Goal: Task Accomplishment & Management: Manage account settings

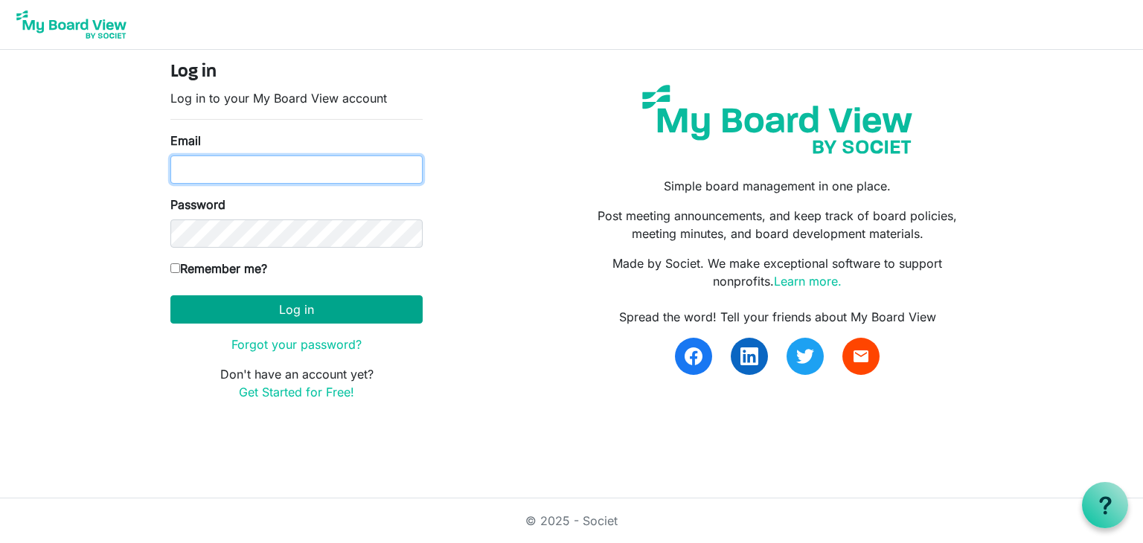
type input "[EMAIL_ADDRESS][DOMAIN_NAME]"
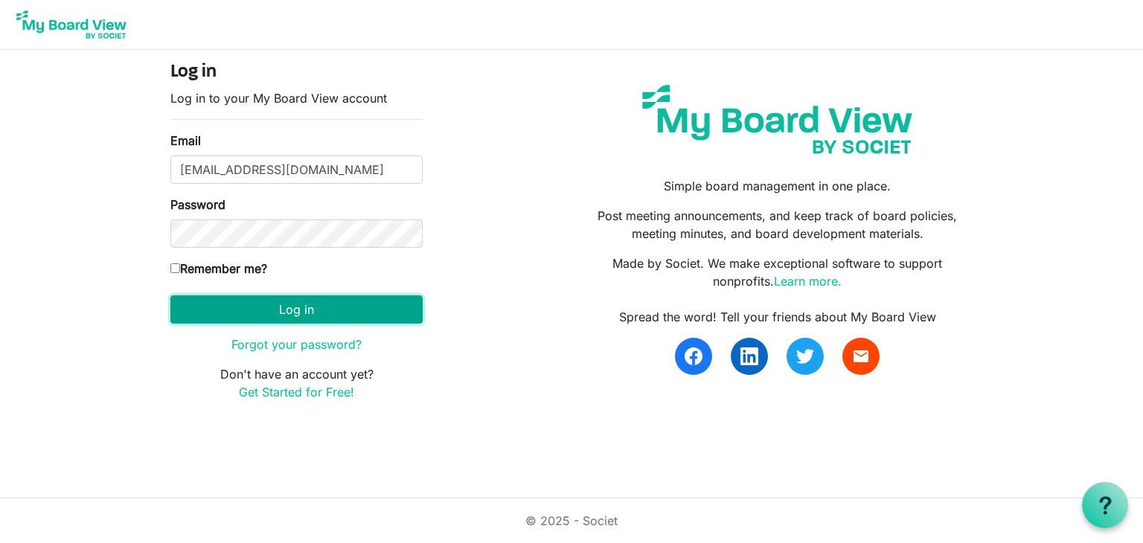
click at [383, 306] on button "Log in" at bounding box center [296, 309] width 252 height 28
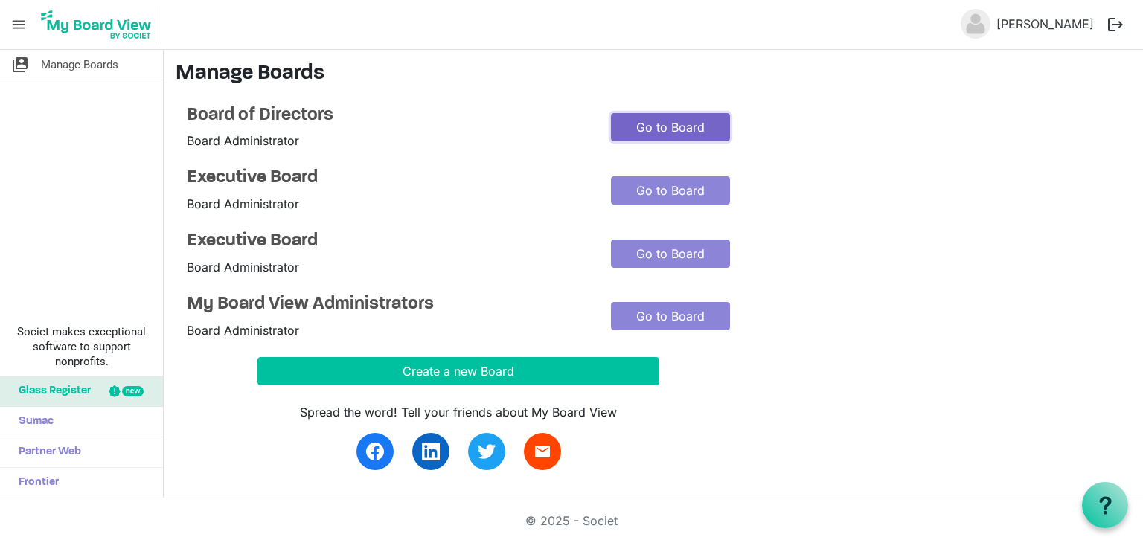
click at [691, 132] on link "Go to Board" at bounding box center [670, 127] width 119 height 28
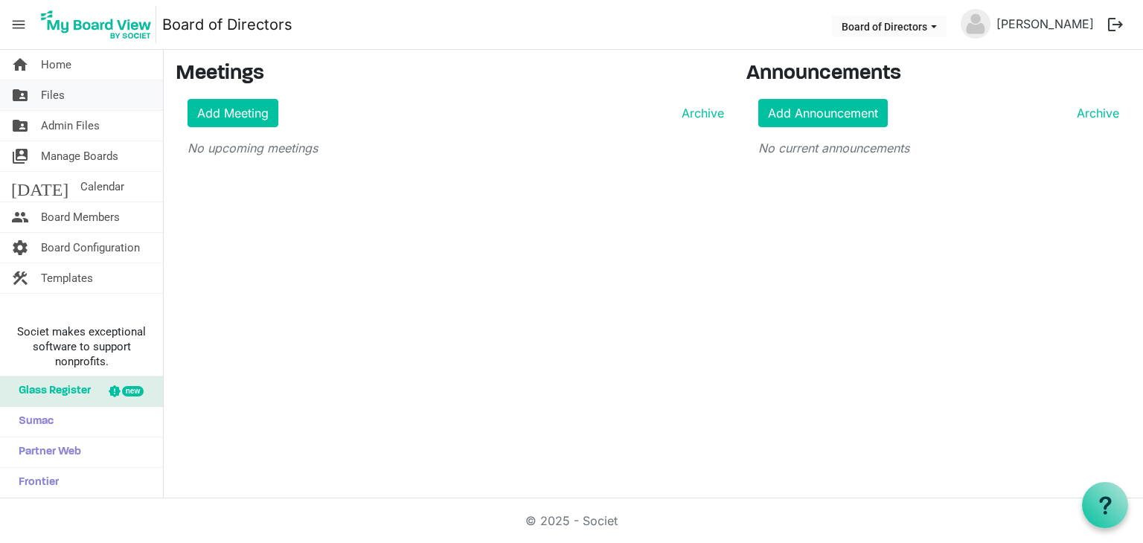
click at [66, 94] on link "folder_shared Files" at bounding box center [81, 95] width 163 height 30
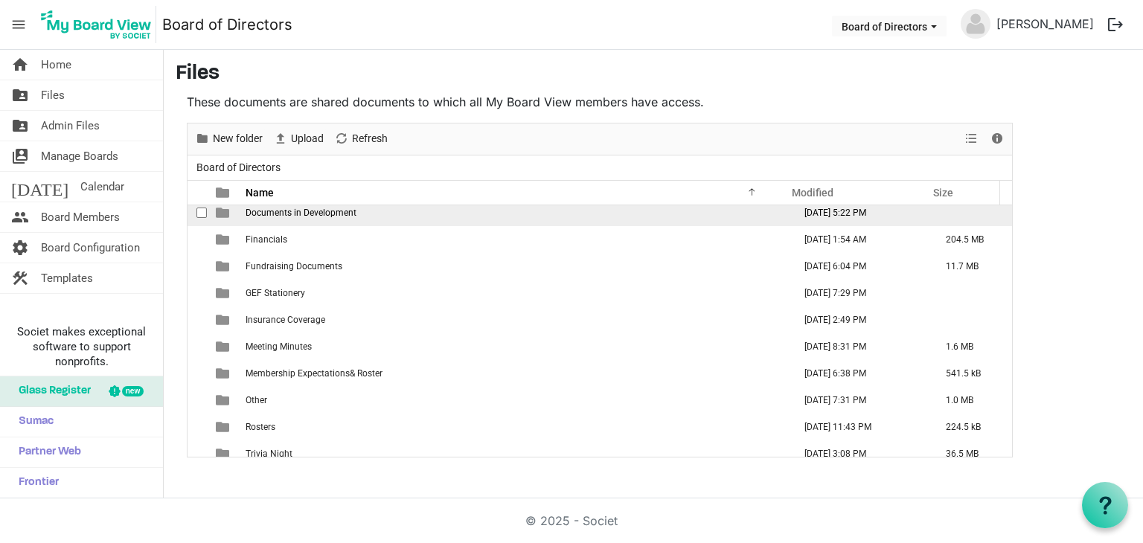
scroll to position [149, 0]
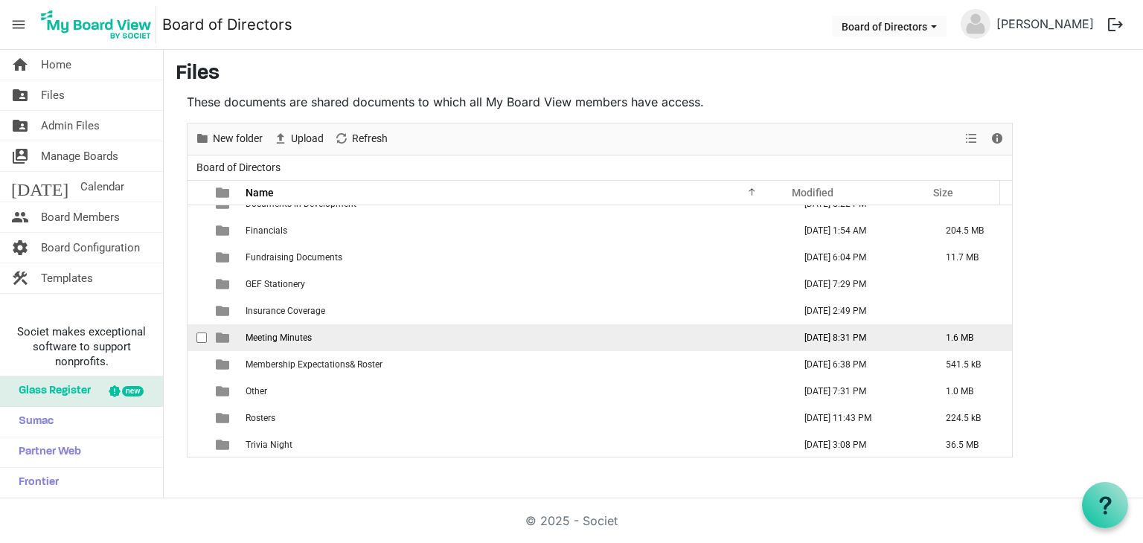
click at [455, 333] on td "Meeting Minutes" at bounding box center [515, 337] width 548 height 27
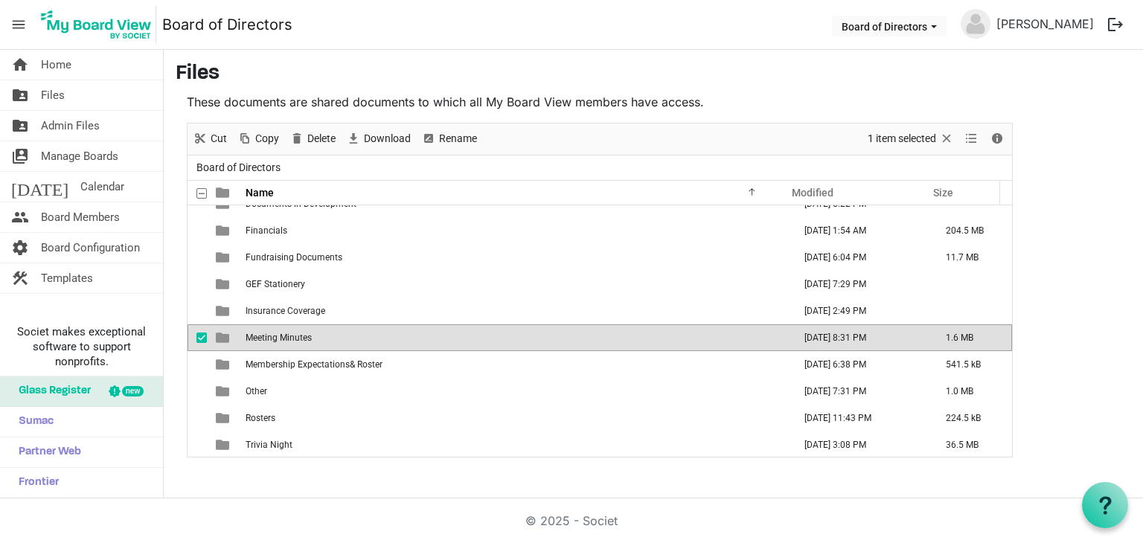
click at [455, 333] on td "Meeting Minutes" at bounding box center [515, 337] width 548 height 27
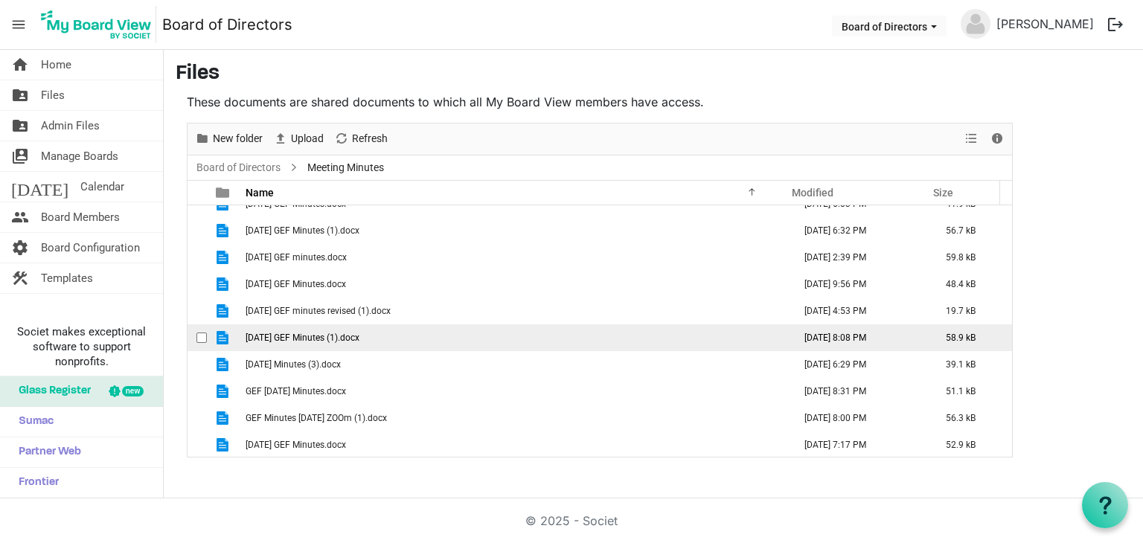
click at [455, 333] on td "February 23, 2024 GEF Minutes (1).docx" at bounding box center [515, 337] width 548 height 27
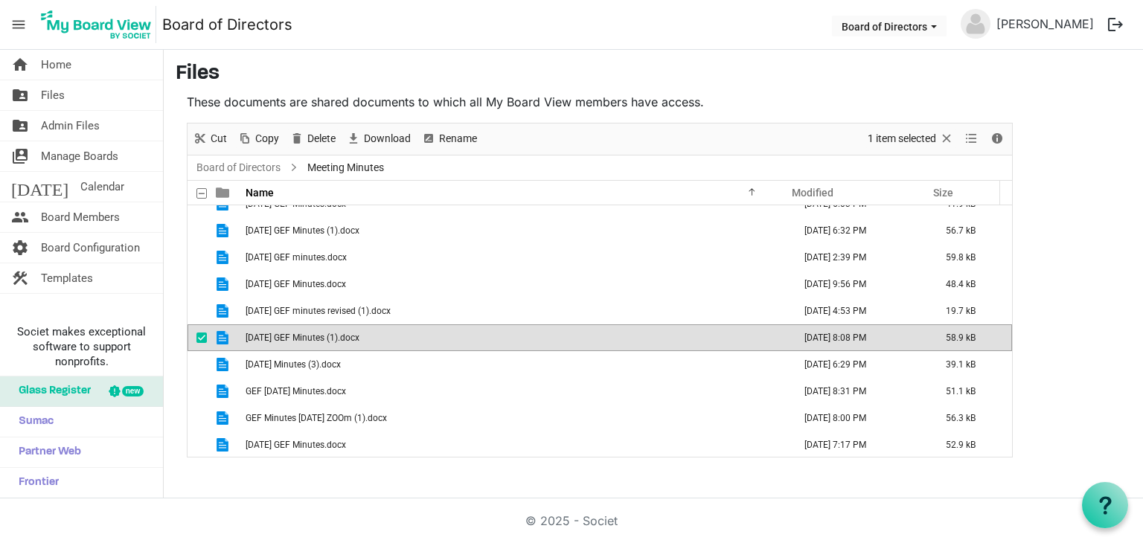
drag, startPoint x: 196, startPoint y: 335, endPoint x: 205, endPoint y: 332, distance: 9.4
click at [197, 335] on span "checkbox" at bounding box center [201, 338] width 10 height 10
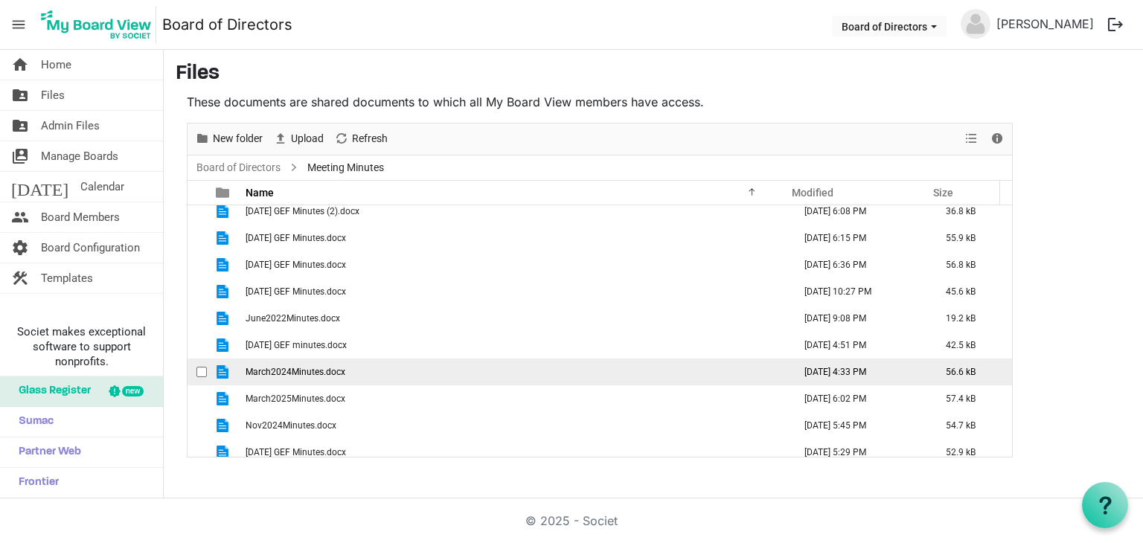
scroll to position [260, 0]
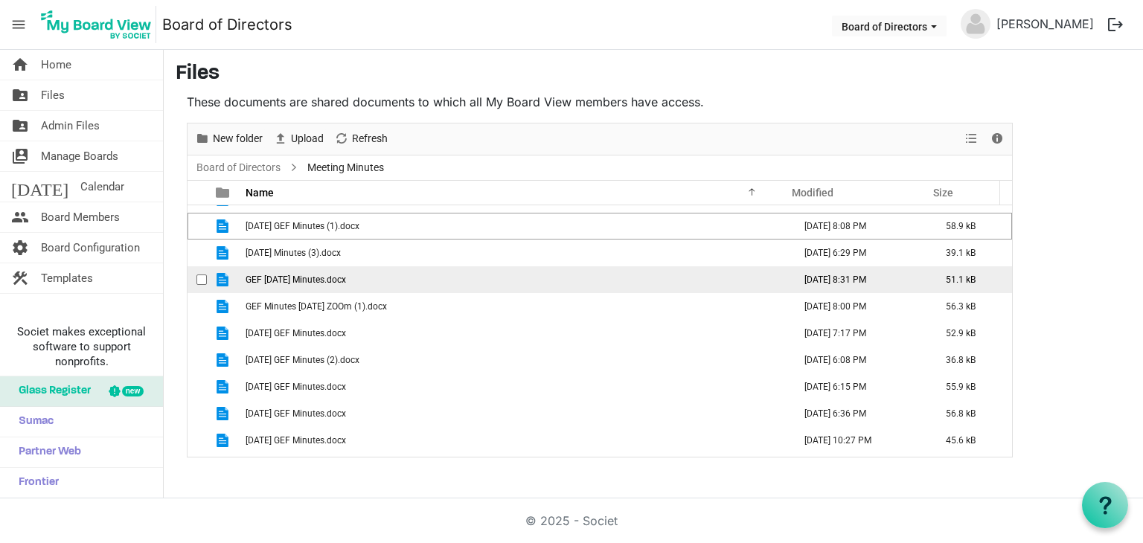
click at [452, 283] on td "GEF June 2025 Minutes.docx" at bounding box center [515, 279] width 548 height 27
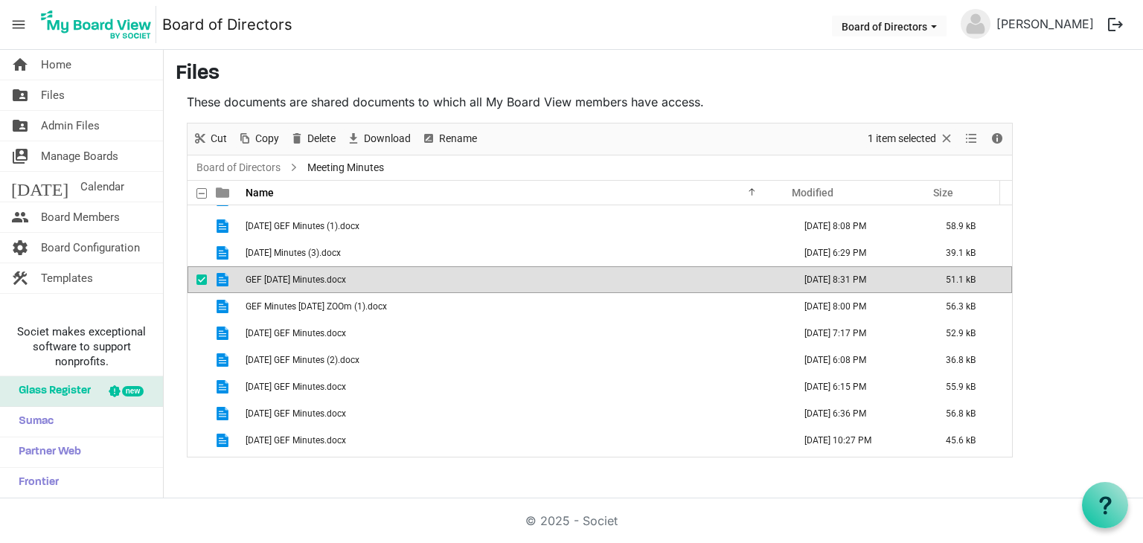
click at [452, 283] on td "GEF June 2025 Minutes.docx" at bounding box center [515, 279] width 548 height 27
click at [235, 161] on link "Board of Directors" at bounding box center [238, 168] width 90 height 19
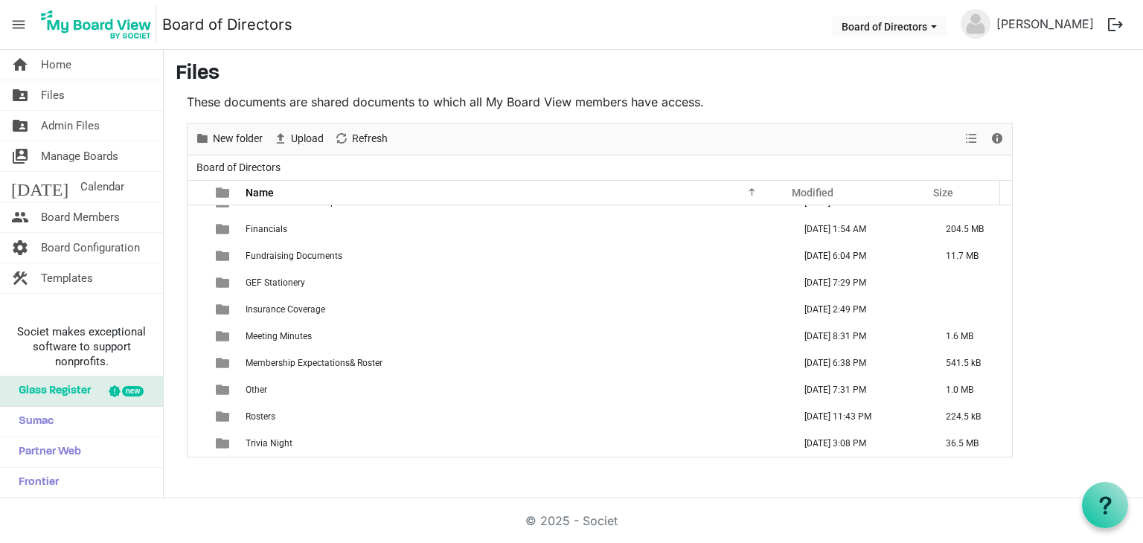
scroll to position [150, 0]
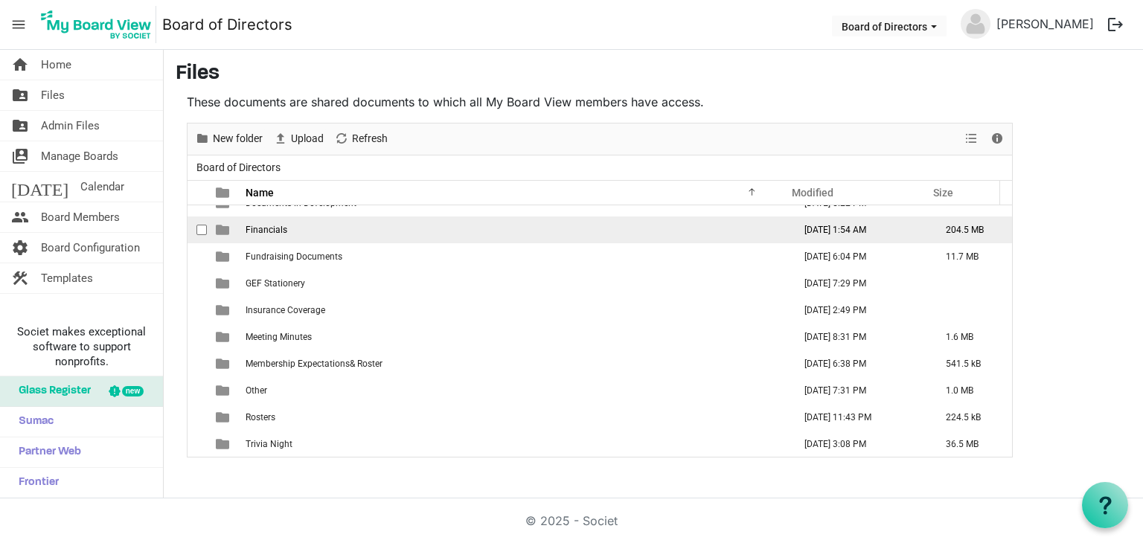
click at [411, 225] on td "Financials" at bounding box center [515, 230] width 548 height 27
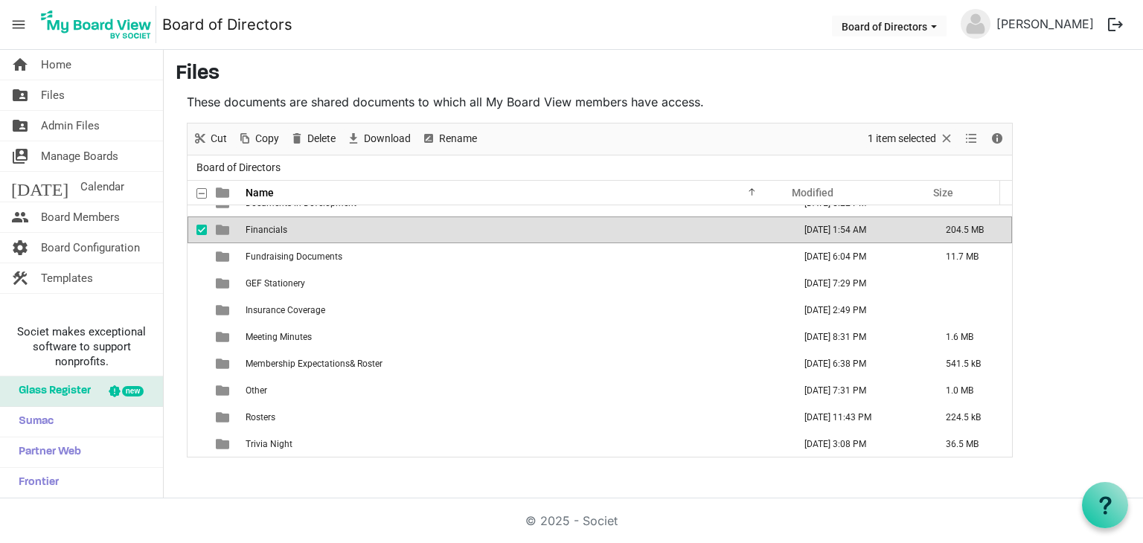
click at [411, 225] on td "Financials" at bounding box center [515, 230] width 548 height 27
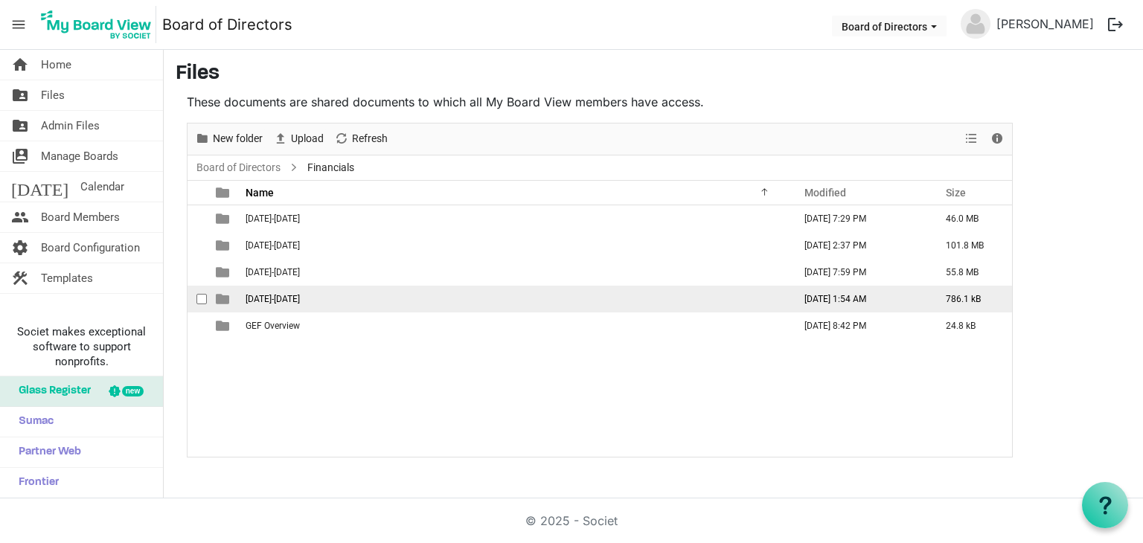
click at [345, 294] on td "2025-2026" at bounding box center [515, 299] width 548 height 27
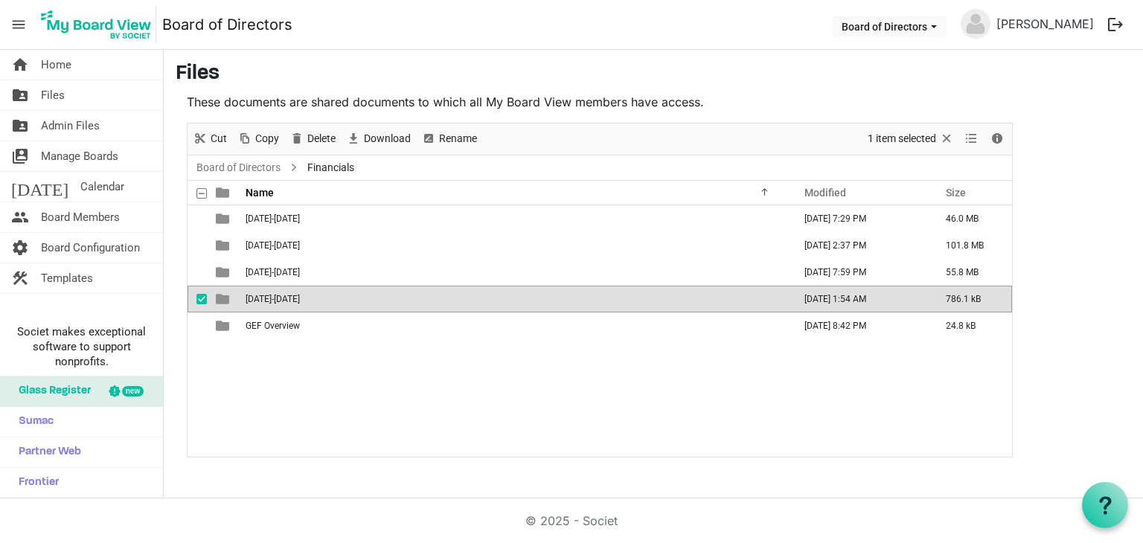
click at [345, 294] on td "2025-2026" at bounding box center [515, 299] width 548 height 27
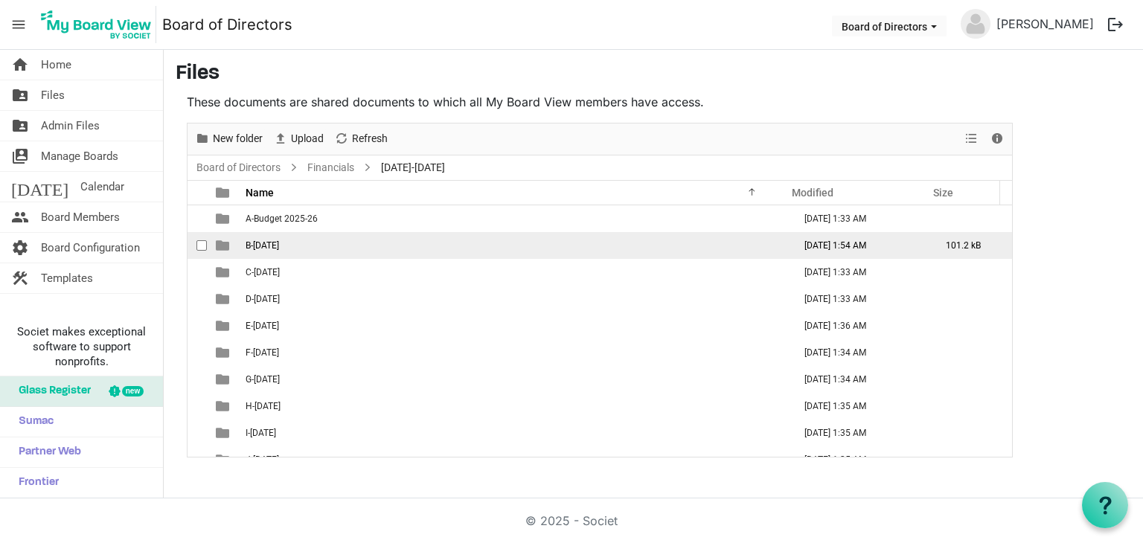
click at [345, 246] on td "B-July 2025" at bounding box center [515, 245] width 548 height 27
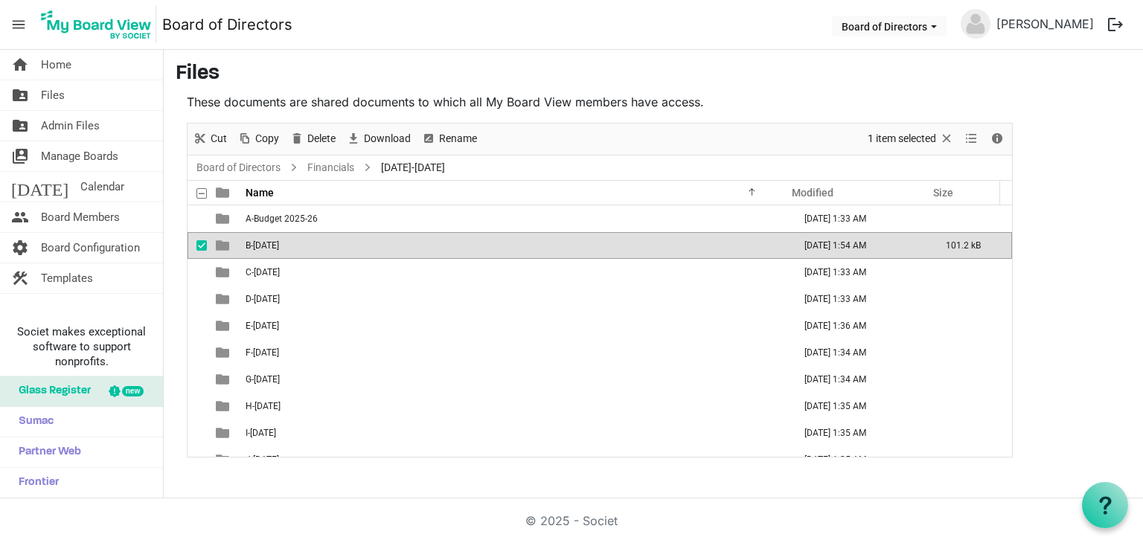
click at [345, 246] on td "B-July 2025" at bounding box center [515, 245] width 548 height 27
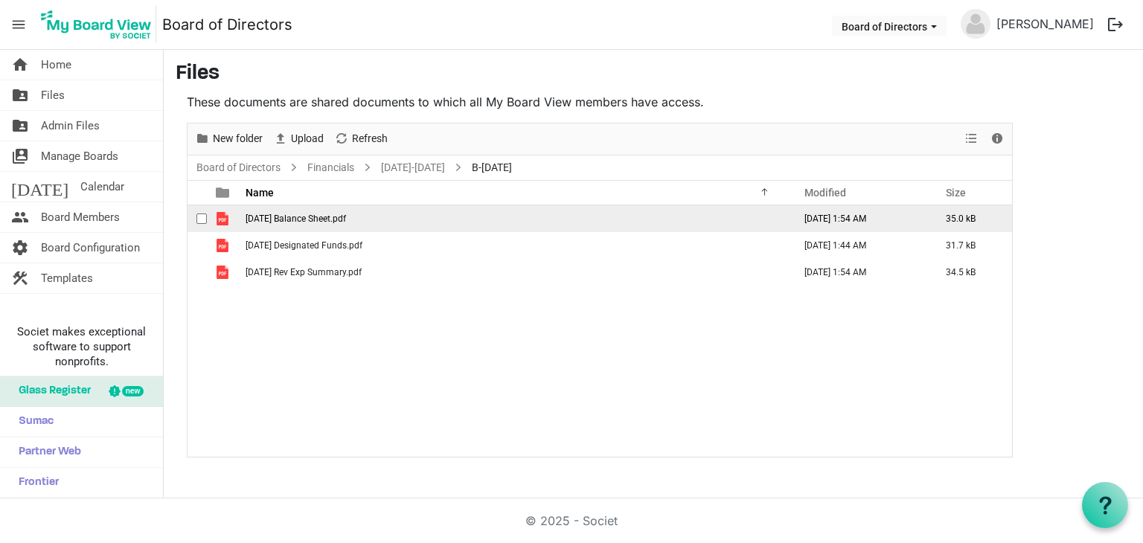
click at [335, 226] on td "July 2025 Balance Sheet.pdf" at bounding box center [515, 218] width 548 height 27
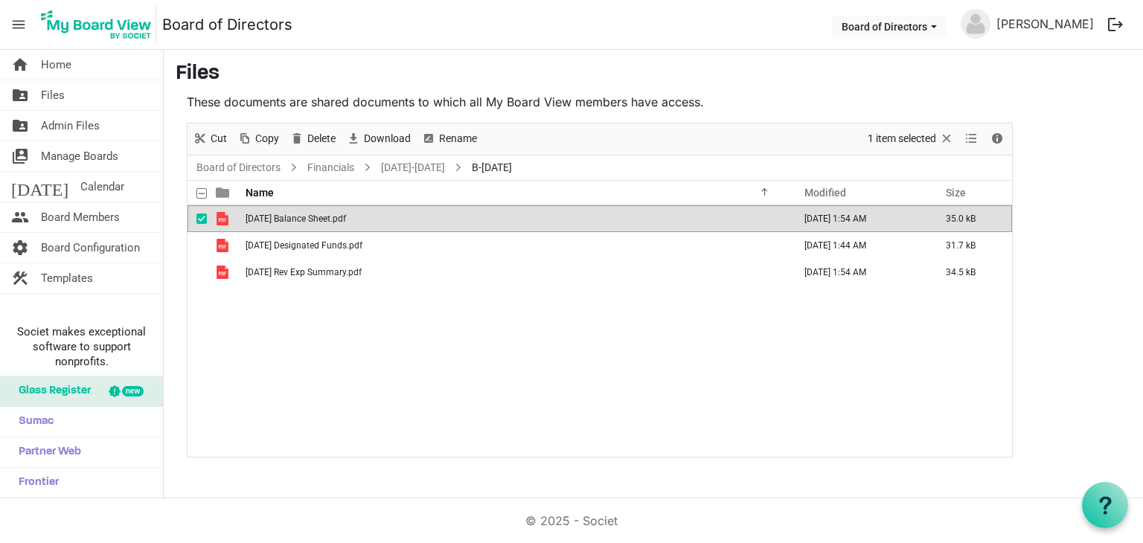
click at [335, 226] on td "July 2025 Balance Sheet.pdf" at bounding box center [515, 218] width 548 height 27
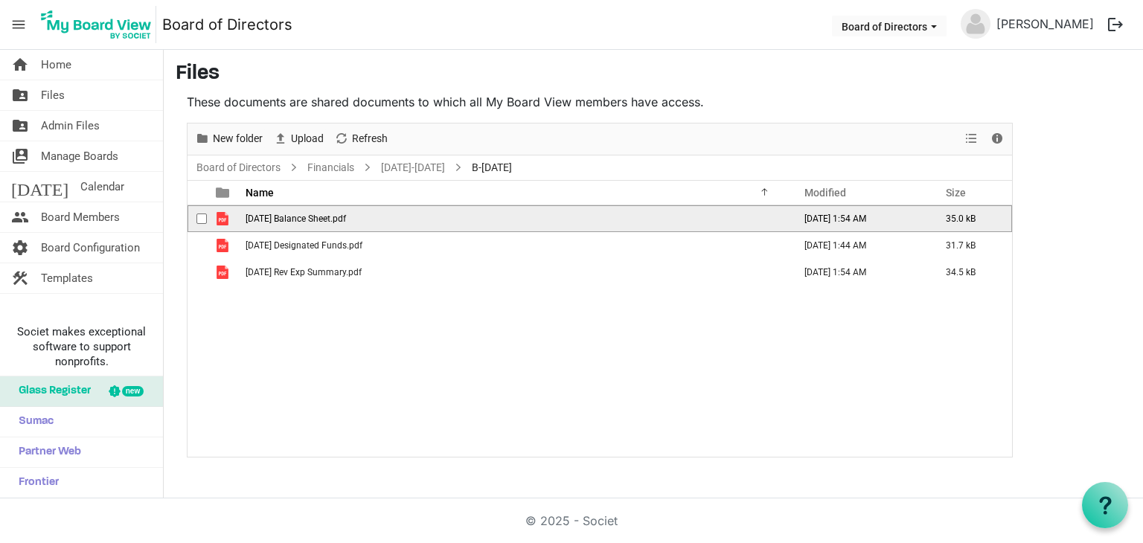
click at [335, 226] on td "July 2025 Balance Sheet.pdf" at bounding box center [515, 218] width 548 height 27
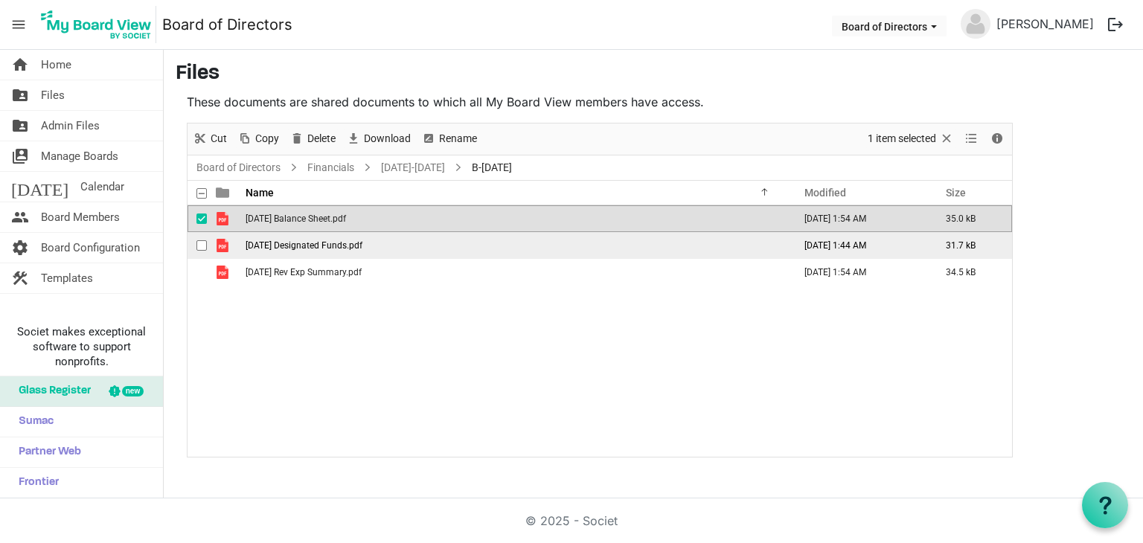
click at [341, 237] on td "July 2025 Designated Funds.pdf" at bounding box center [515, 245] width 548 height 27
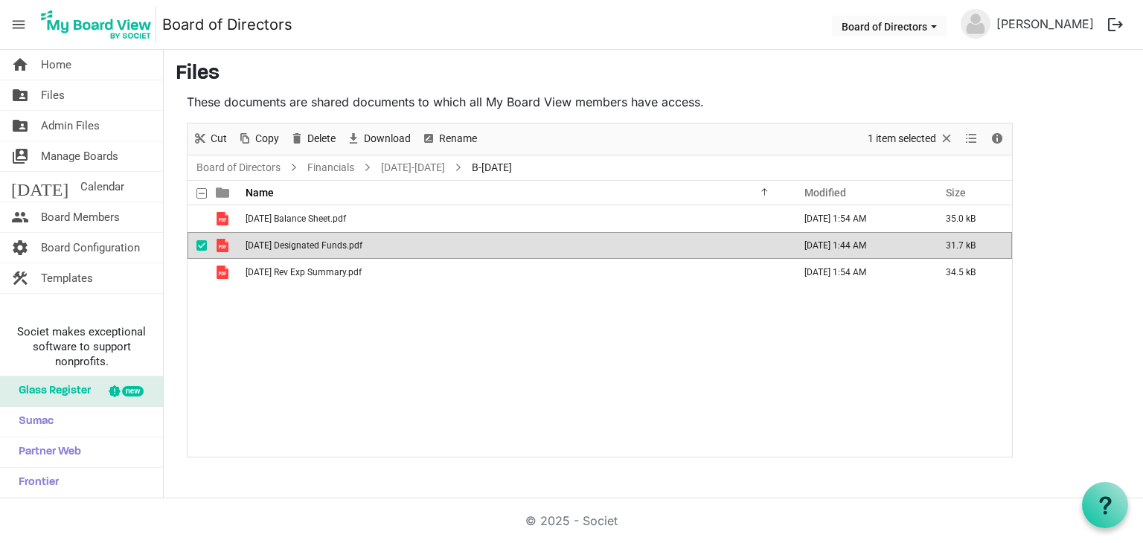
click at [341, 237] on td "July 2025 Designated Funds.pdf" at bounding box center [515, 245] width 548 height 27
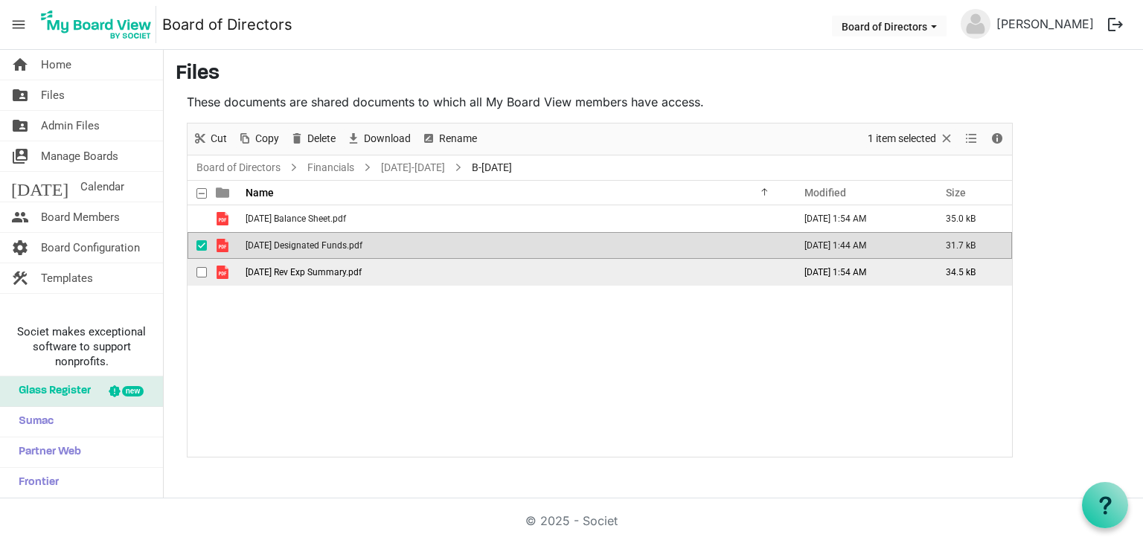
click at [473, 270] on td "July 2025 Rev Exp Summary.pdf" at bounding box center [515, 272] width 548 height 27
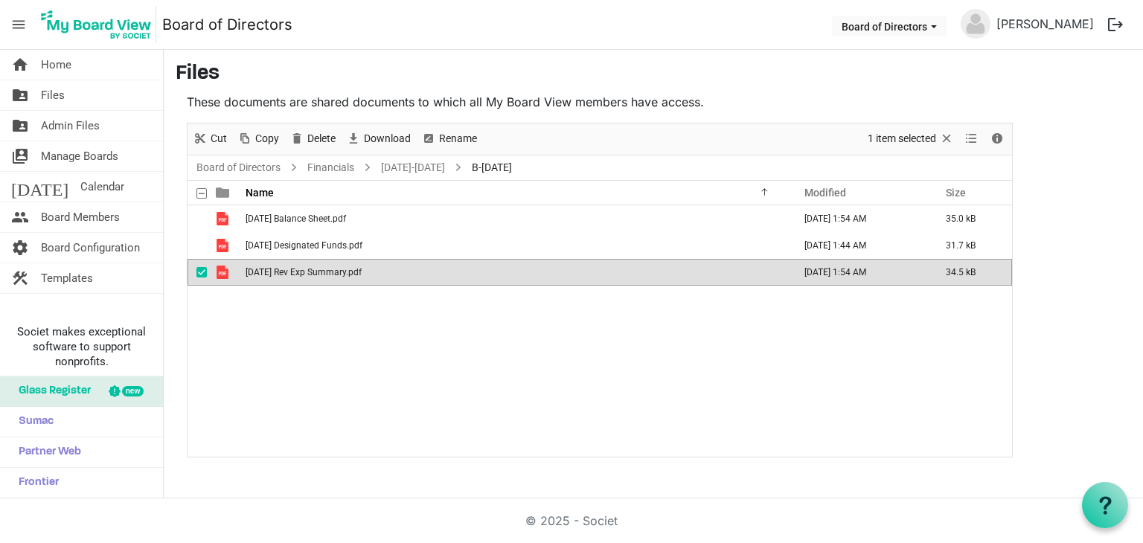
click at [473, 270] on td "July 2025 Rev Exp Summary.pdf" at bounding box center [515, 272] width 548 height 27
click at [104, 217] on span "Board Members" at bounding box center [80, 217] width 79 height 30
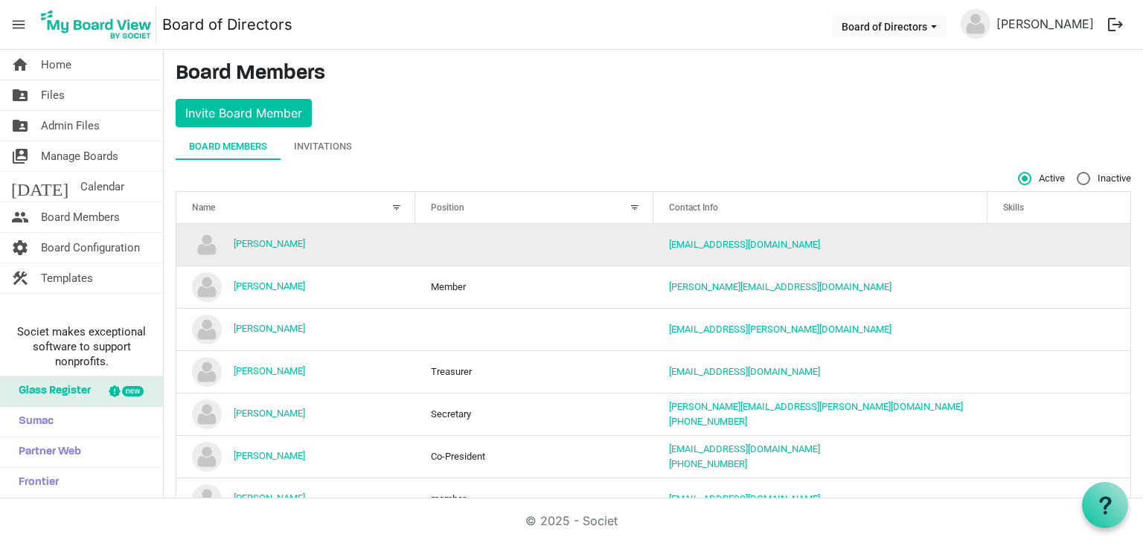
click at [313, 243] on td "[PERSON_NAME]" at bounding box center [295, 245] width 239 height 42
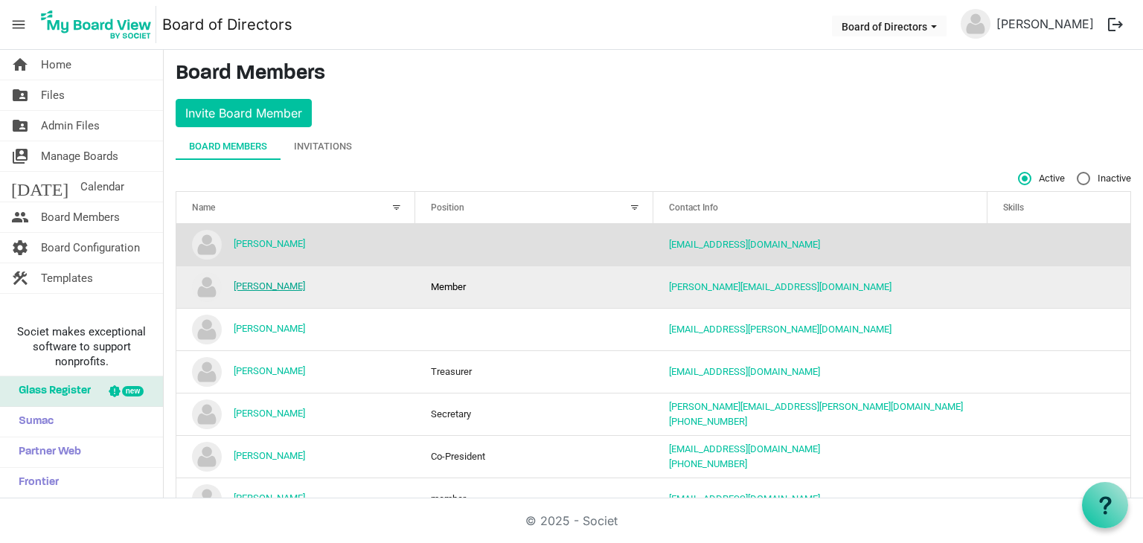
click at [305, 285] on link "[PERSON_NAME]" at bounding box center [269, 286] width 71 height 11
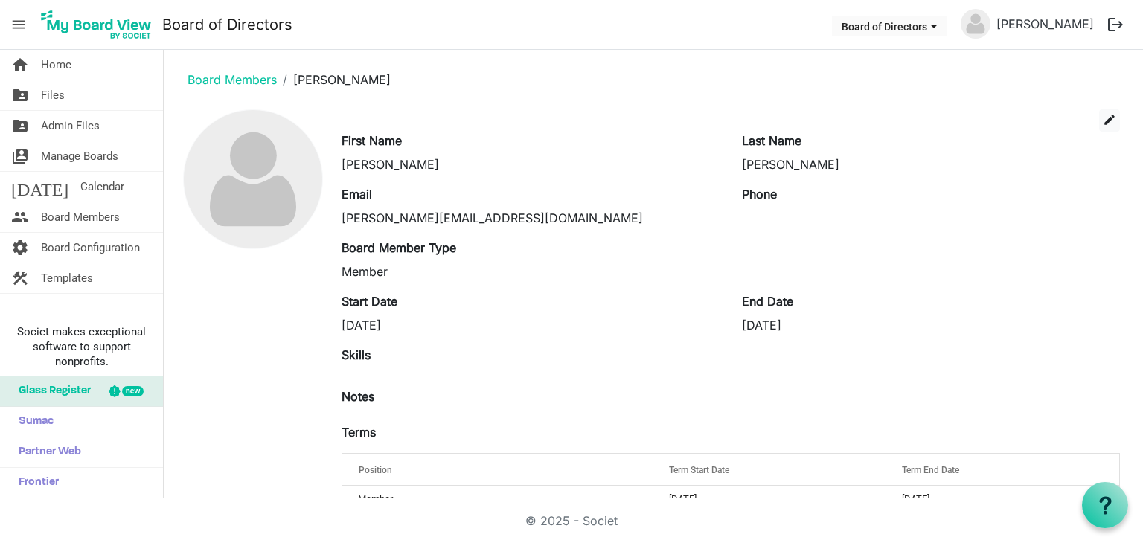
click at [796, 324] on div "[DATE]" at bounding box center [931, 325] width 378 height 18
click at [1103, 121] on span "edit" at bounding box center [1109, 119] width 13 height 13
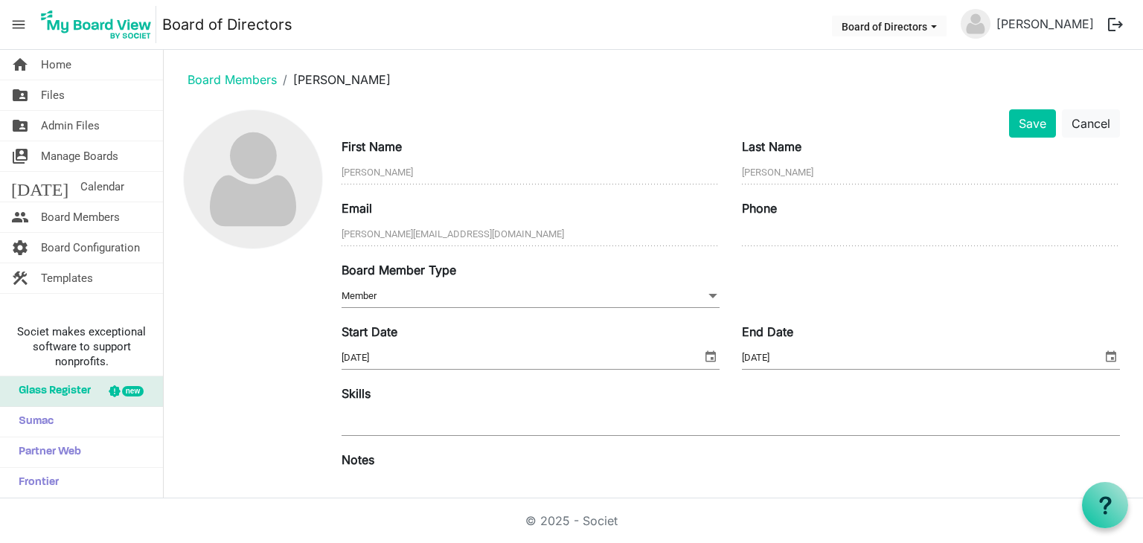
click at [789, 358] on input "8/31/2025" at bounding box center [922, 358] width 360 height 22
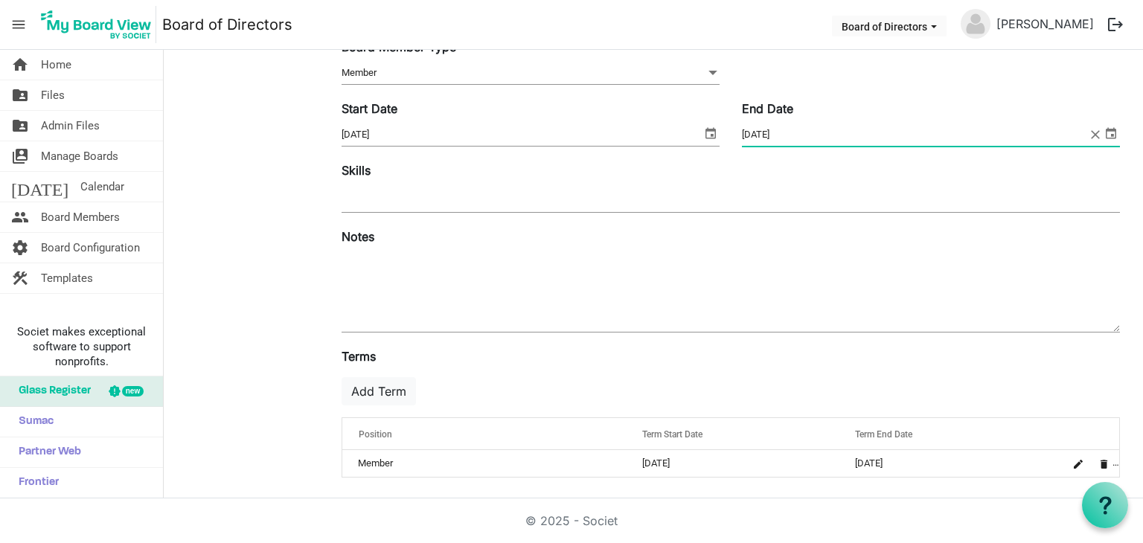
scroll to position [224, 0]
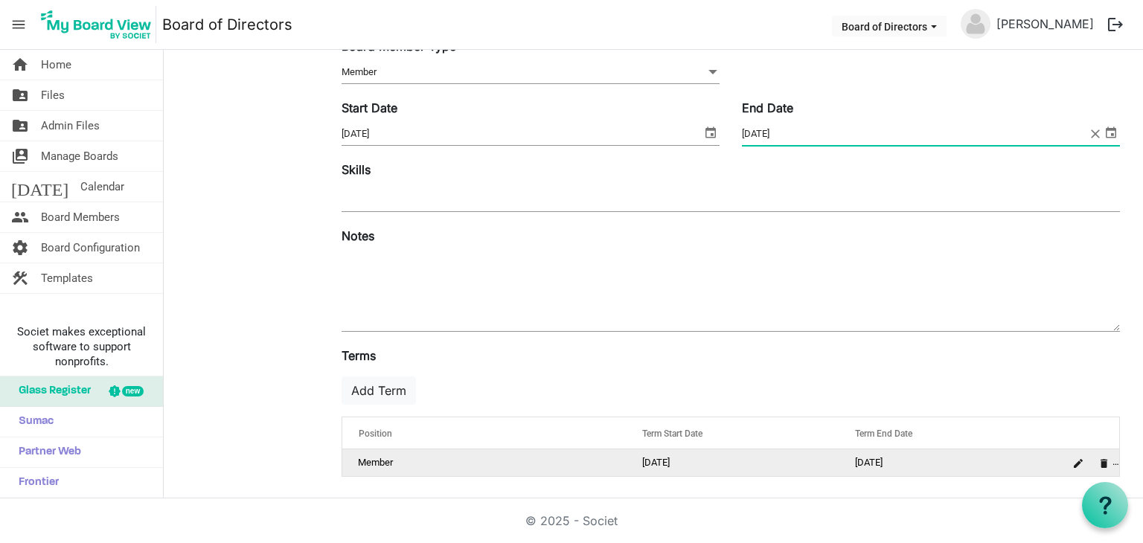
type input "8/31/2026"
click at [904, 454] on td "8/31/2025" at bounding box center [945, 462] width 213 height 27
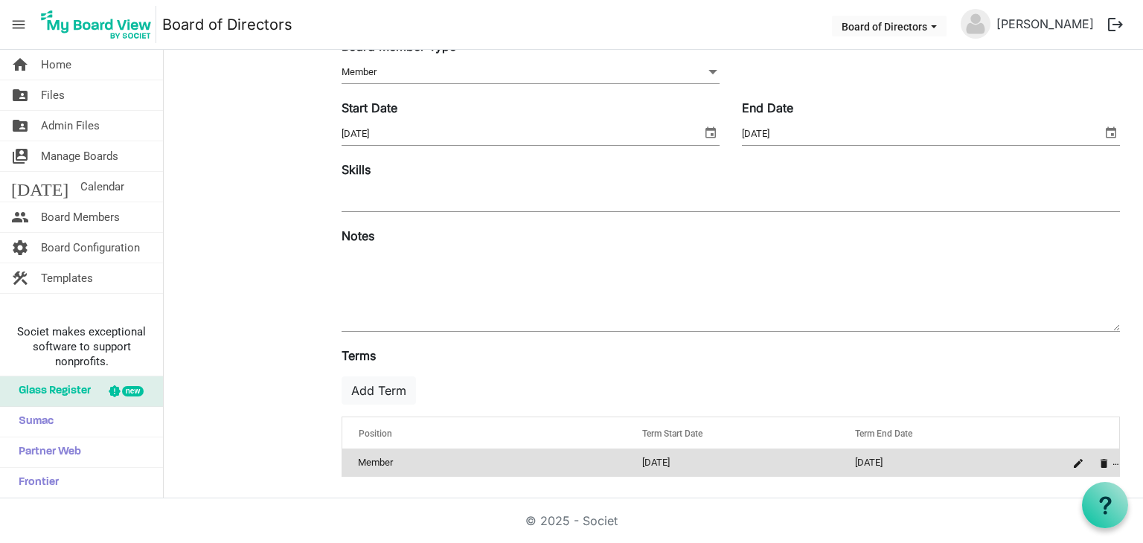
click at [904, 454] on td "[DATE]" at bounding box center [945, 462] width 213 height 27
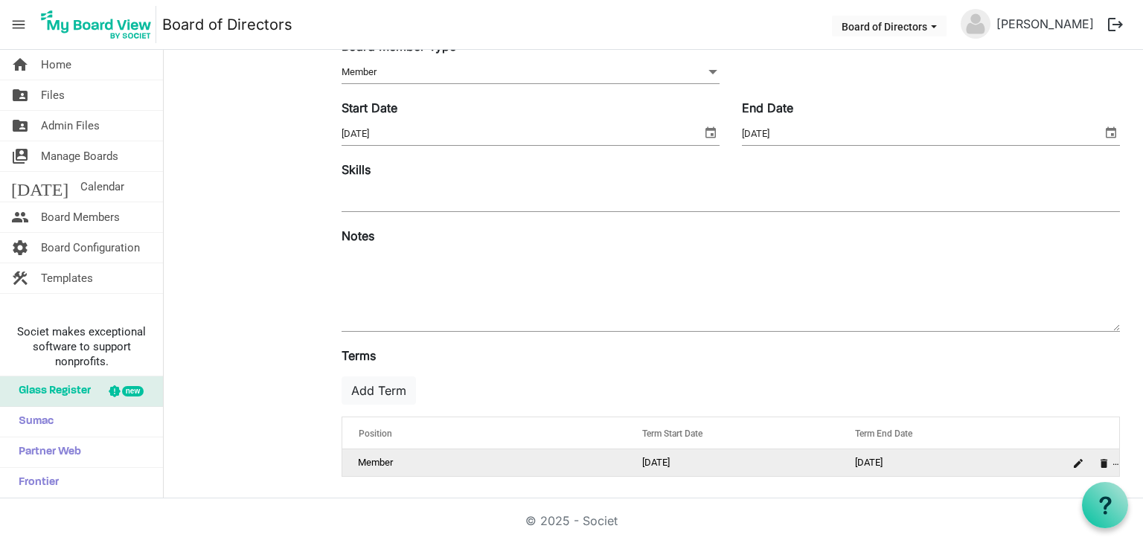
click at [902, 458] on td "[DATE]" at bounding box center [945, 462] width 213 height 27
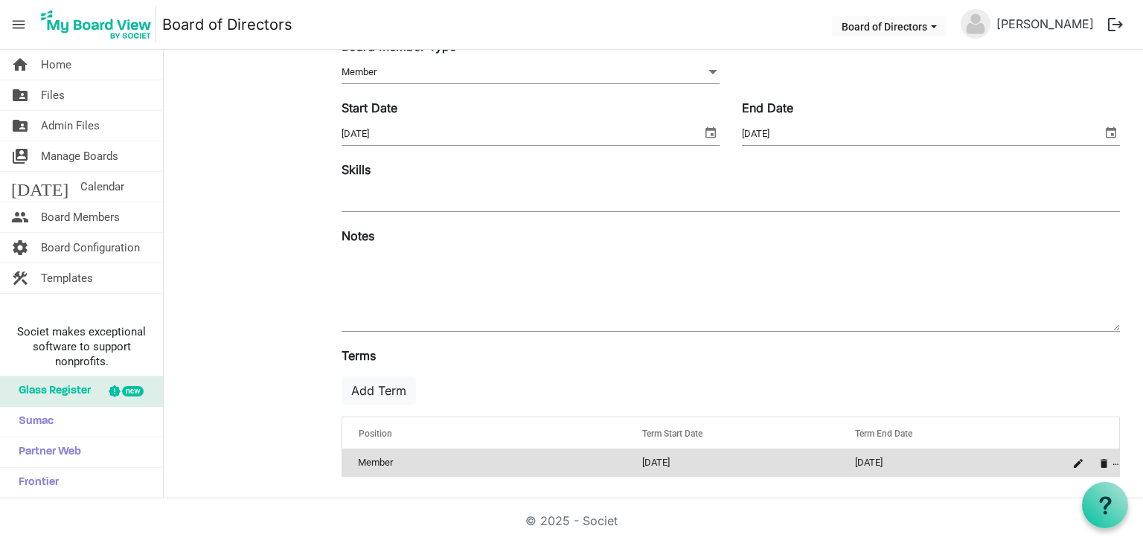
click at [902, 458] on td "[DATE]" at bounding box center [945, 462] width 213 height 27
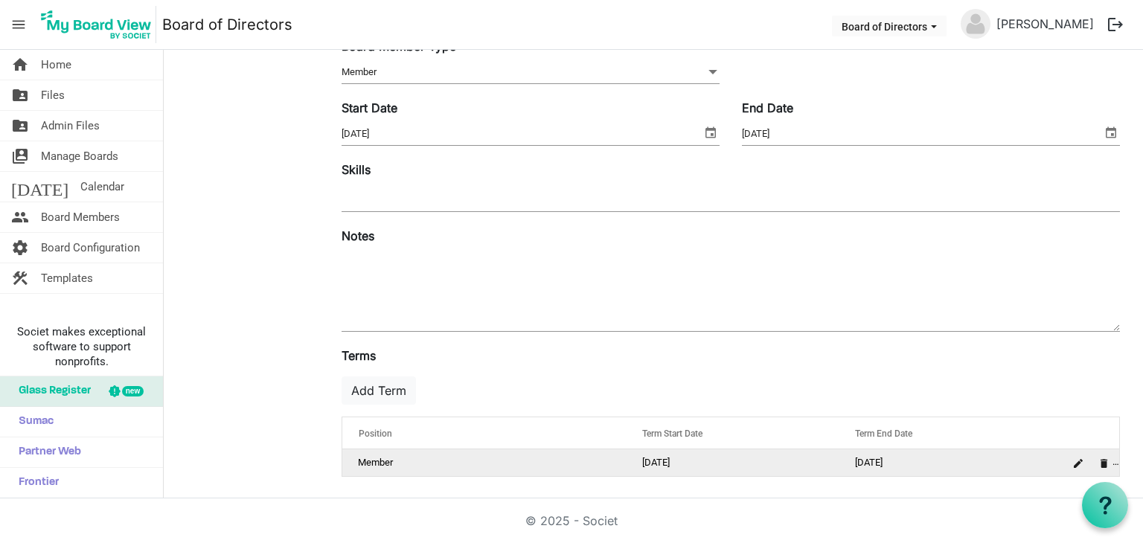
click at [899, 464] on td "[DATE]" at bounding box center [945, 462] width 213 height 27
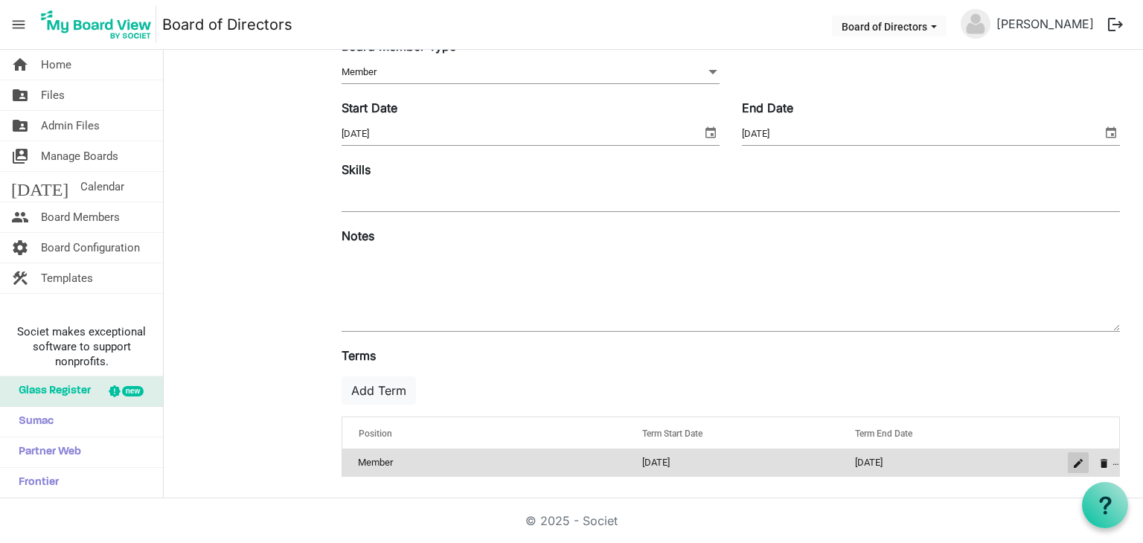
click at [1074, 464] on span "is Command column column header" at bounding box center [1078, 463] width 9 height 9
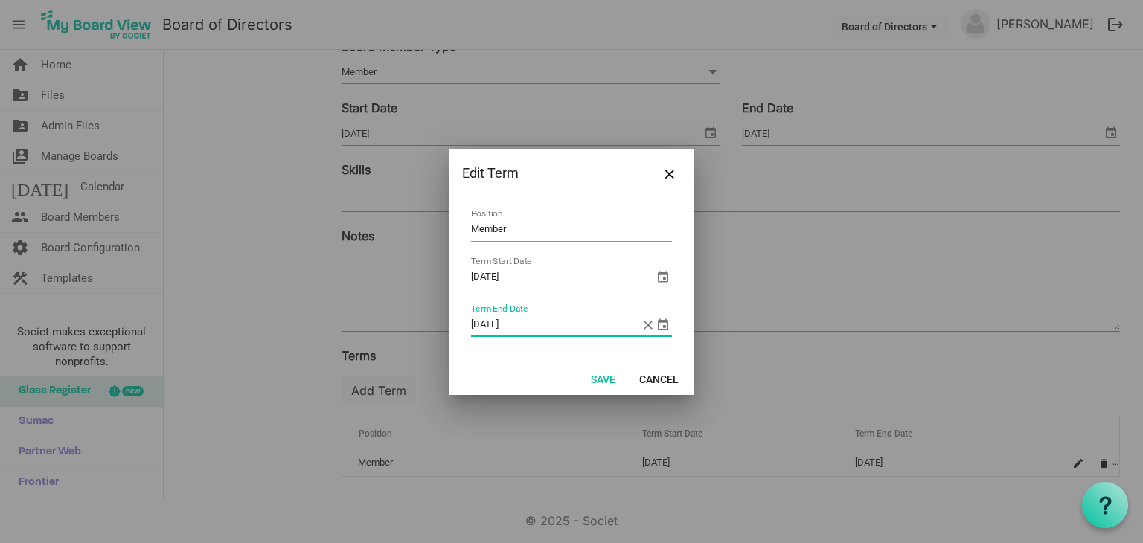
click at [524, 325] on input "[DATE]" at bounding box center [556, 325] width 170 height 22
type input "[DATE]"
click at [610, 378] on button "Save" at bounding box center [603, 378] width 44 height 21
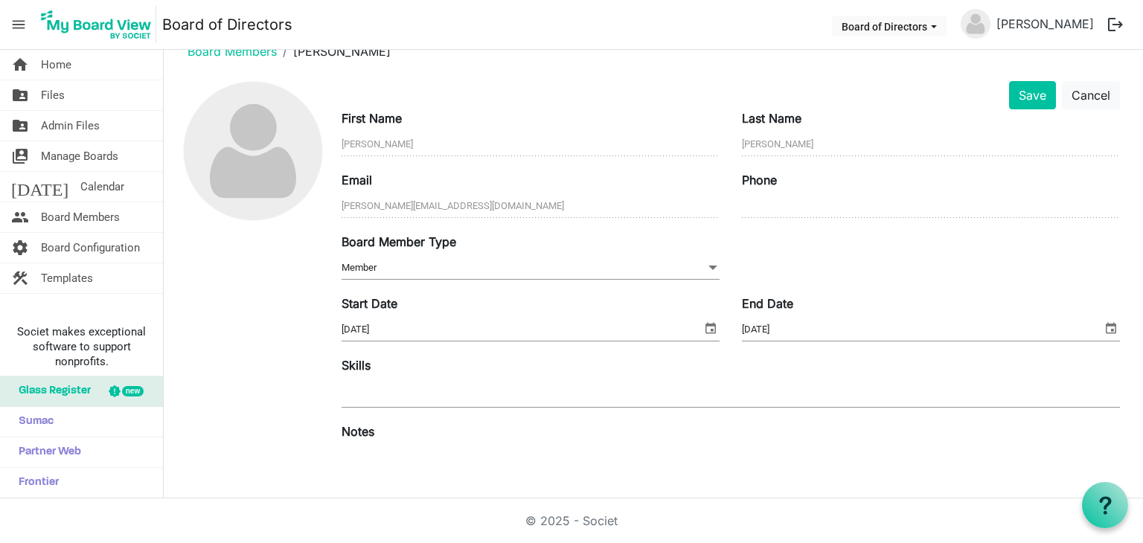
scroll to position [0, 0]
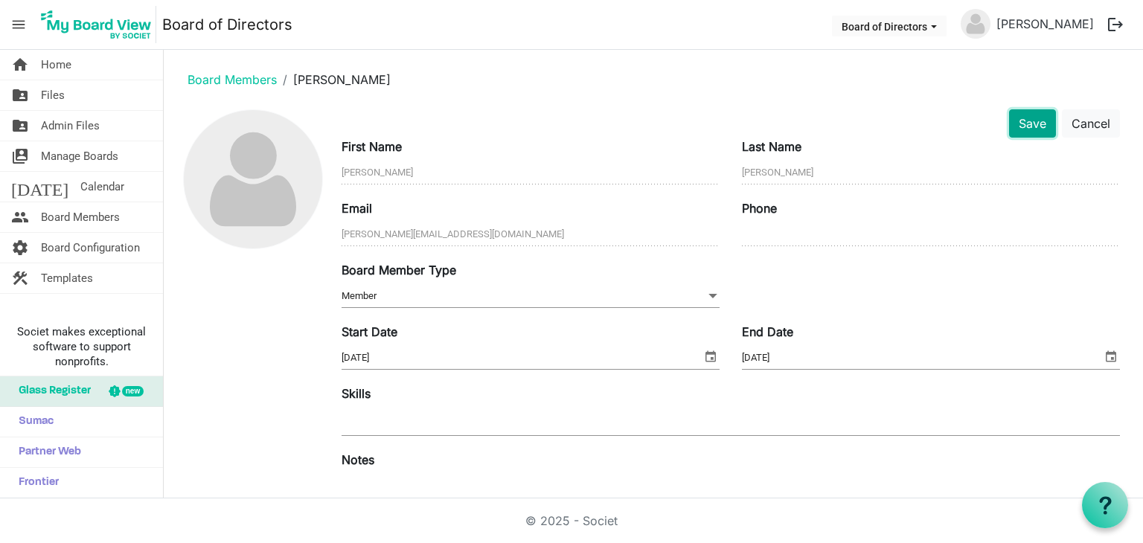
click at [1021, 132] on button "Save" at bounding box center [1032, 123] width 47 height 28
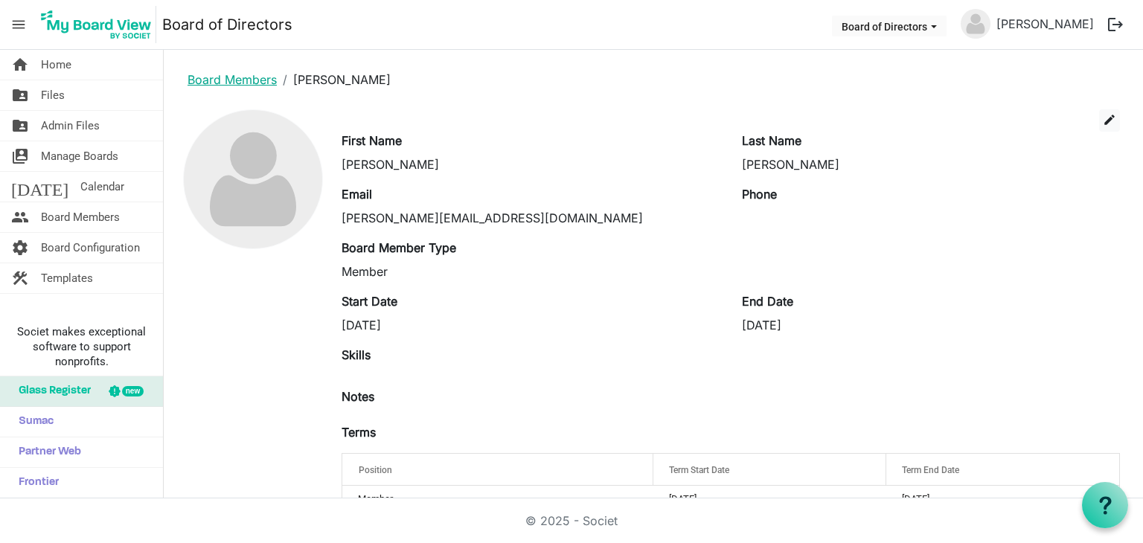
click at [200, 78] on link "Board Members" at bounding box center [232, 79] width 89 height 15
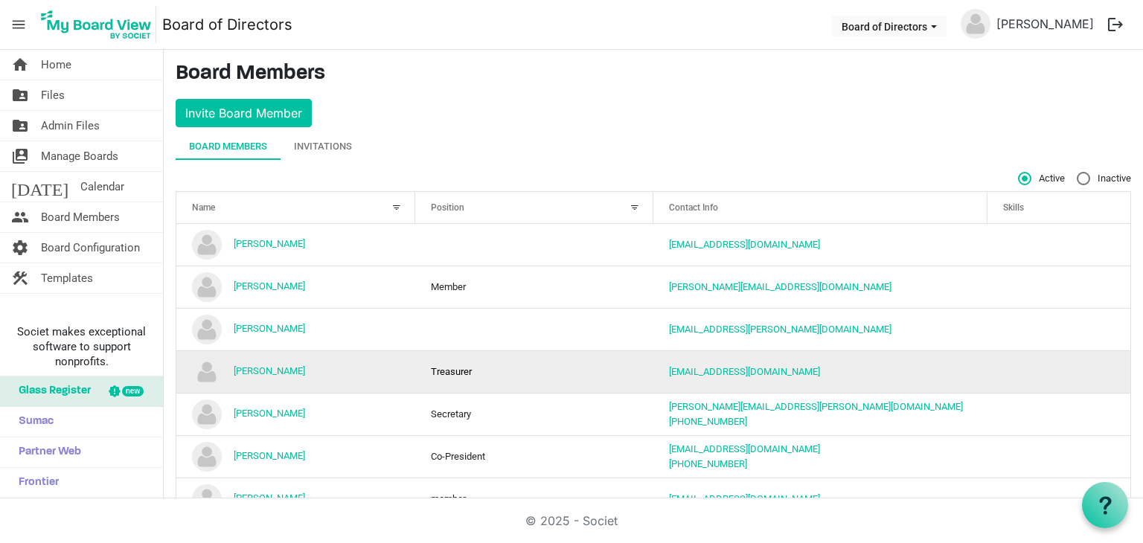
click at [615, 376] on td "Treasurer" at bounding box center [534, 371] width 239 height 42
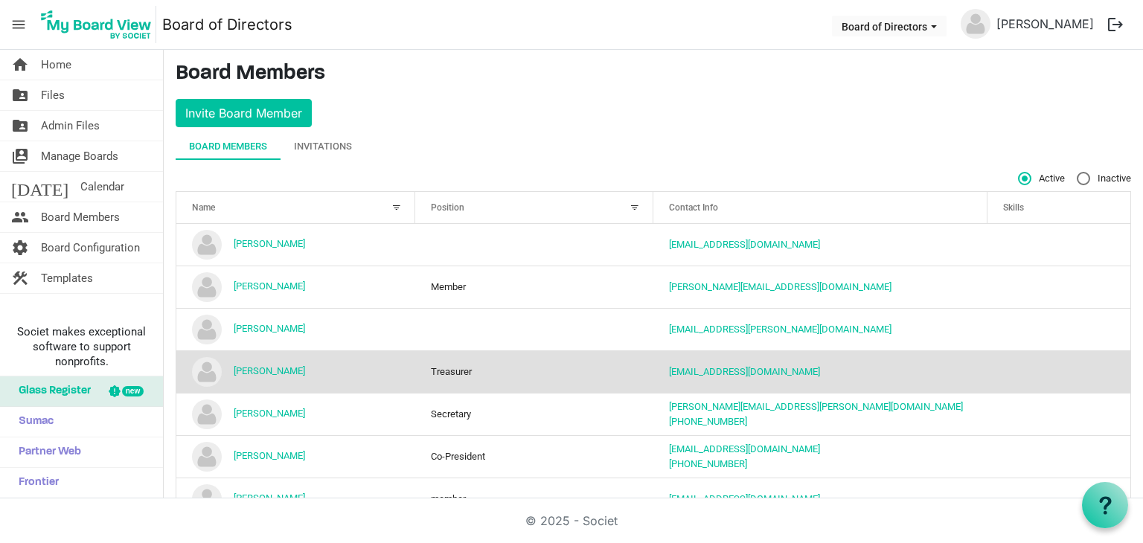
click at [615, 376] on td "Treasurer" at bounding box center [534, 371] width 239 height 42
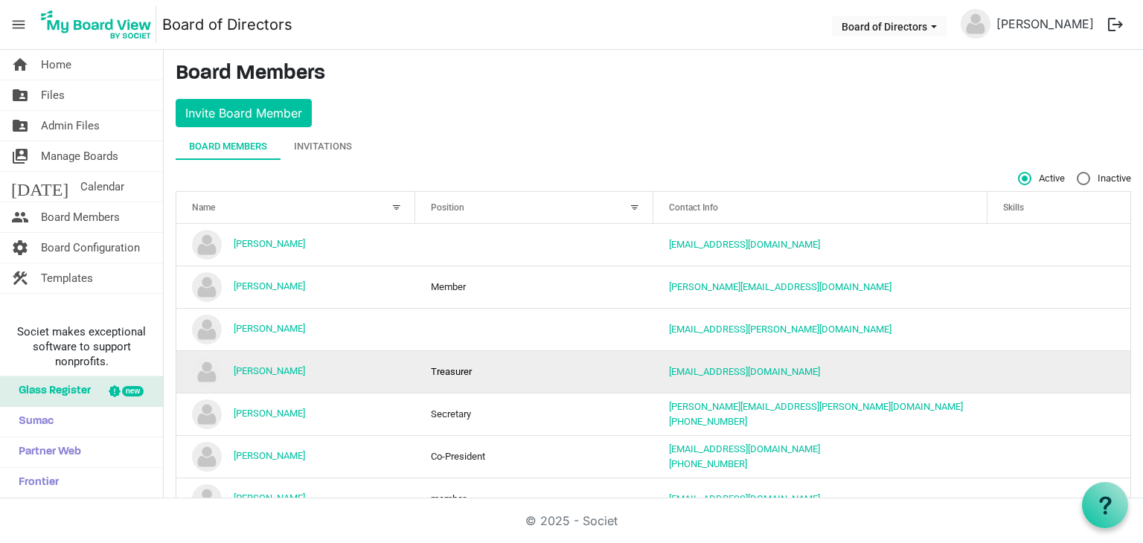
click at [615, 376] on td "Treasurer" at bounding box center [534, 371] width 239 height 42
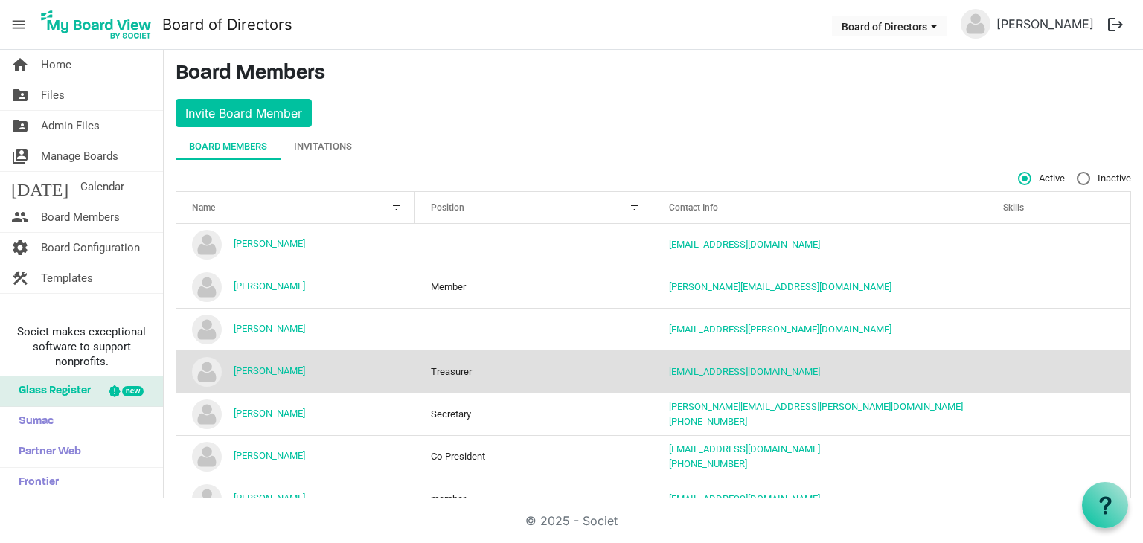
click at [615, 376] on td "Treasurer" at bounding box center [534, 371] width 239 height 42
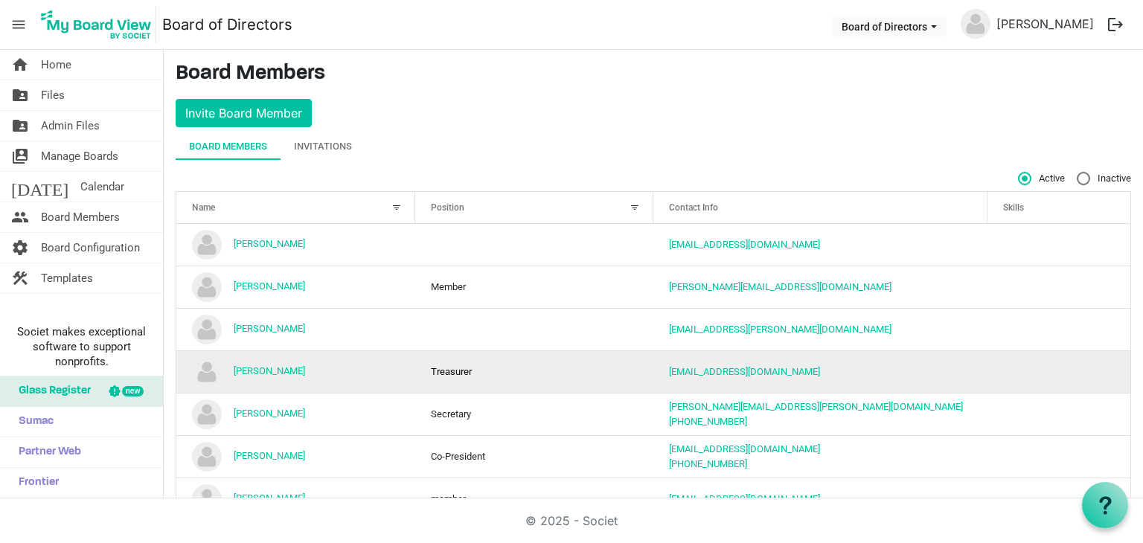
click at [324, 371] on td "[PERSON_NAME]" at bounding box center [295, 371] width 239 height 42
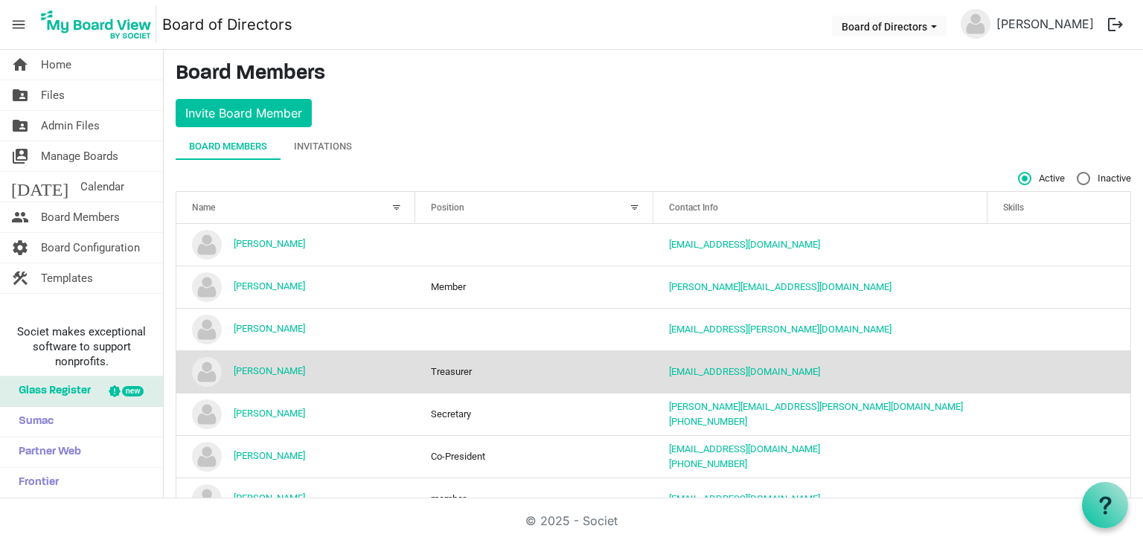
click at [324, 371] on td "[PERSON_NAME]" at bounding box center [295, 371] width 239 height 42
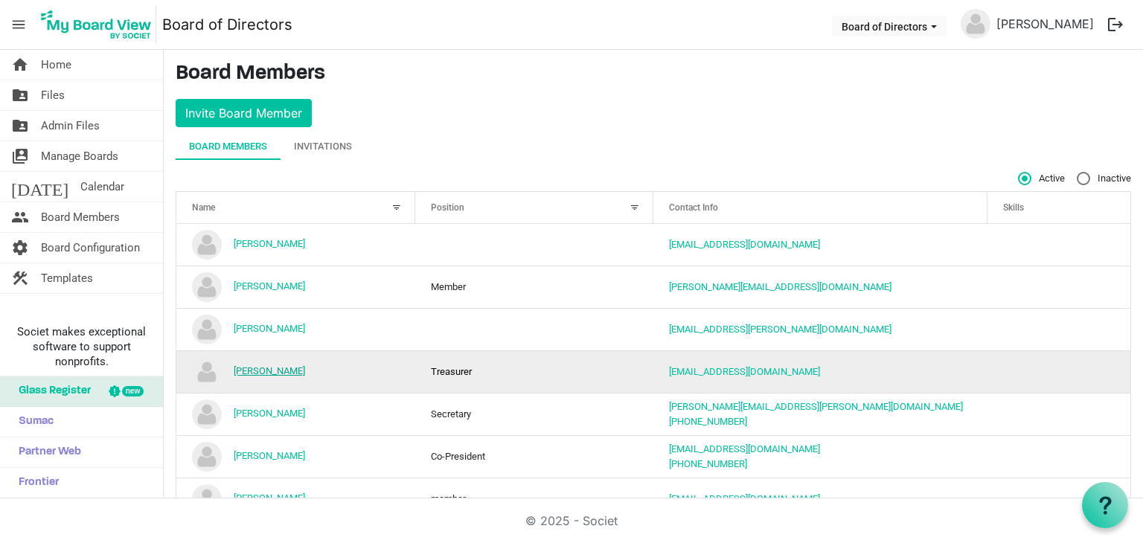
click at [274, 369] on link "[PERSON_NAME]" at bounding box center [269, 370] width 71 height 11
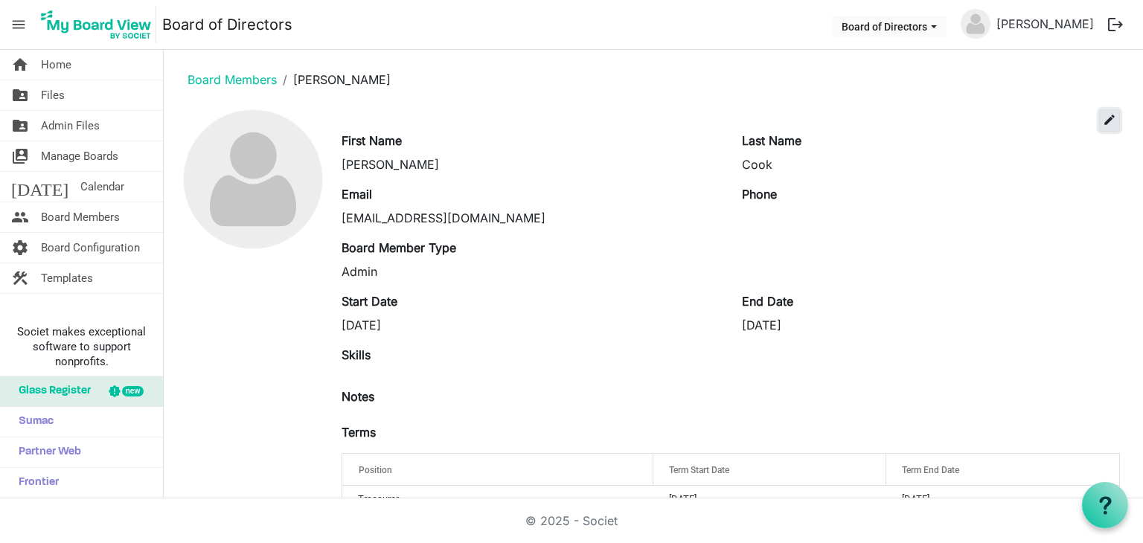
click at [1103, 121] on span "edit" at bounding box center [1109, 119] width 13 height 13
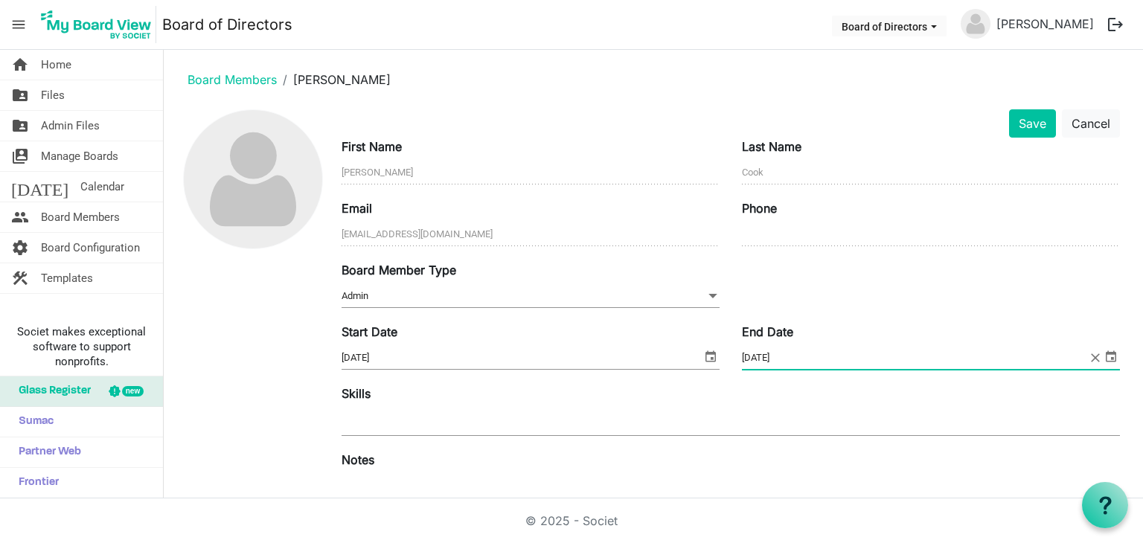
click at [788, 355] on input "[DATE]" at bounding box center [915, 358] width 346 height 22
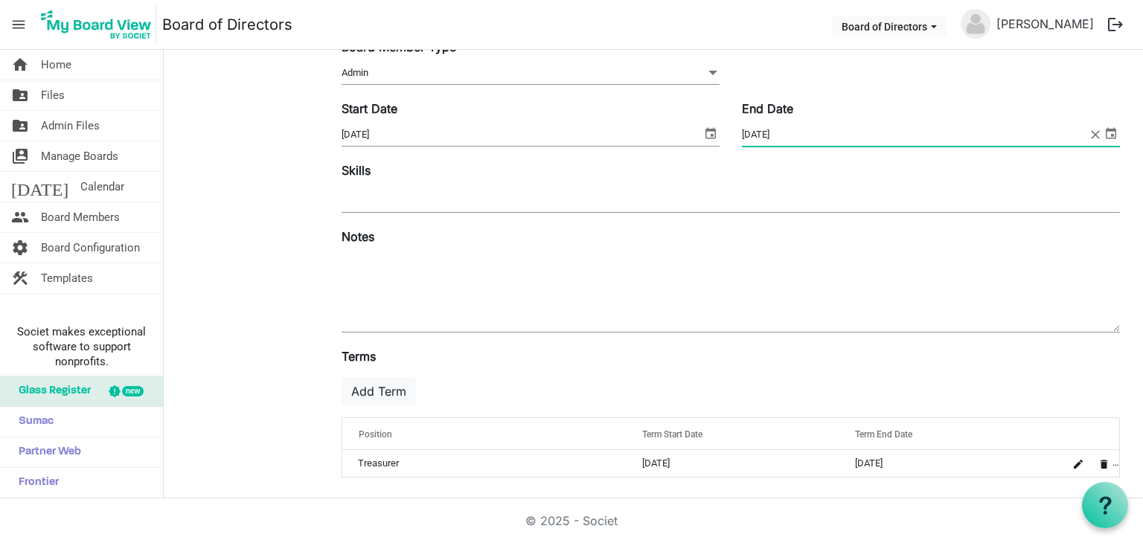
scroll to position [224, 0]
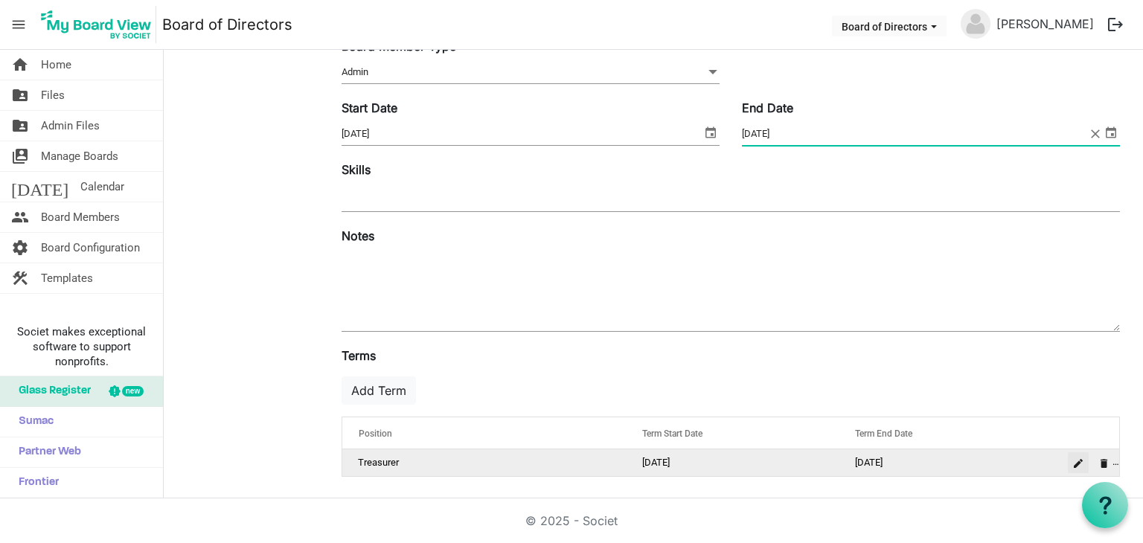
type input "8/31/2026"
click at [1068, 468] on button "is Command column column header" at bounding box center [1078, 462] width 21 height 21
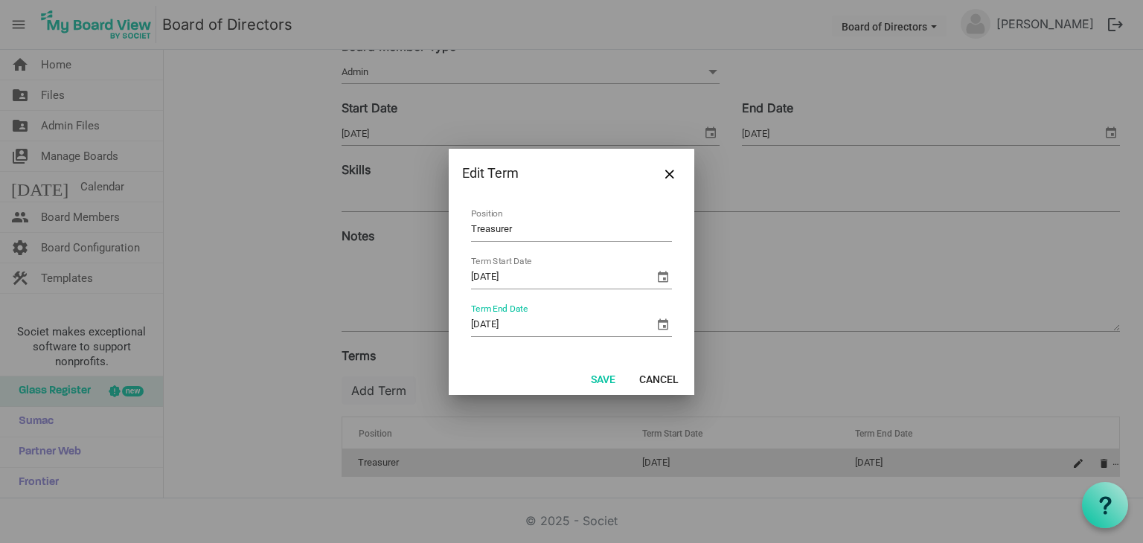
click at [537, 320] on input "[DATE]" at bounding box center [562, 325] width 183 height 22
type input "[DATE]"
click at [596, 379] on button "Save" at bounding box center [603, 378] width 44 height 21
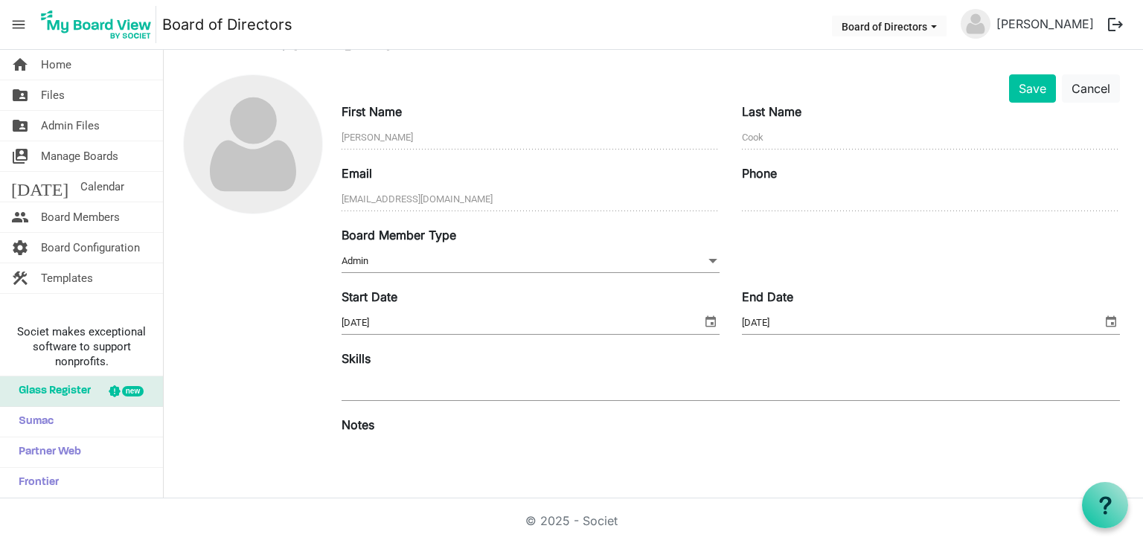
scroll to position [0, 0]
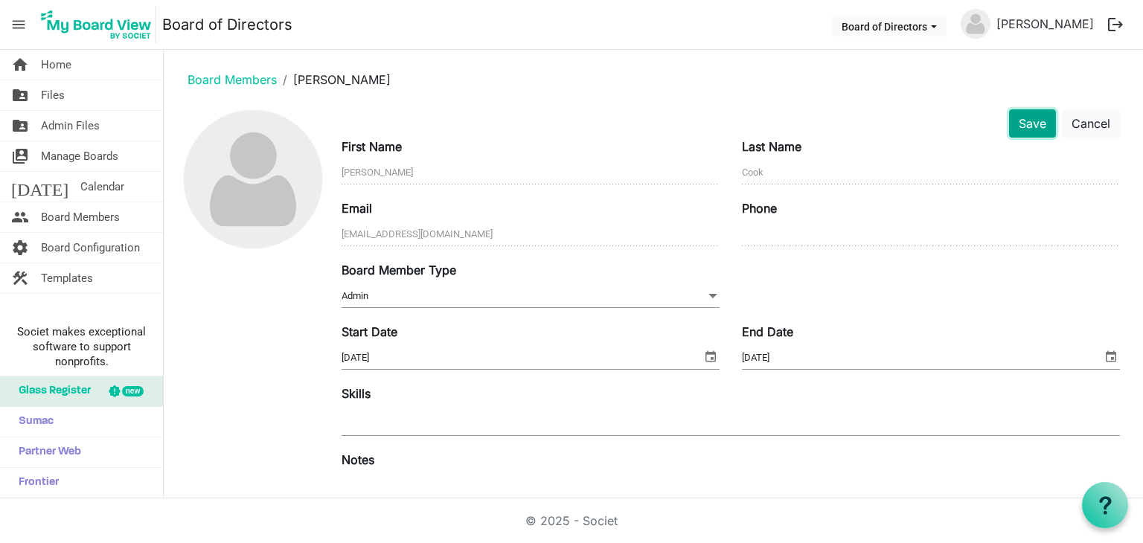
click at [1014, 123] on button "Save" at bounding box center [1032, 123] width 47 height 28
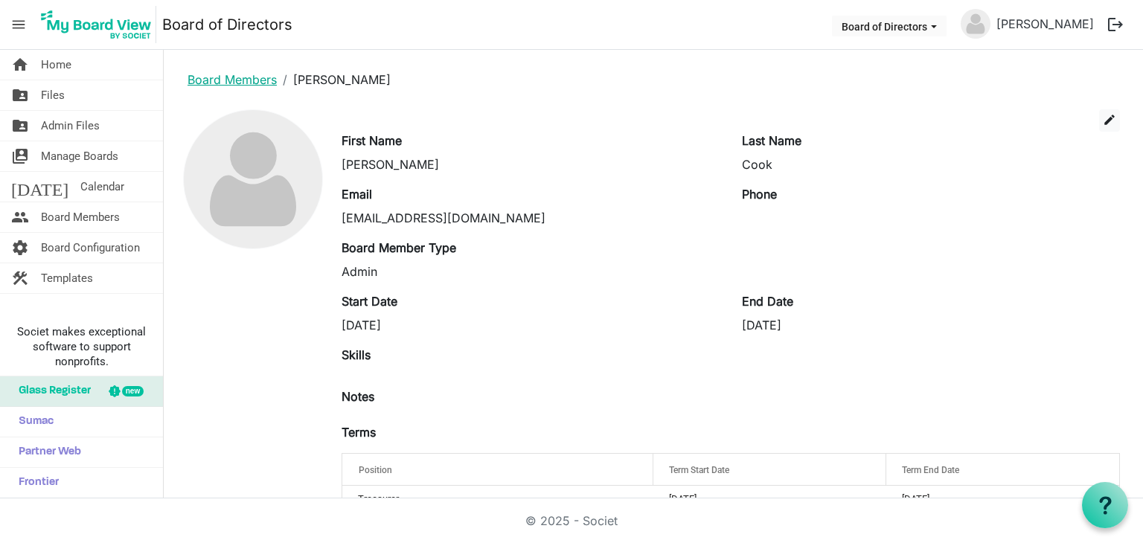
click at [199, 81] on link "Board Members" at bounding box center [232, 79] width 89 height 15
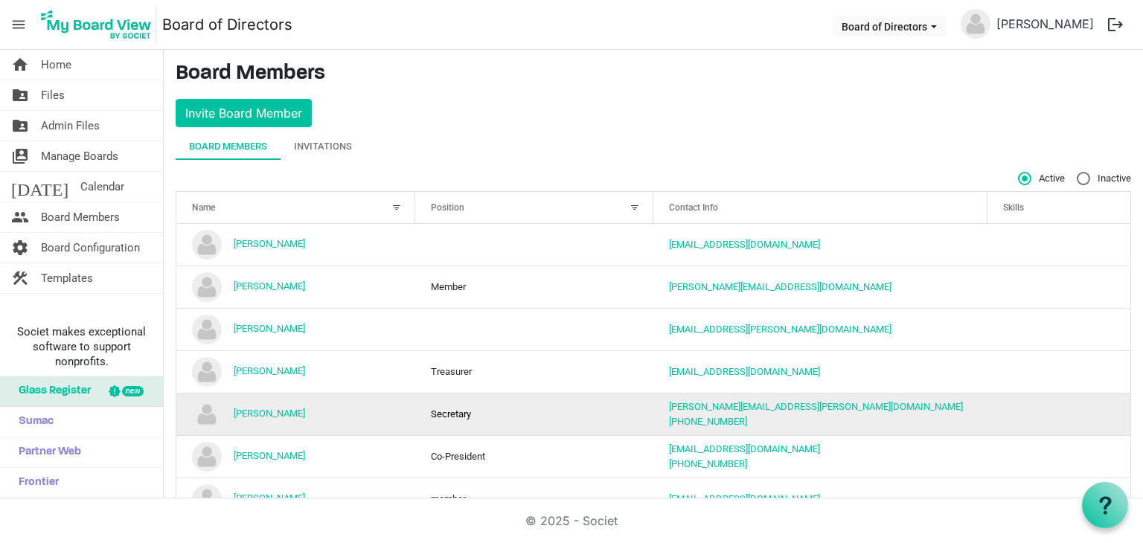
click at [288, 406] on td "[PERSON_NAME]" at bounding box center [295, 414] width 239 height 42
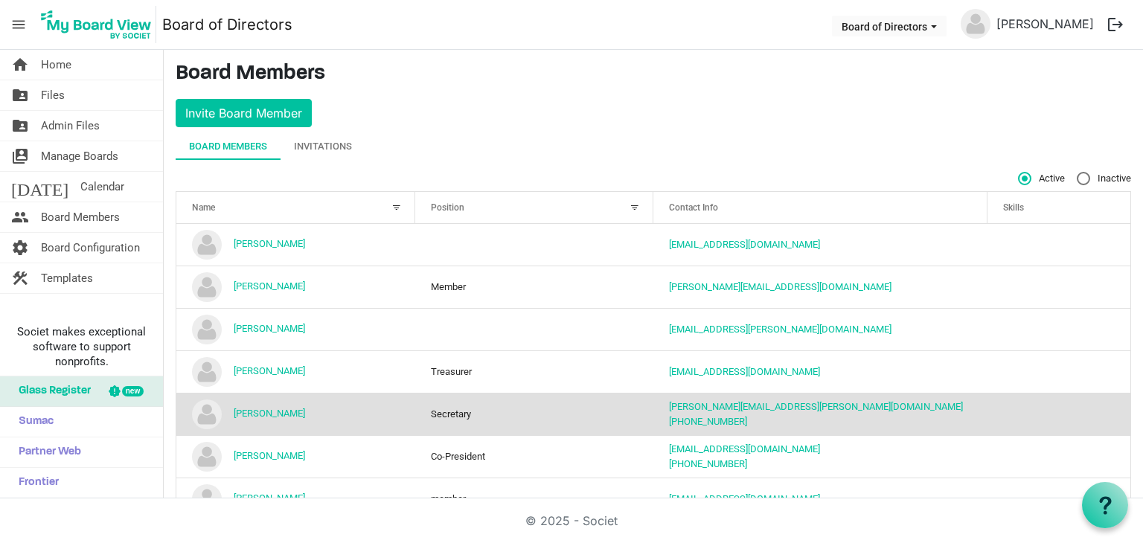
click at [288, 406] on td "[PERSON_NAME]" at bounding box center [295, 414] width 239 height 42
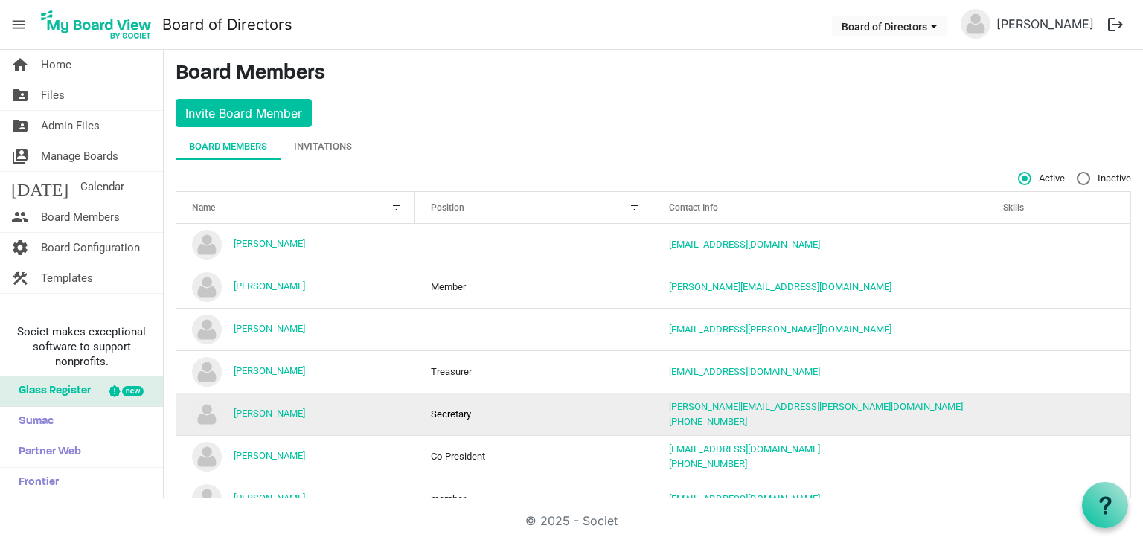
click at [324, 409] on td "[PERSON_NAME]" at bounding box center [295, 414] width 239 height 42
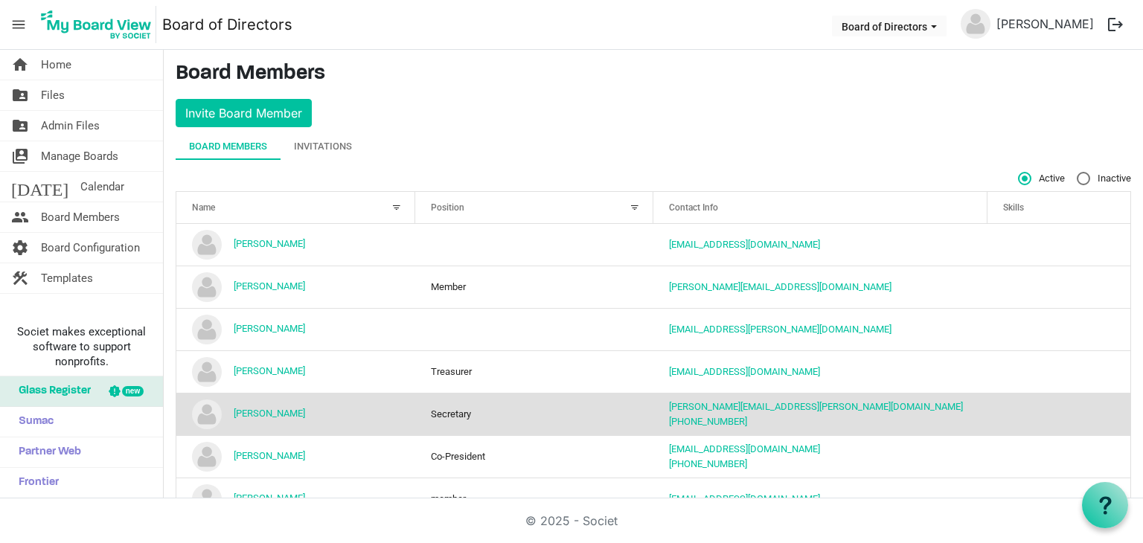
click at [210, 409] on img "Cathy Ferguson is template cell column header Name" at bounding box center [207, 415] width 30 height 30
click at [323, 412] on td "[PERSON_NAME]" at bounding box center [295, 414] width 239 height 42
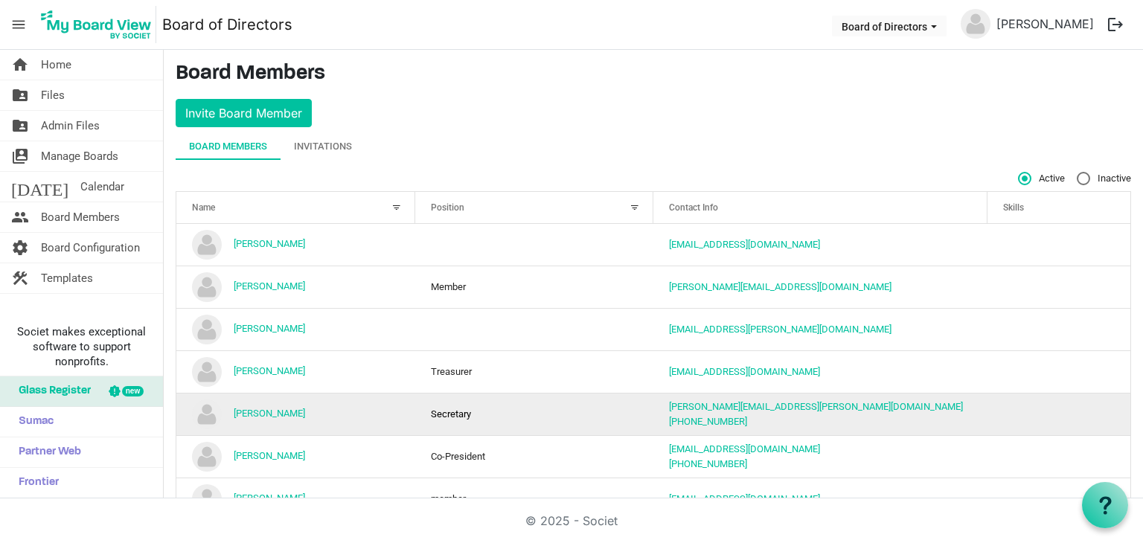
click at [324, 412] on td "[PERSON_NAME]" at bounding box center [295, 414] width 239 height 42
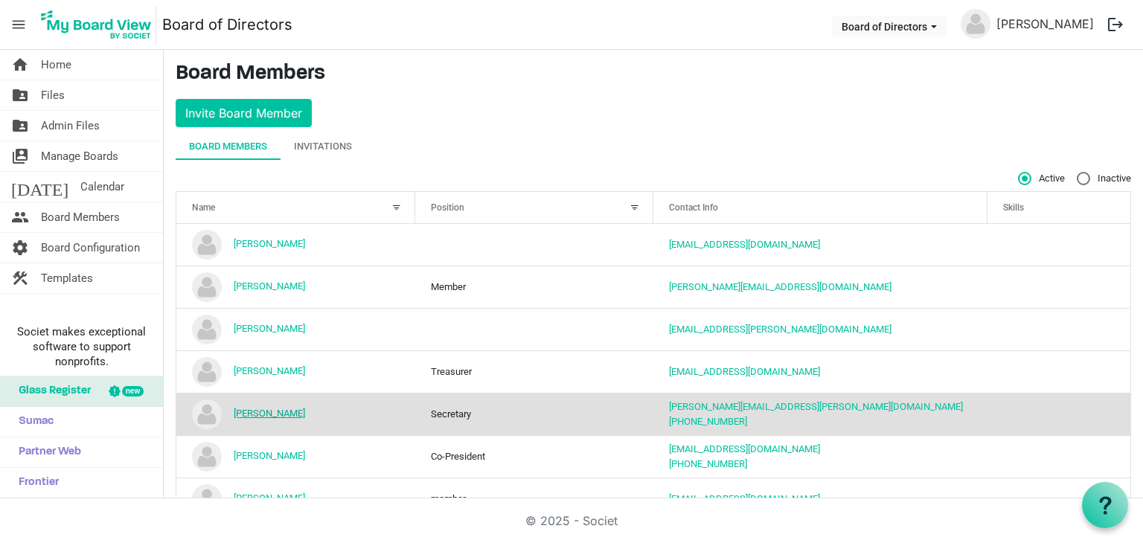
click at [261, 408] on link "[PERSON_NAME]" at bounding box center [269, 413] width 71 height 11
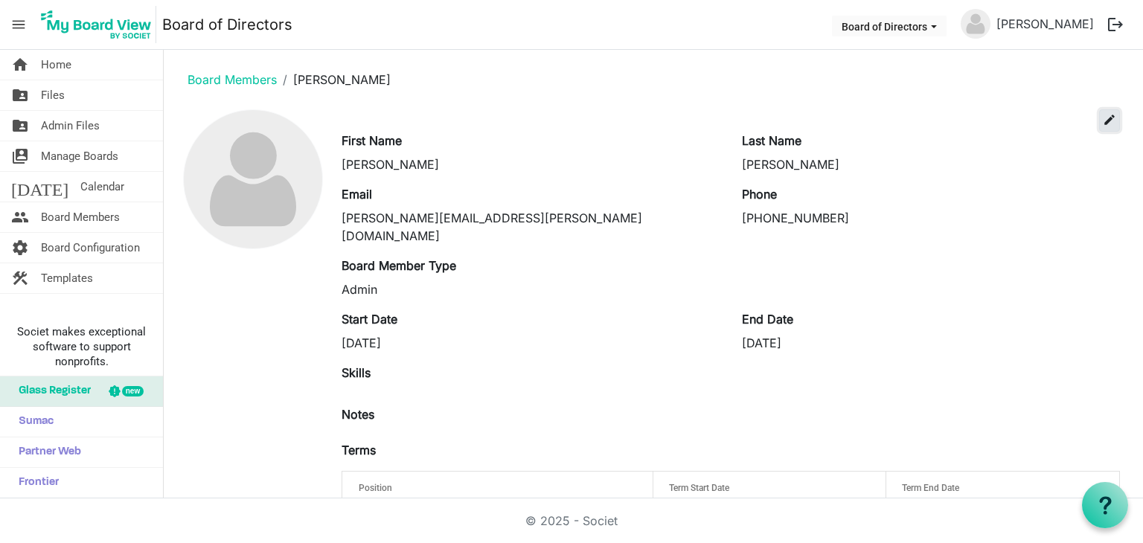
click at [1103, 119] on span "edit" at bounding box center [1109, 119] width 13 height 13
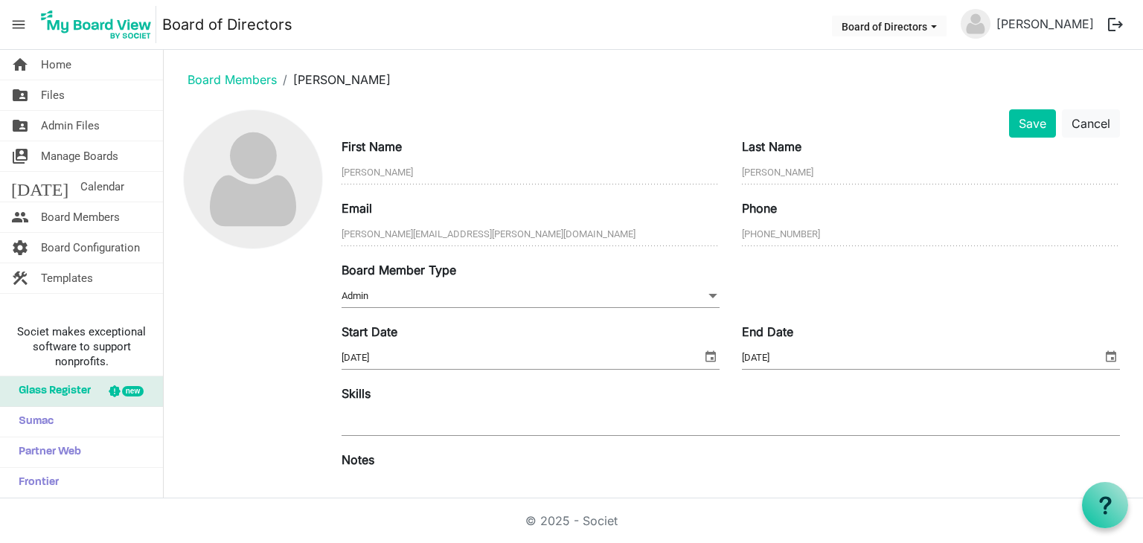
click at [794, 356] on input "[DATE]" at bounding box center [922, 358] width 360 height 22
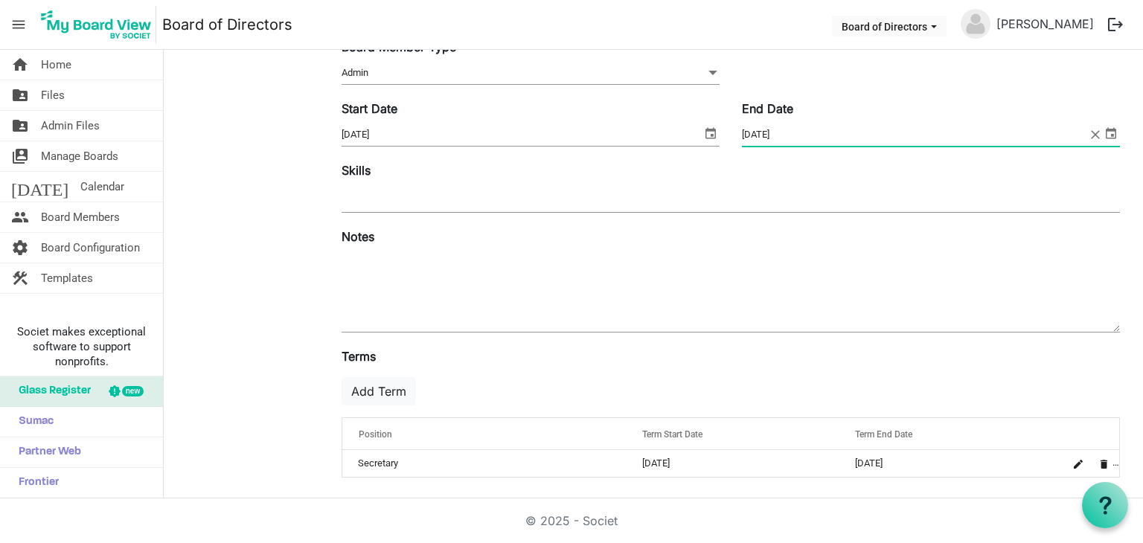
scroll to position [224, 0]
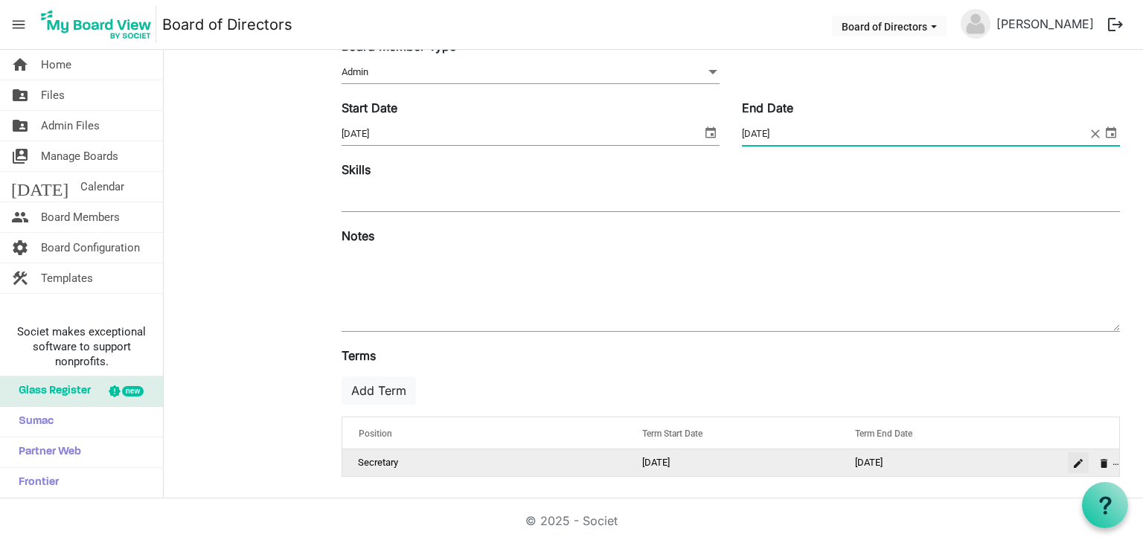
type input "[DATE]"
click at [1074, 464] on span "is Command column column header" at bounding box center [1078, 463] width 9 height 9
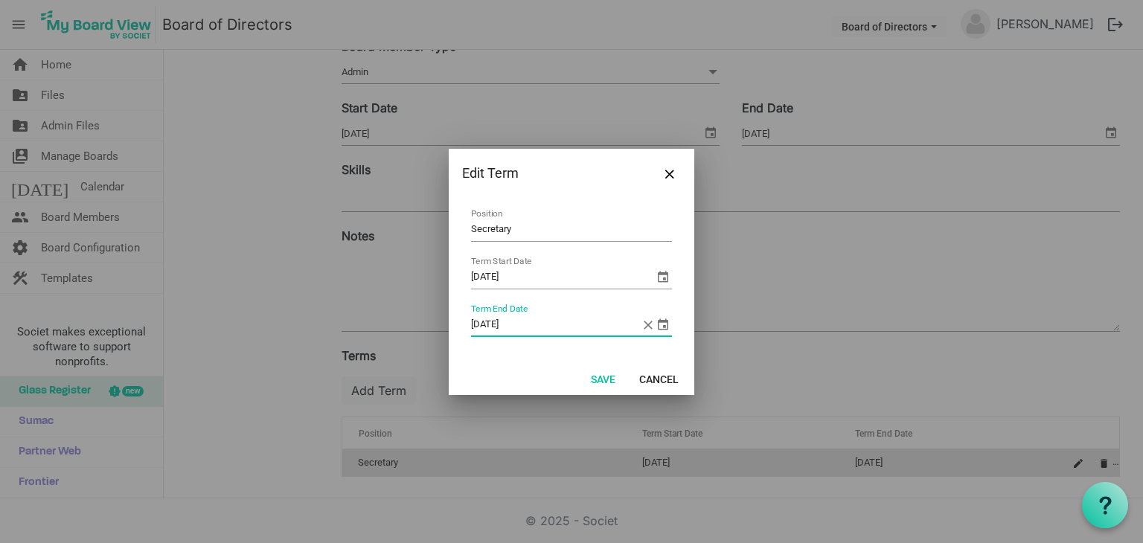
click at [517, 324] on input "[DATE]" at bounding box center [556, 325] width 170 height 22
type input "[DATE]"
click at [608, 386] on button "Save" at bounding box center [603, 378] width 44 height 21
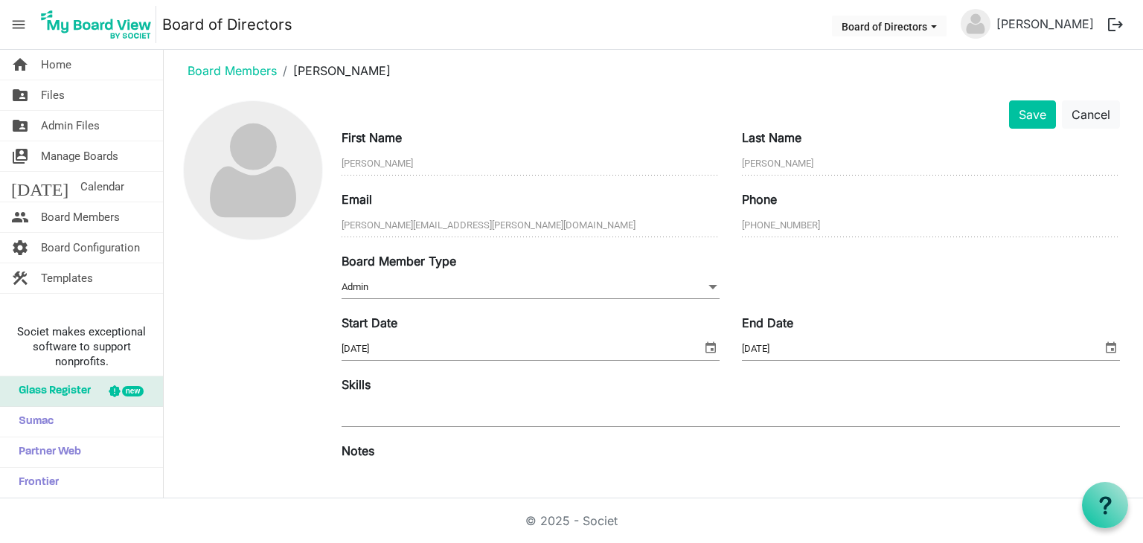
scroll to position [1, 0]
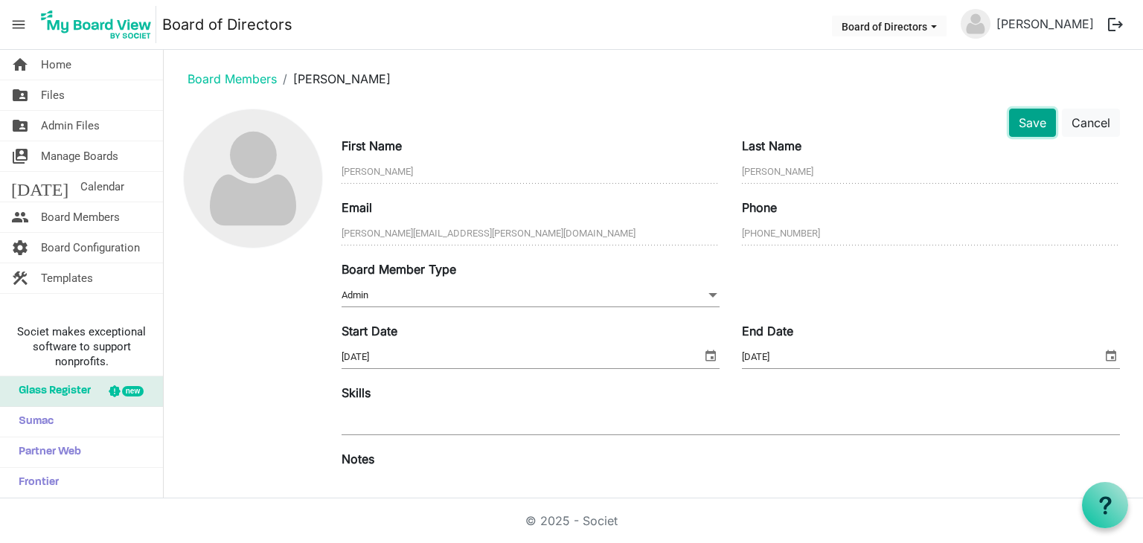
click at [1017, 129] on button "Save" at bounding box center [1032, 123] width 47 height 28
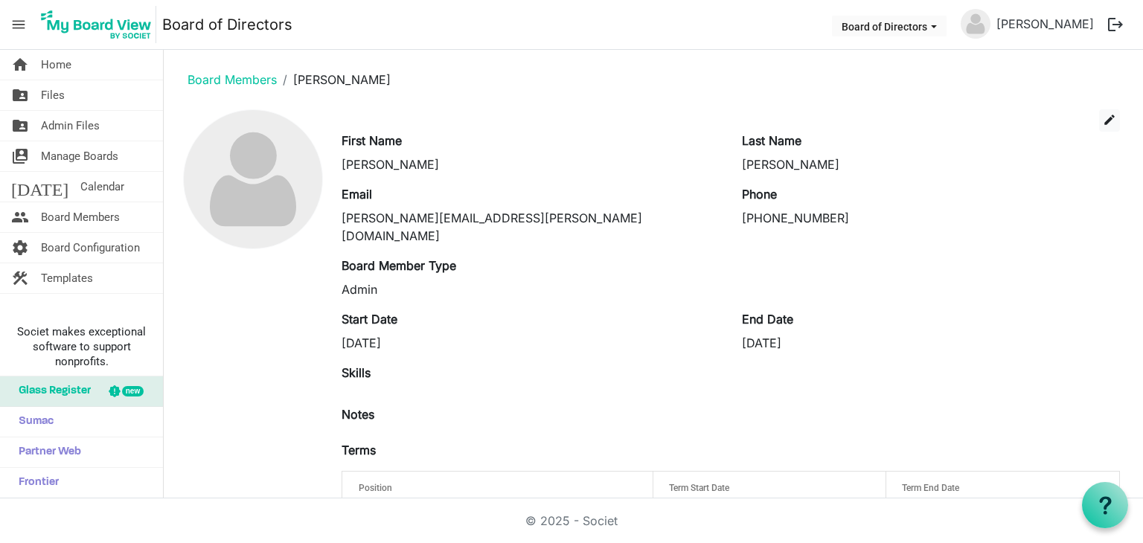
click at [199, 71] on li "Board Members" at bounding box center [232, 80] width 89 height 18
click at [208, 82] on link "Board Members" at bounding box center [232, 79] width 89 height 15
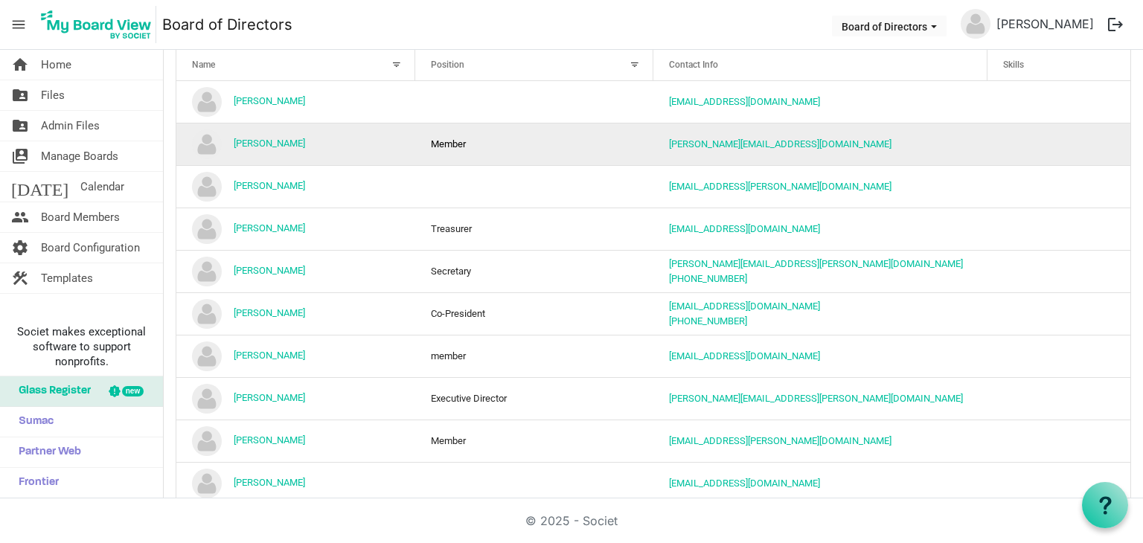
scroll to position [149, 0]
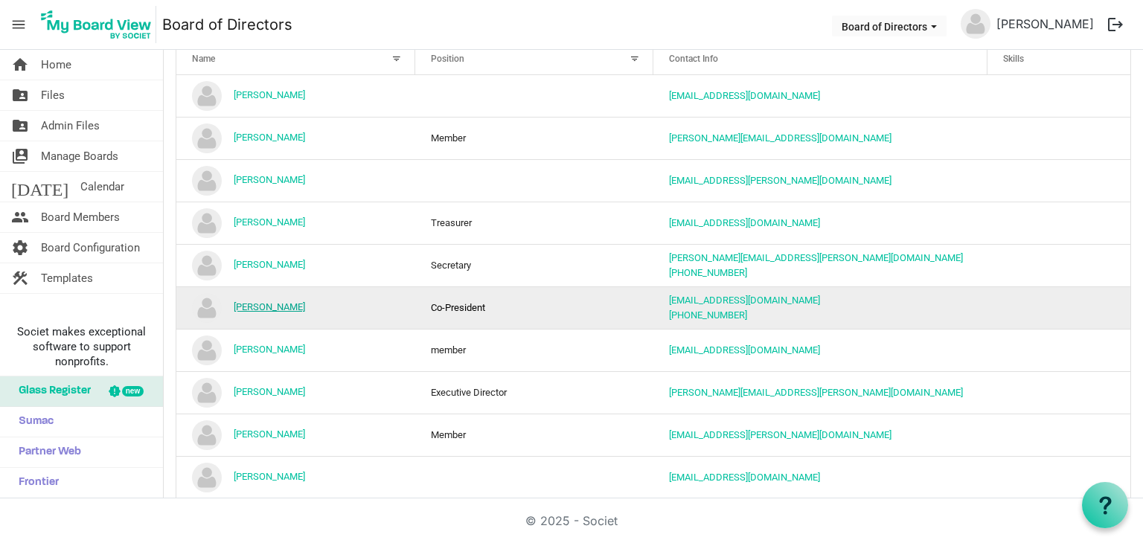
click at [285, 304] on link "[PERSON_NAME]" at bounding box center [269, 306] width 71 height 11
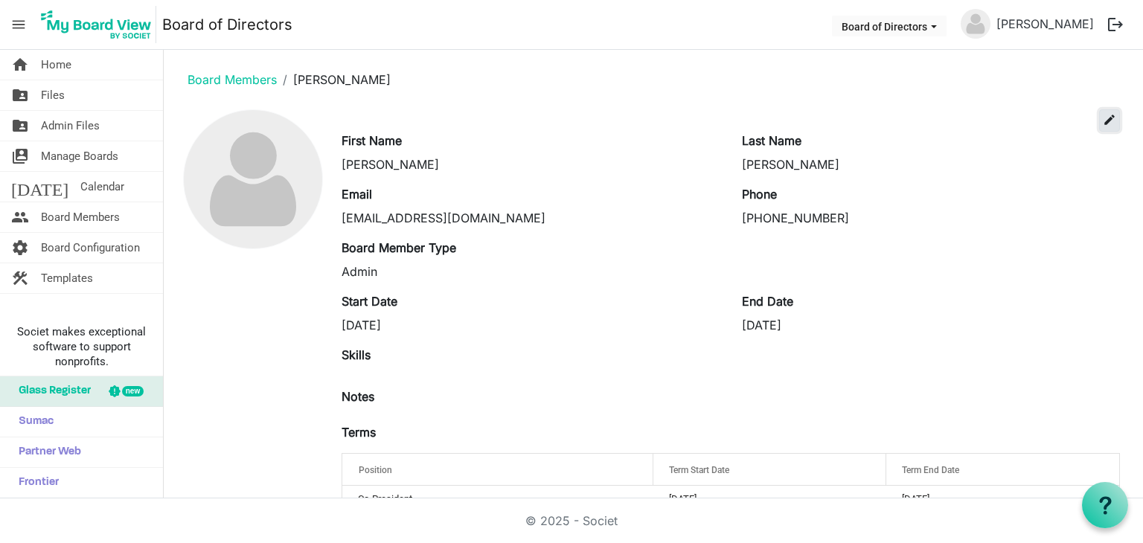
click at [1103, 123] on span "edit" at bounding box center [1109, 119] width 13 height 13
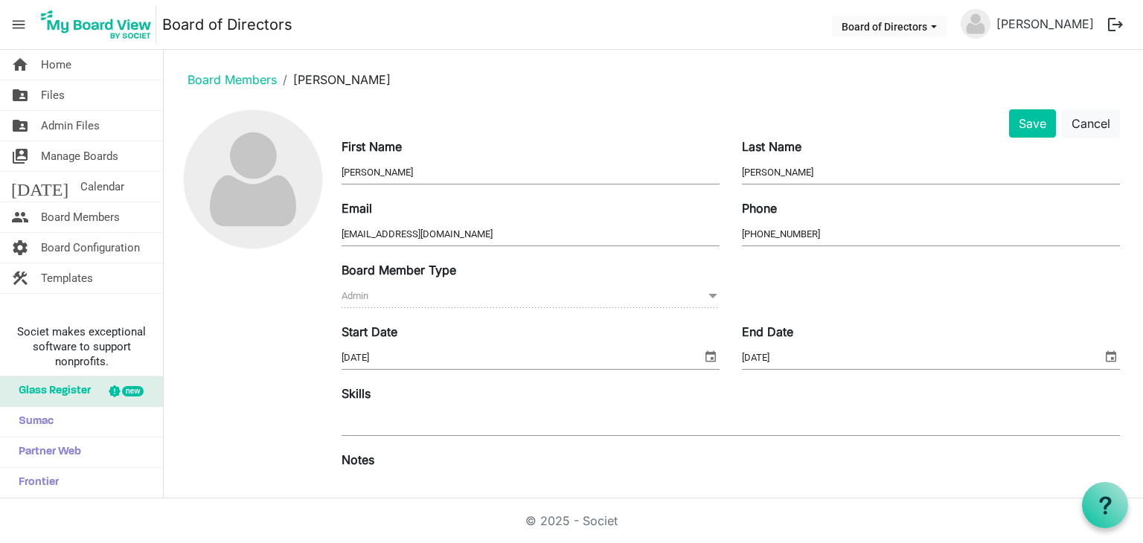
click at [782, 356] on input "[DATE]" at bounding box center [922, 358] width 360 height 22
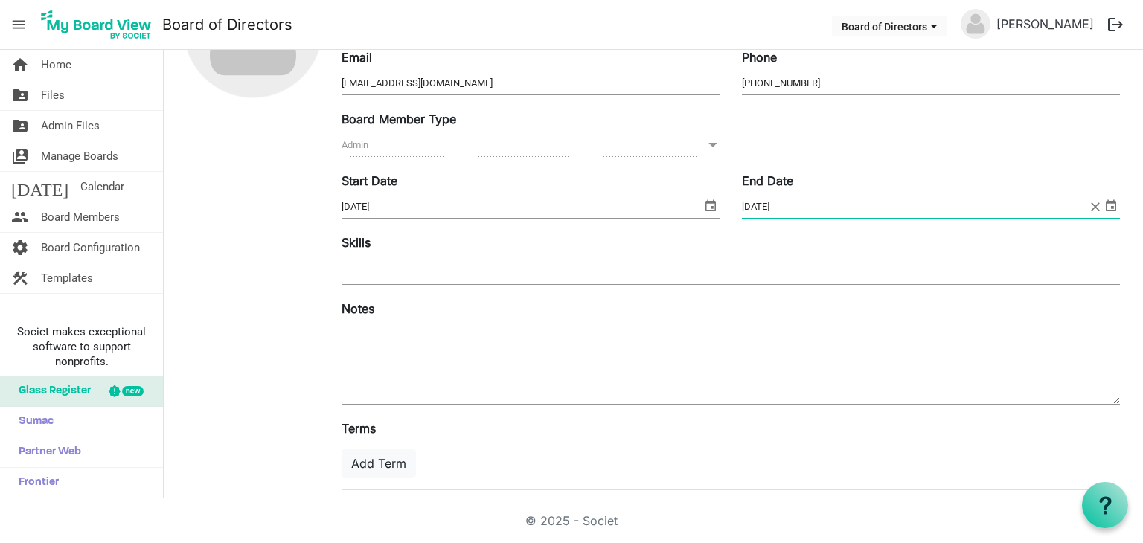
scroll to position [224, 0]
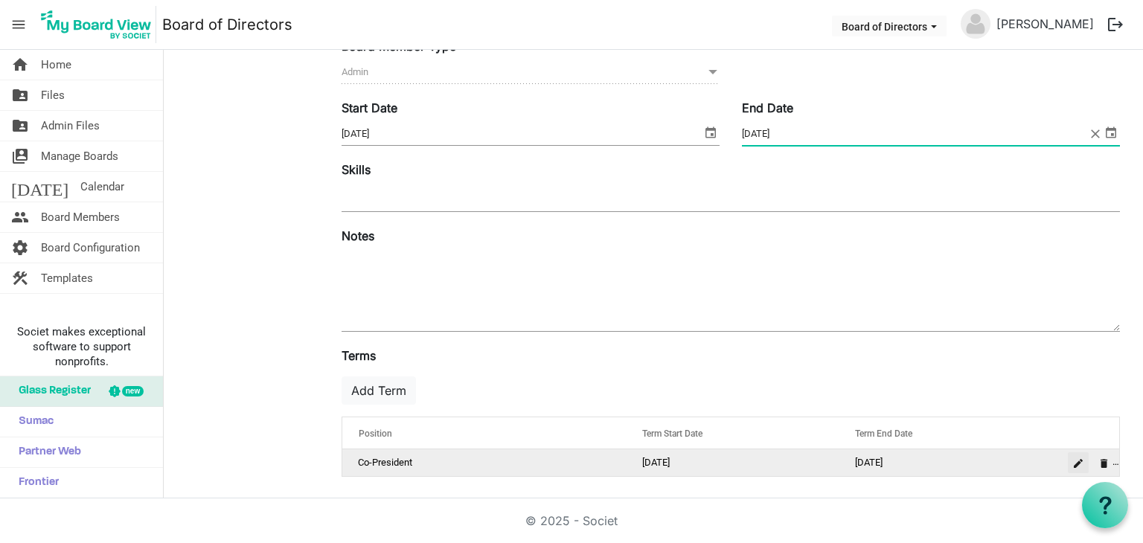
type input "8/31/2026"
click at [1068, 464] on button "is Command column column header" at bounding box center [1078, 462] width 21 height 21
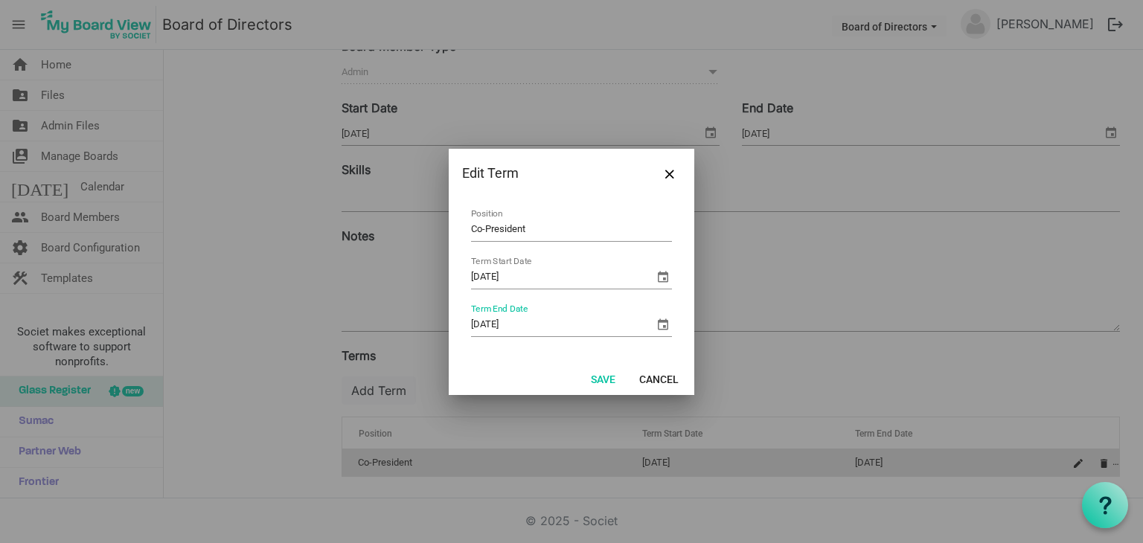
click at [537, 327] on input "8/31/2025" at bounding box center [562, 325] width 183 height 22
type input "8/31/2026"
click at [601, 381] on button "Save" at bounding box center [603, 378] width 44 height 21
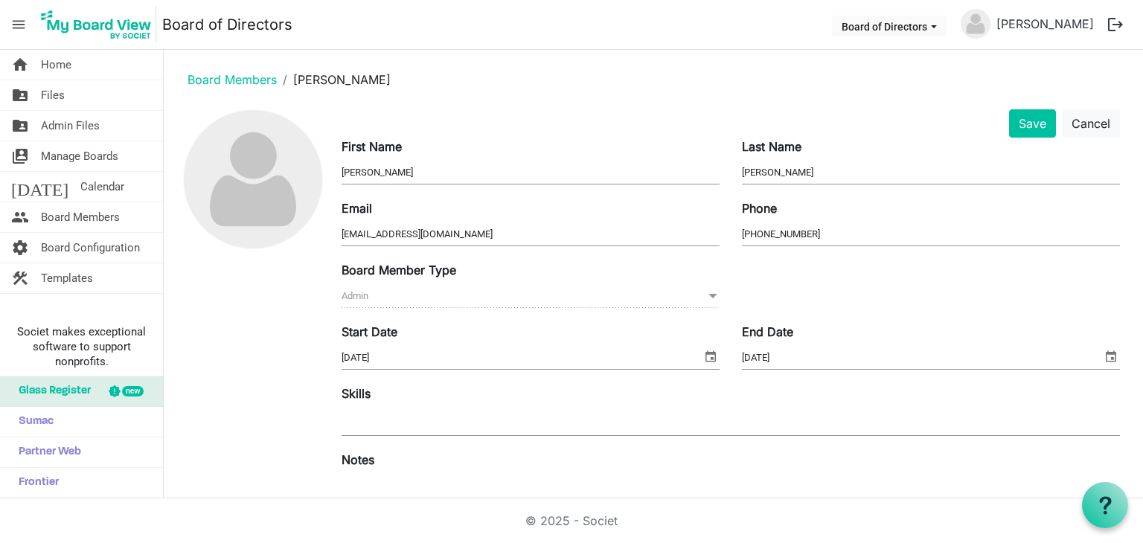
scroll to position [0, 0]
click at [1022, 129] on button "Save" at bounding box center [1032, 123] width 47 height 28
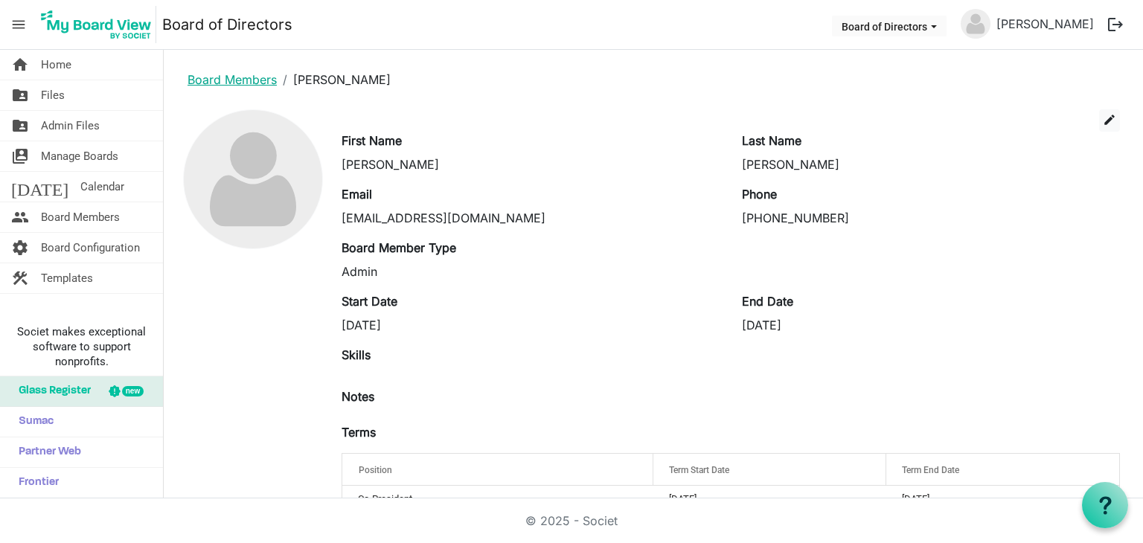
click at [197, 80] on link "Board Members" at bounding box center [232, 79] width 89 height 15
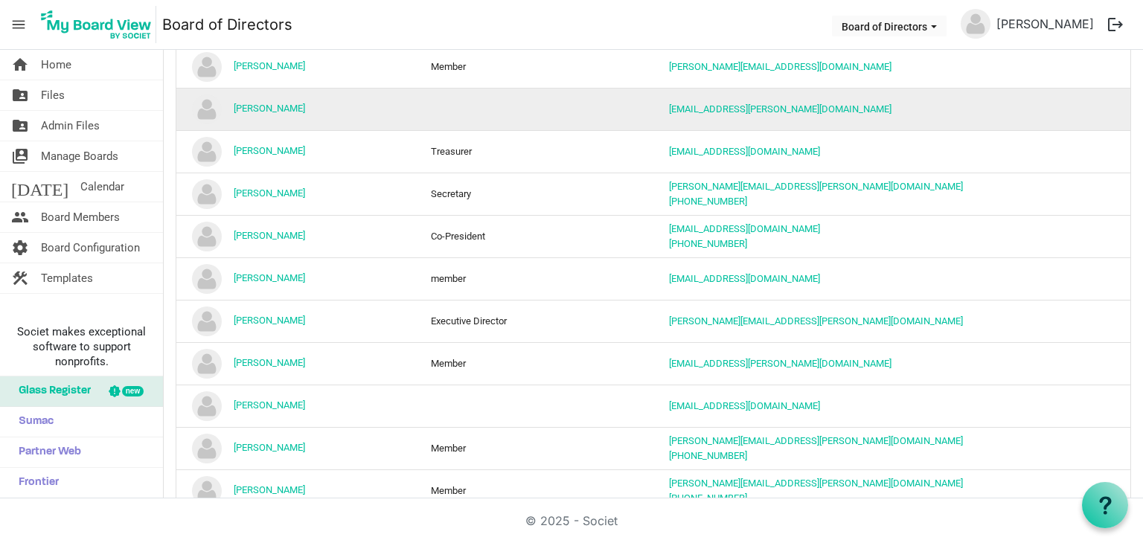
scroll to position [223, 0]
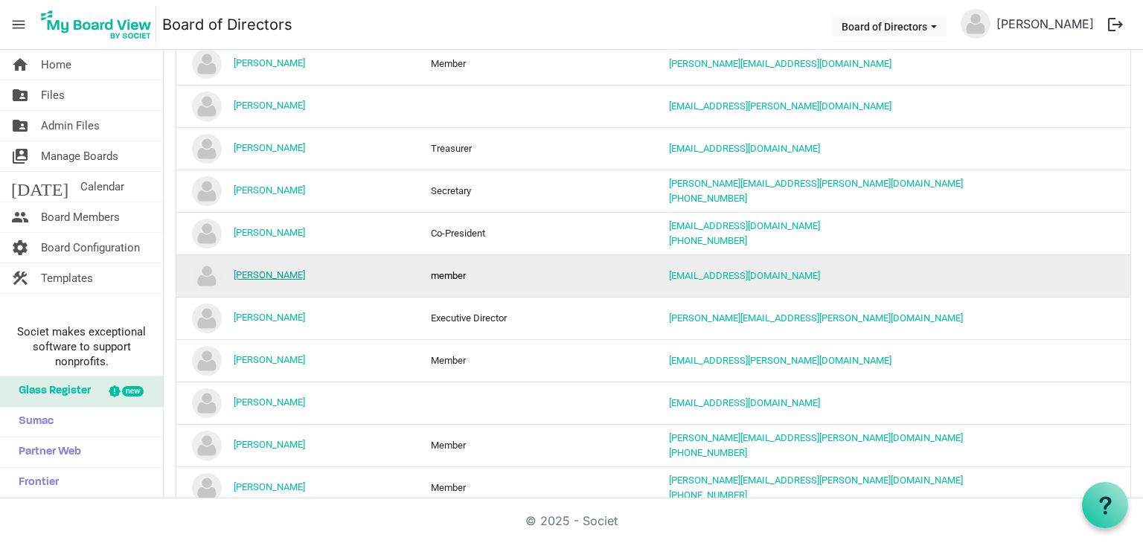
click at [266, 278] on link "[PERSON_NAME]" at bounding box center [269, 274] width 71 height 11
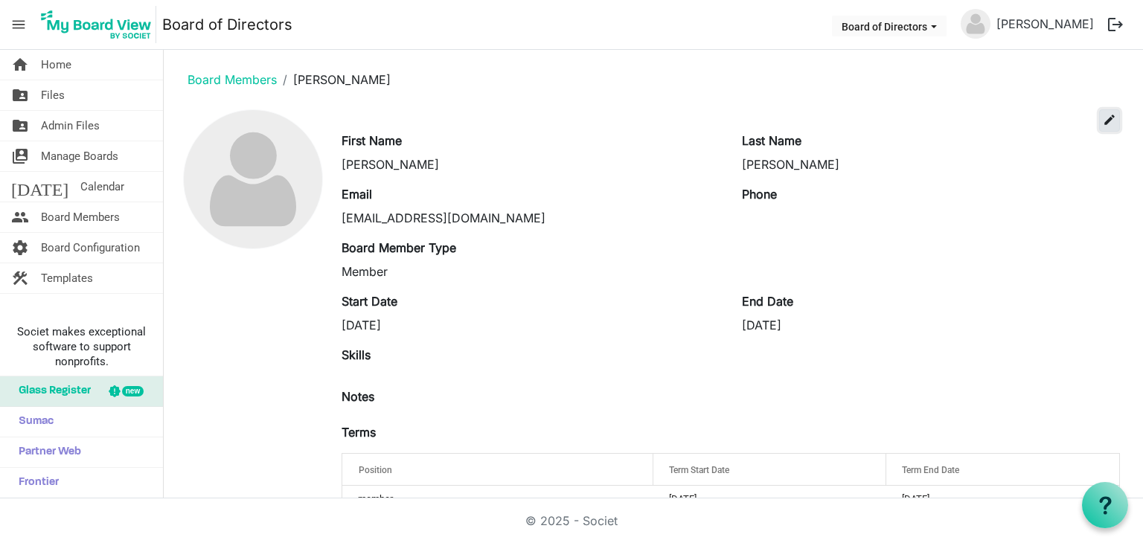
click at [1103, 123] on span "edit" at bounding box center [1109, 119] width 13 height 13
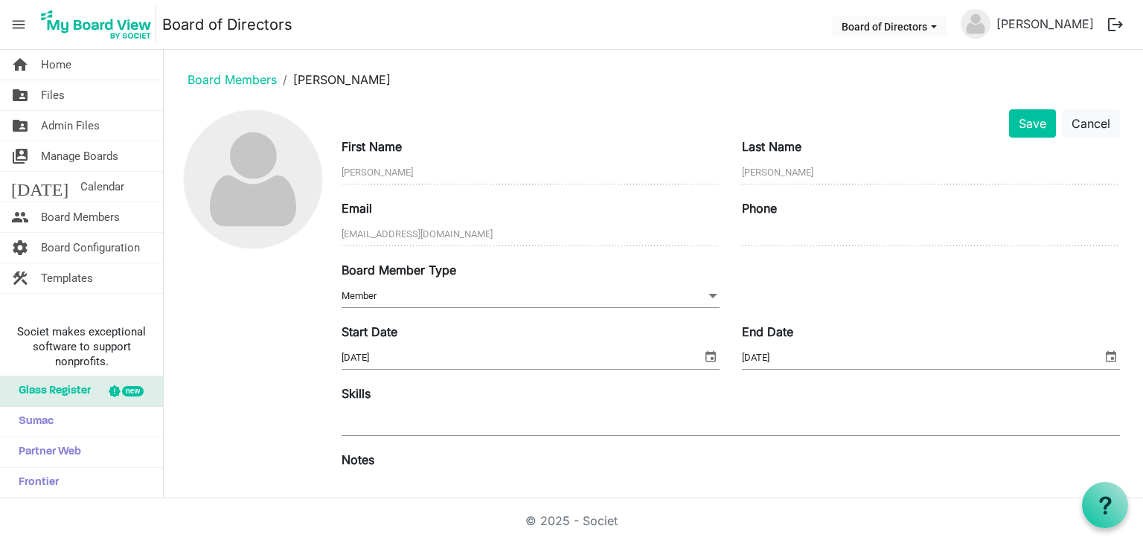
click at [791, 353] on input "8/31/2025" at bounding box center [922, 358] width 360 height 22
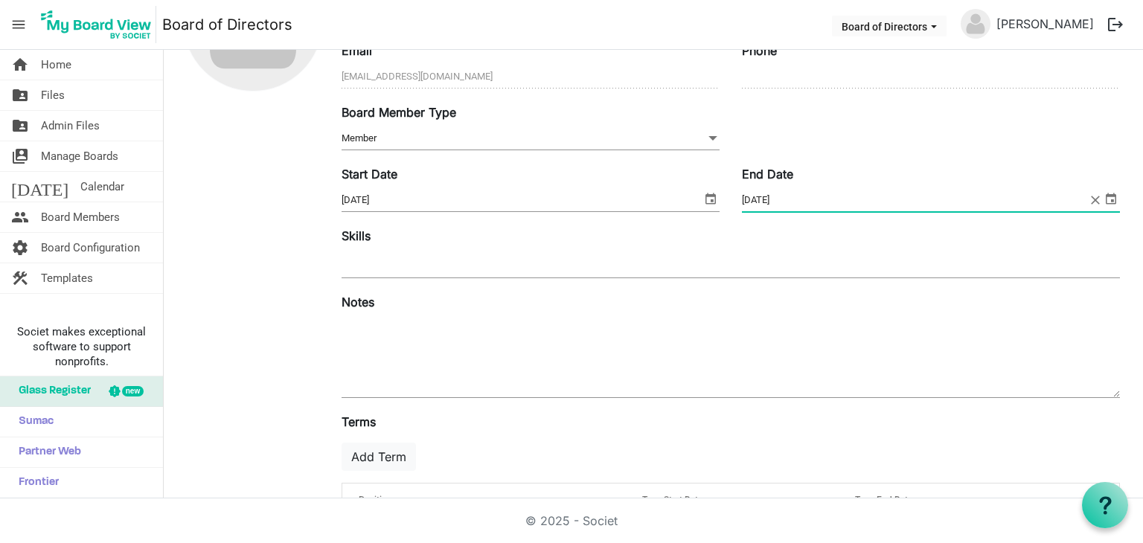
scroll to position [224, 0]
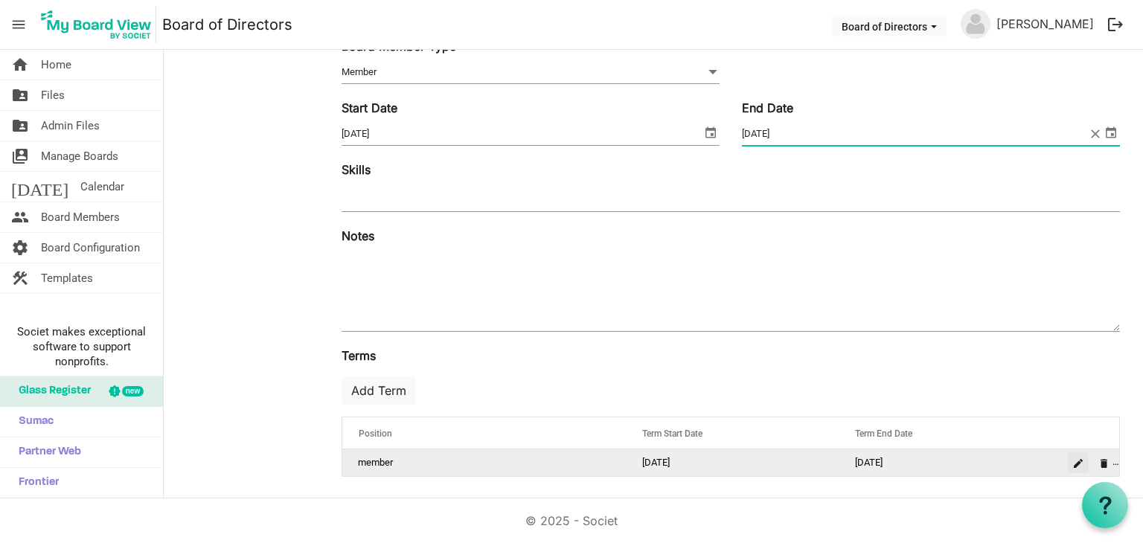
type input "8/31/2026"
click at [1074, 462] on span "is Command column column header" at bounding box center [1078, 463] width 9 height 9
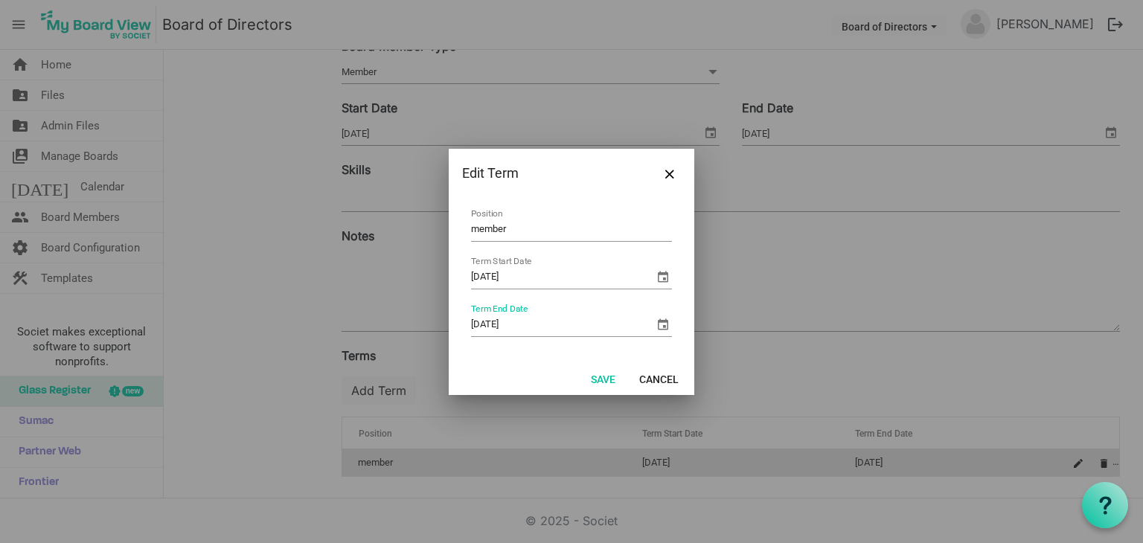
click at [528, 325] on input "8/31/2025" at bounding box center [562, 325] width 183 height 22
type input "[DATE]"
click at [589, 373] on button "Save" at bounding box center [603, 378] width 44 height 21
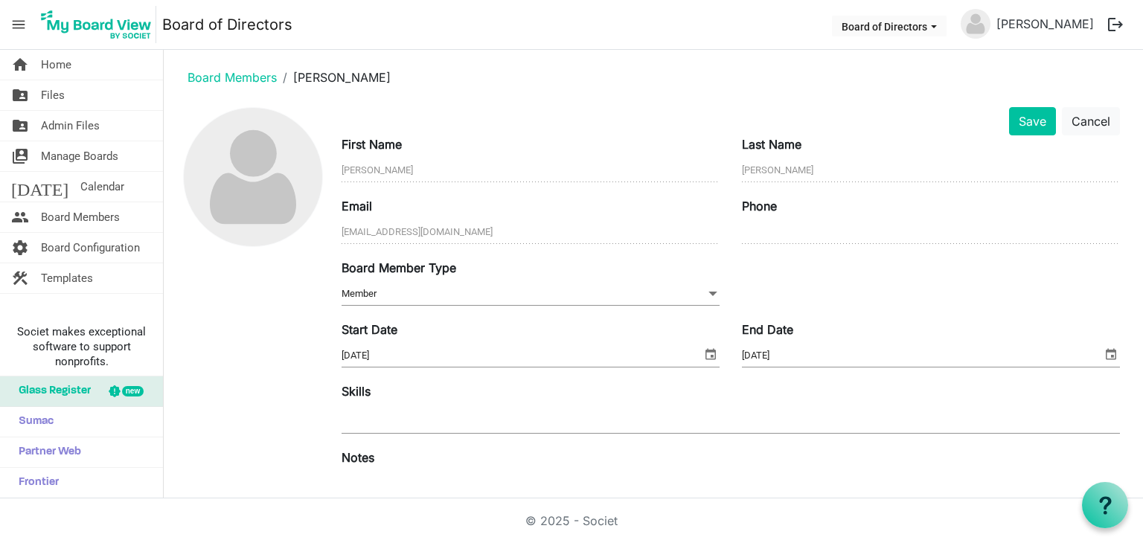
scroll to position [0, 0]
click at [1015, 124] on button "Save" at bounding box center [1032, 123] width 47 height 28
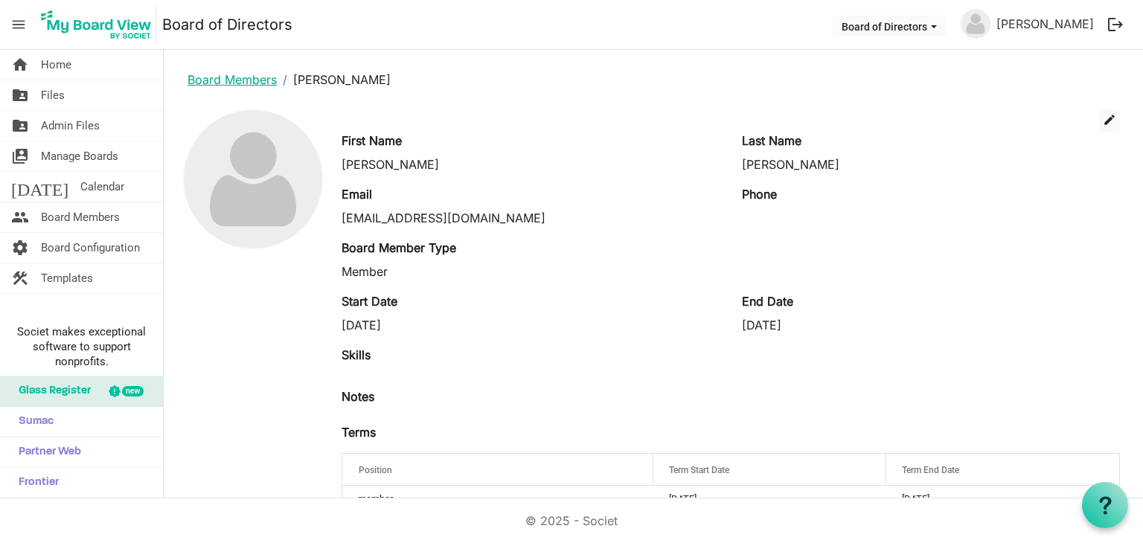
click at [243, 80] on link "Board Members" at bounding box center [232, 79] width 89 height 15
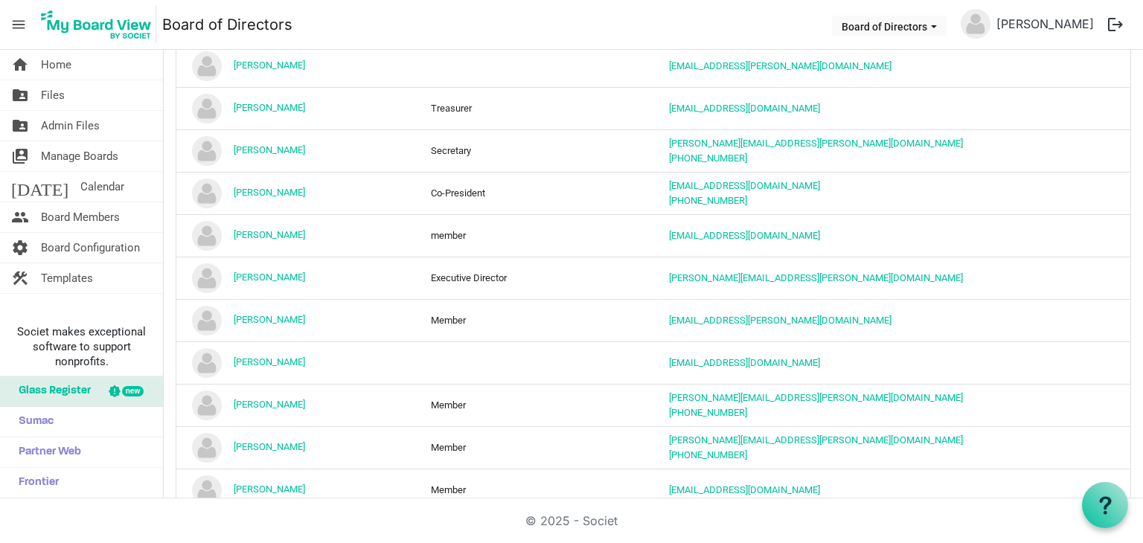
scroll to position [298, 0]
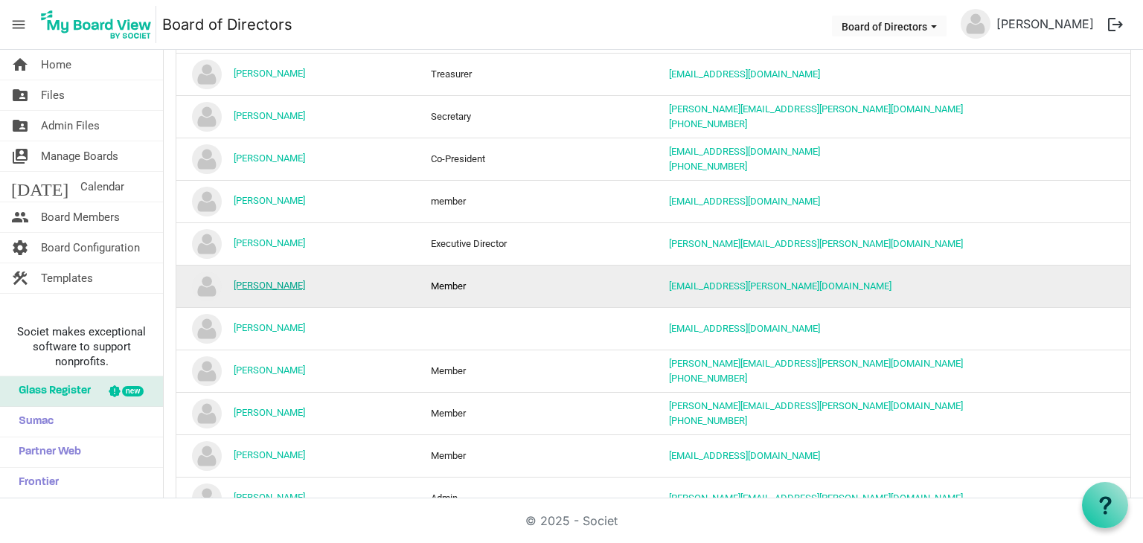
click at [272, 284] on link "[PERSON_NAME]" at bounding box center [269, 285] width 71 height 11
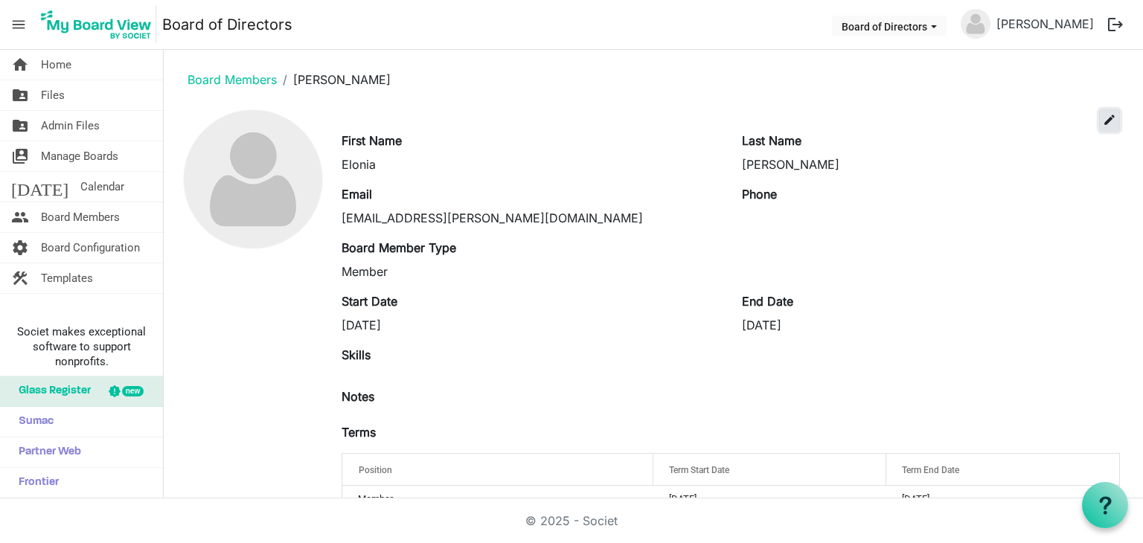
click at [1103, 124] on span "edit" at bounding box center [1109, 119] width 13 height 13
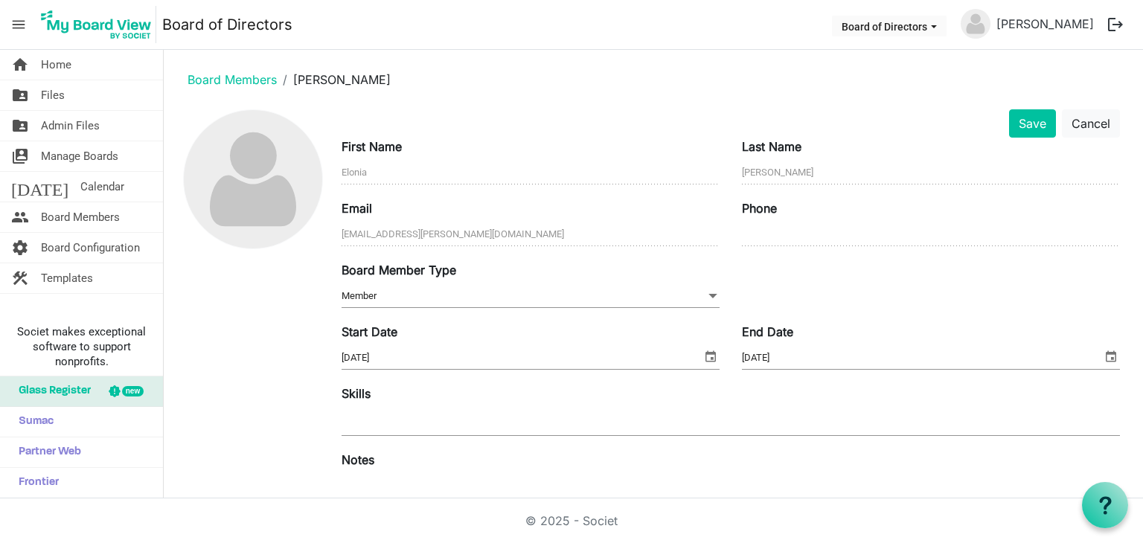
click at [783, 356] on input "8/31/2025" at bounding box center [922, 358] width 360 height 22
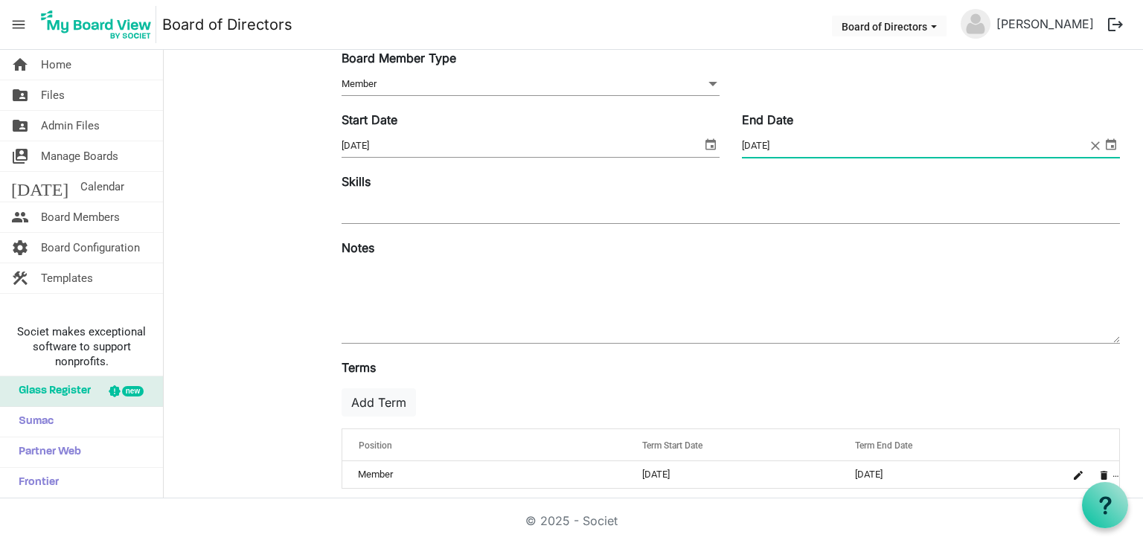
scroll to position [224, 0]
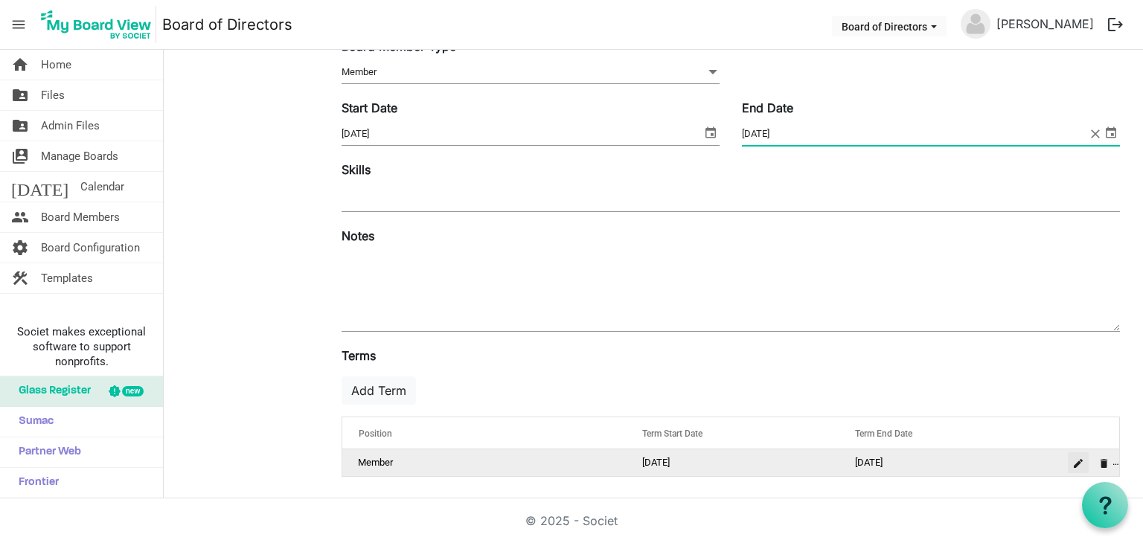
type input "8/31/2026"
click at [1068, 462] on button "is Command column column header" at bounding box center [1078, 462] width 21 height 21
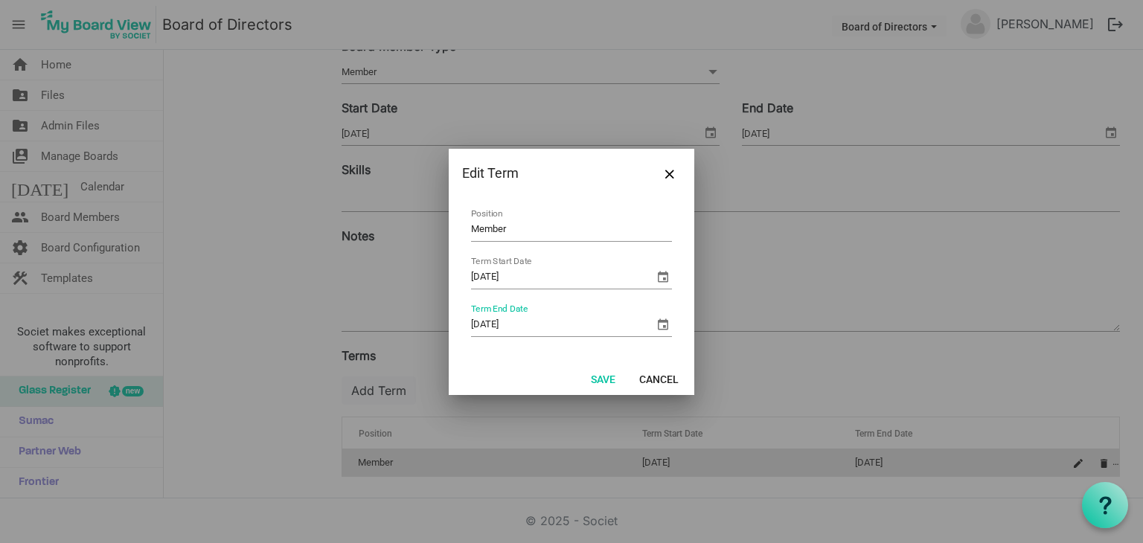
click at [530, 324] on input "8/31/2025" at bounding box center [562, 325] width 183 height 22
type input "8/31/2026"
click at [595, 376] on button "Save" at bounding box center [603, 378] width 44 height 21
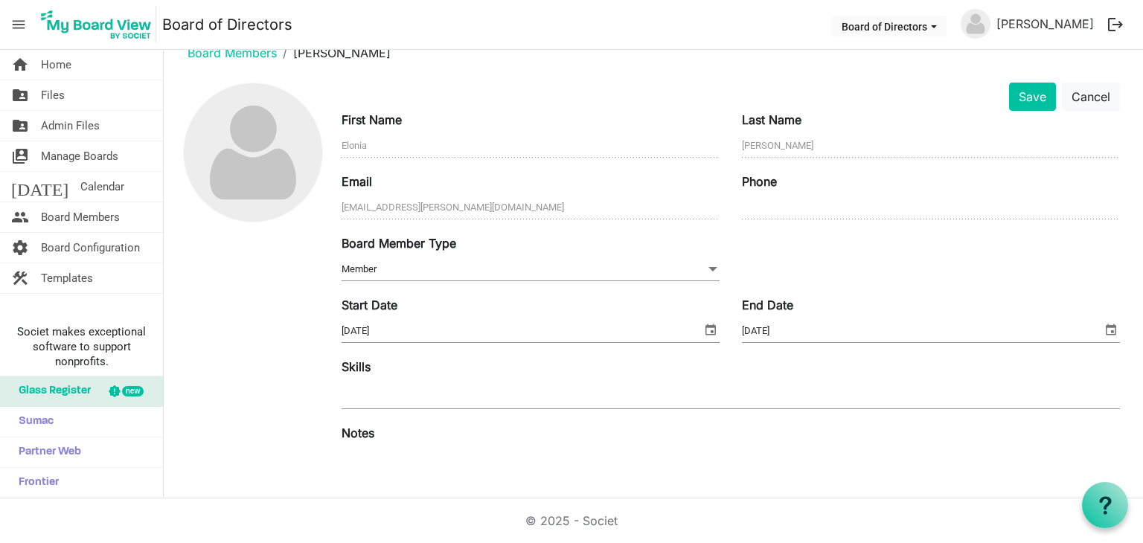
scroll to position [1, 0]
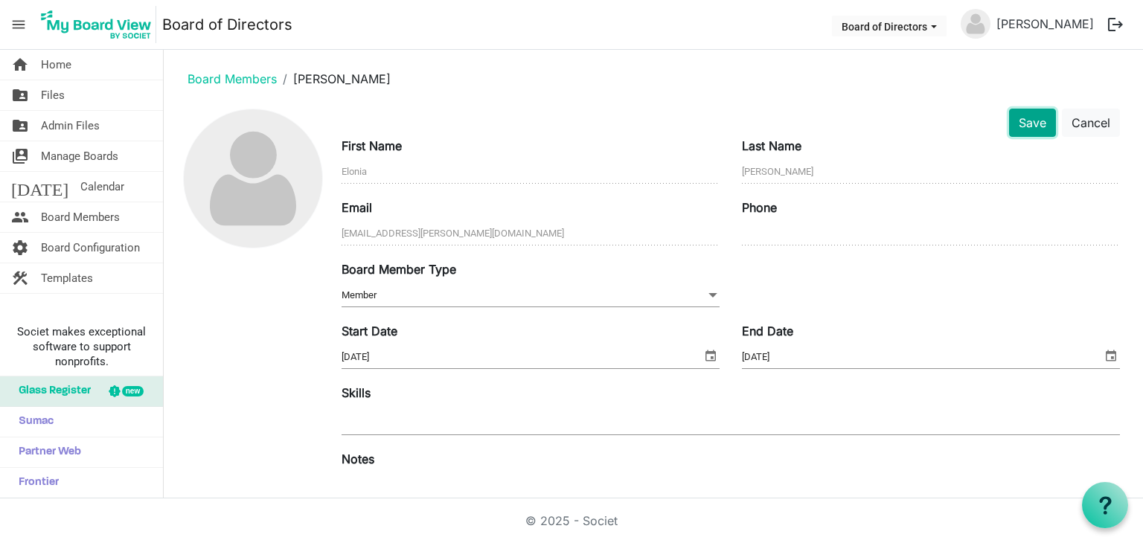
click at [1017, 129] on button "Save" at bounding box center [1032, 123] width 47 height 28
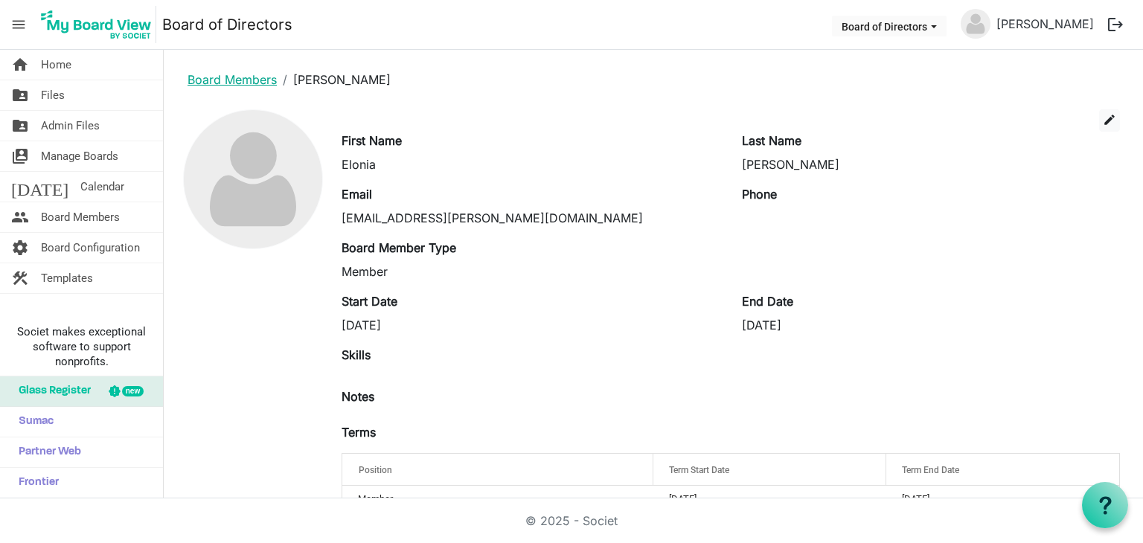
click at [195, 80] on link "Board Members" at bounding box center [232, 79] width 89 height 15
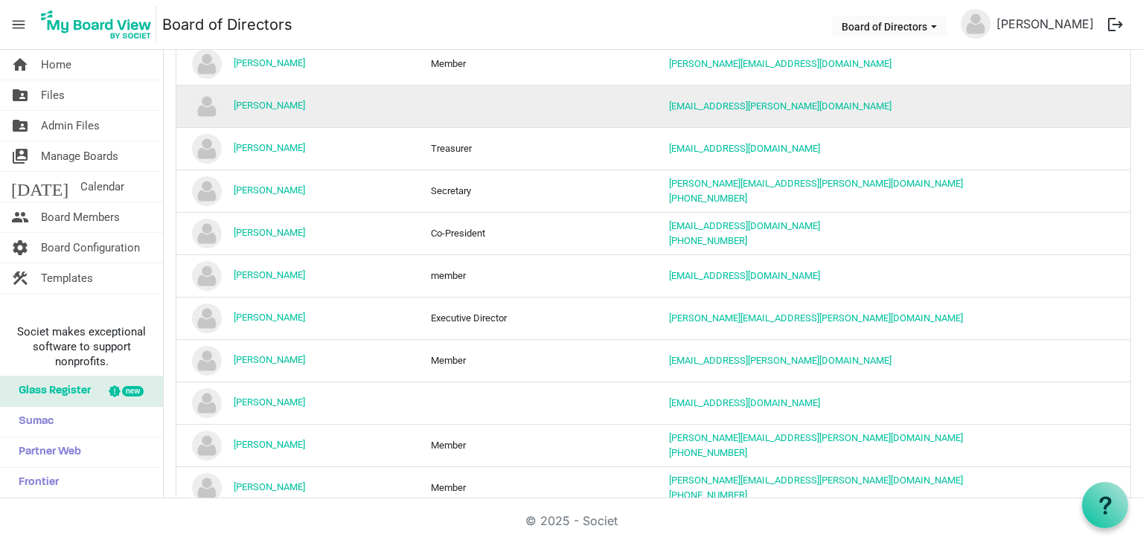
scroll to position [298, 0]
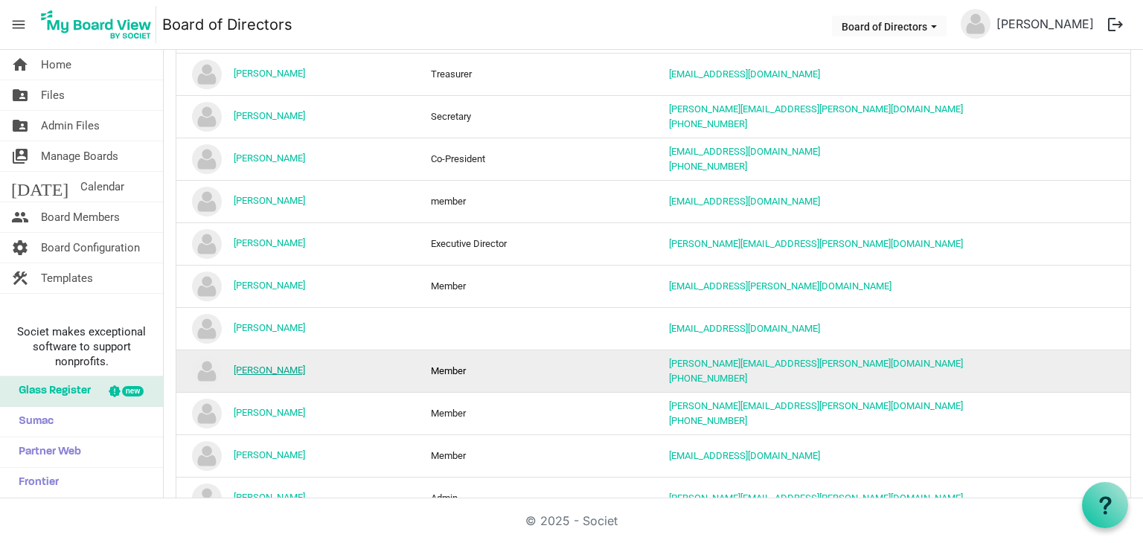
click at [277, 368] on link "[PERSON_NAME]" at bounding box center [269, 370] width 71 height 11
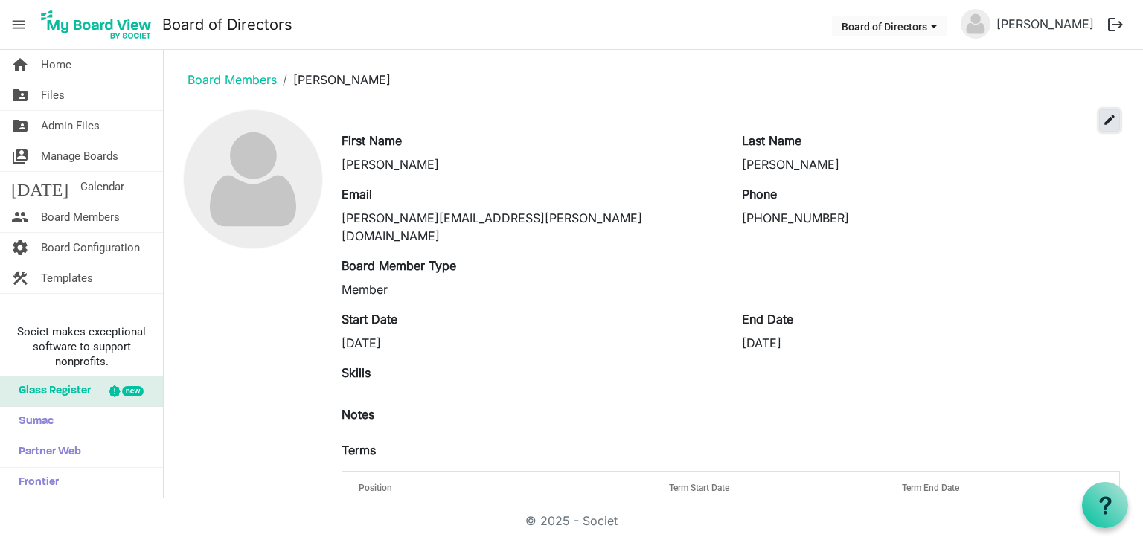
click at [1103, 120] on span "edit" at bounding box center [1109, 119] width 13 height 13
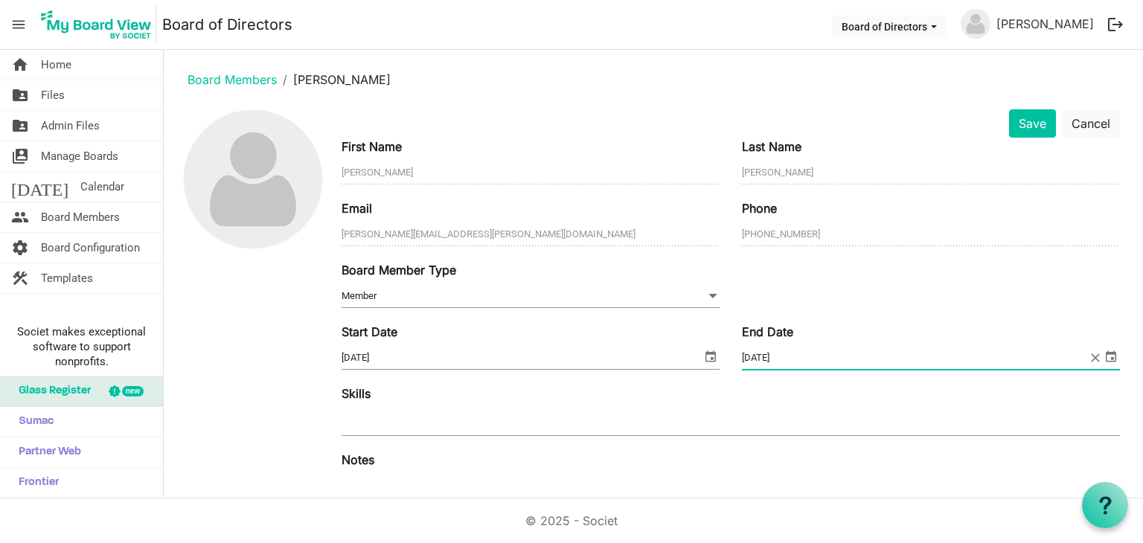
click at [787, 353] on input "8/31/2025" at bounding box center [915, 358] width 346 height 22
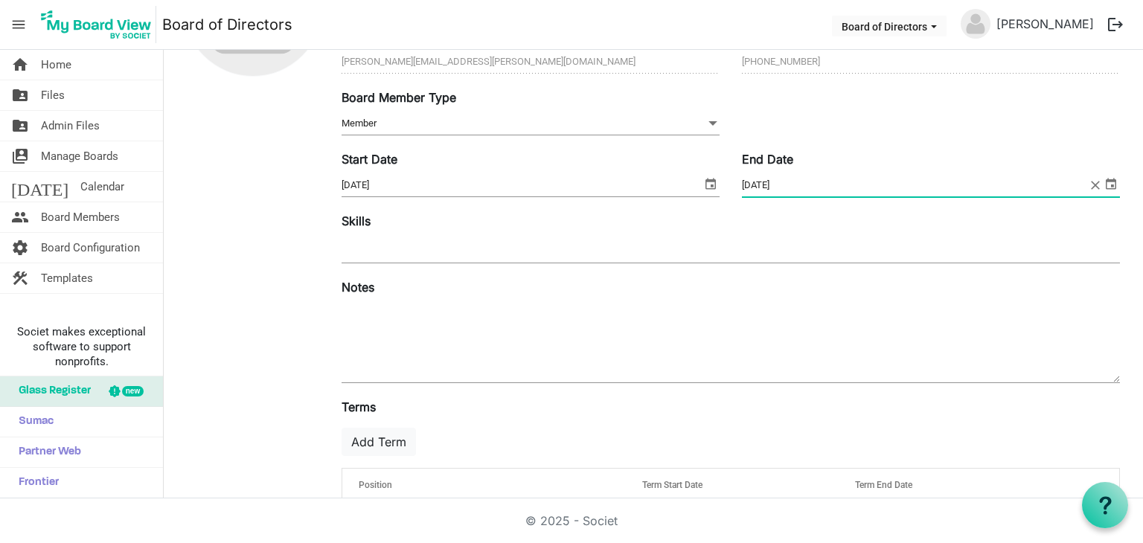
scroll to position [224, 0]
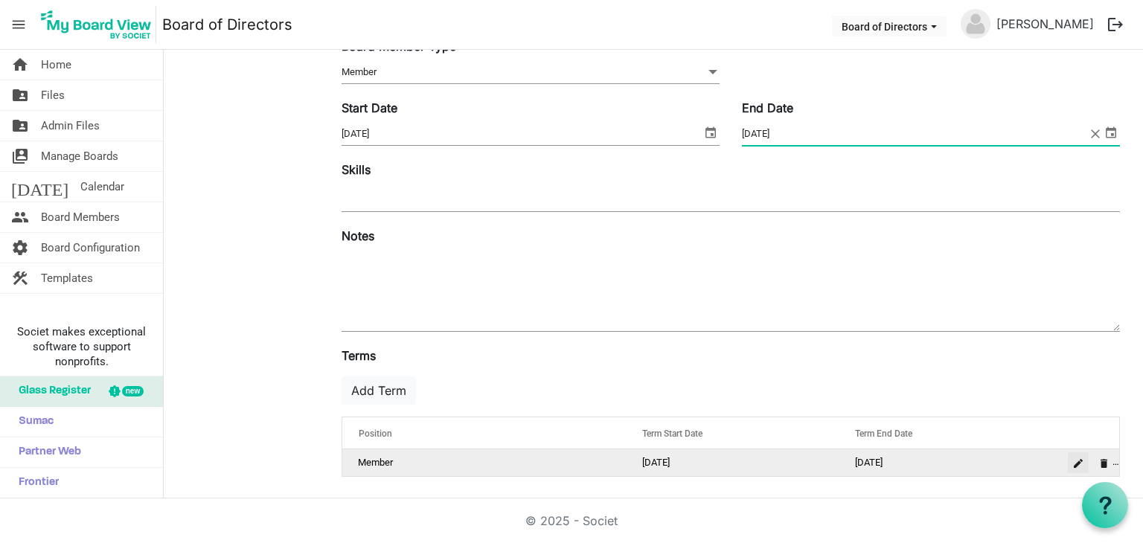
type input "8/31/2026"
click at [1074, 464] on span "is Command column column header" at bounding box center [1078, 463] width 9 height 9
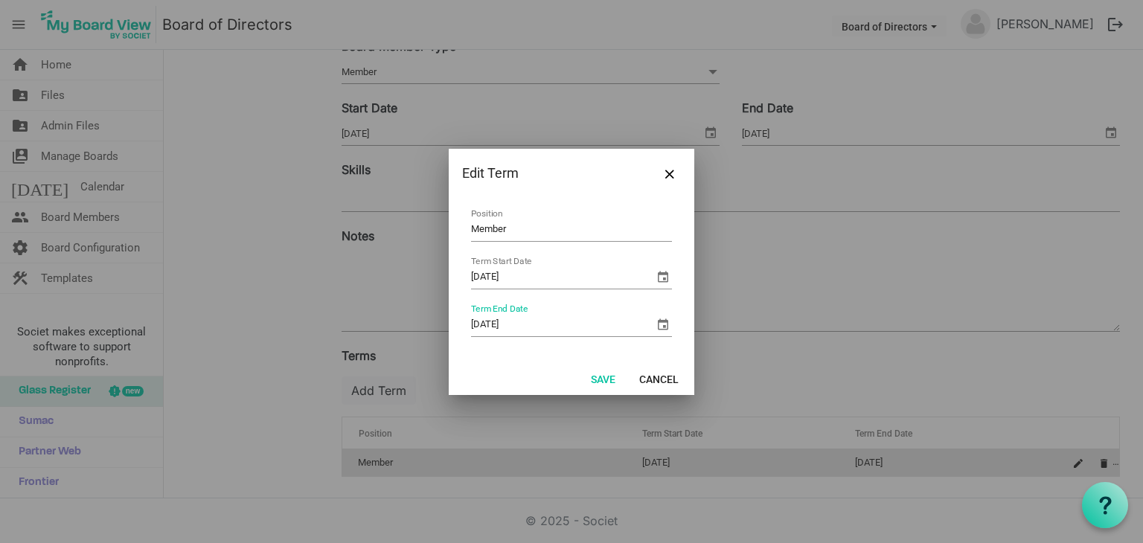
click at [531, 321] on input "8/31/2025" at bounding box center [562, 325] width 183 height 22
type input "8/31/2026"
click at [589, 379] on button "Save" at bounding box center [603, 378] width 44 height 21
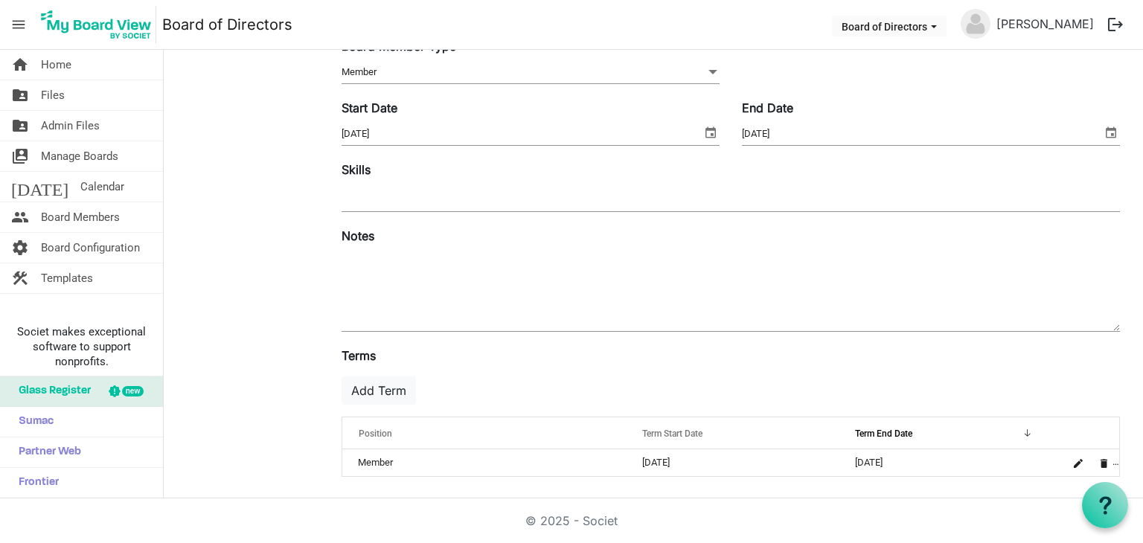
scroll to position [0, 0]
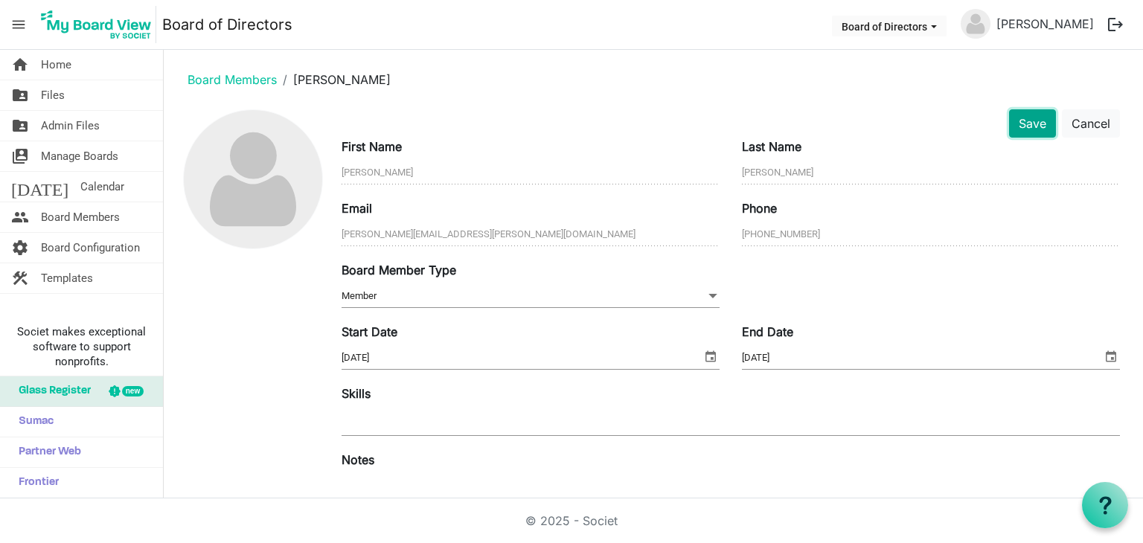
click at [1018, 123] on button "Save" at bounding box center [1032, 123] width 47 height 28
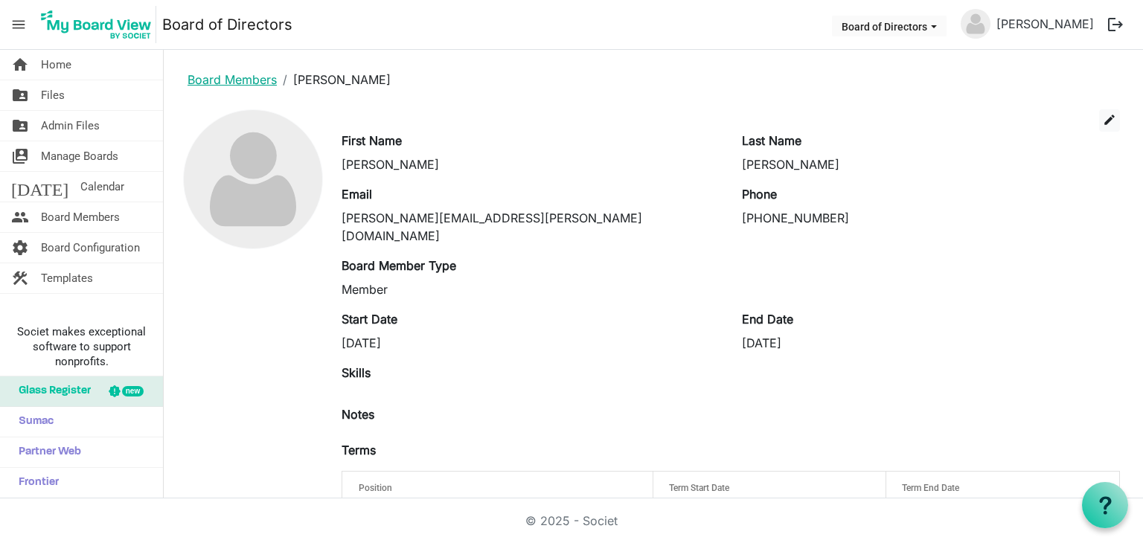
click at [204, 83] on link "Board Members" at bounding box center [232, 79] width 89 height 15
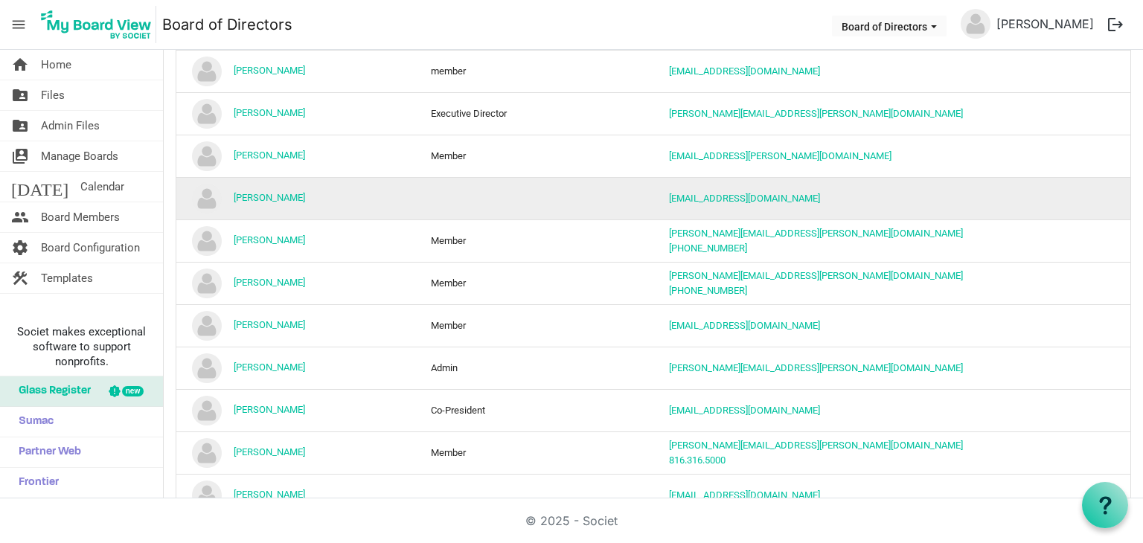
scroll to position [446, 0]
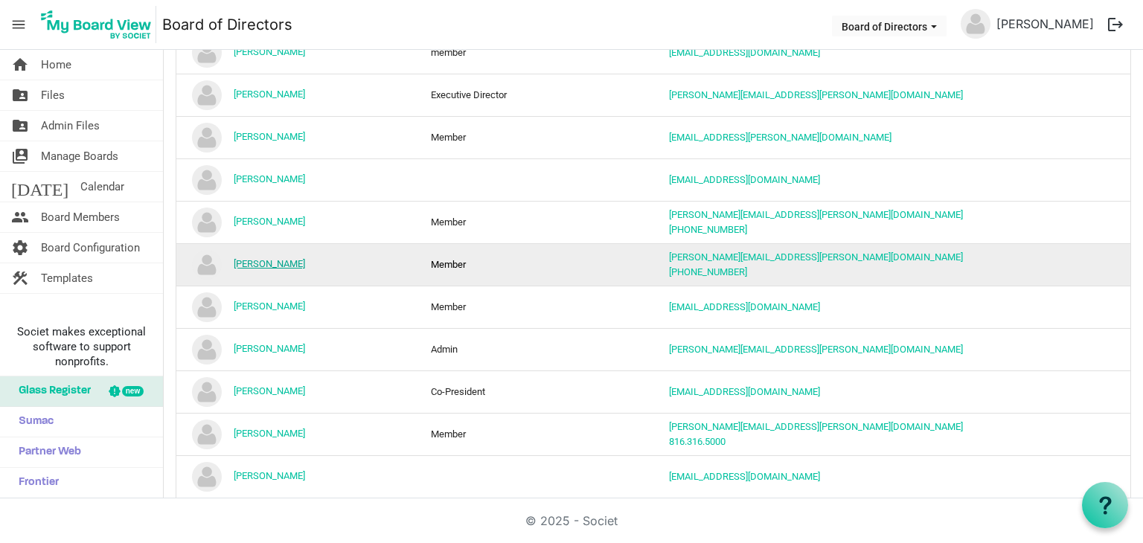
click at [284, 260] on link "[PERSON_NAME]" at bounding box center [269, 263] width 71 height 11
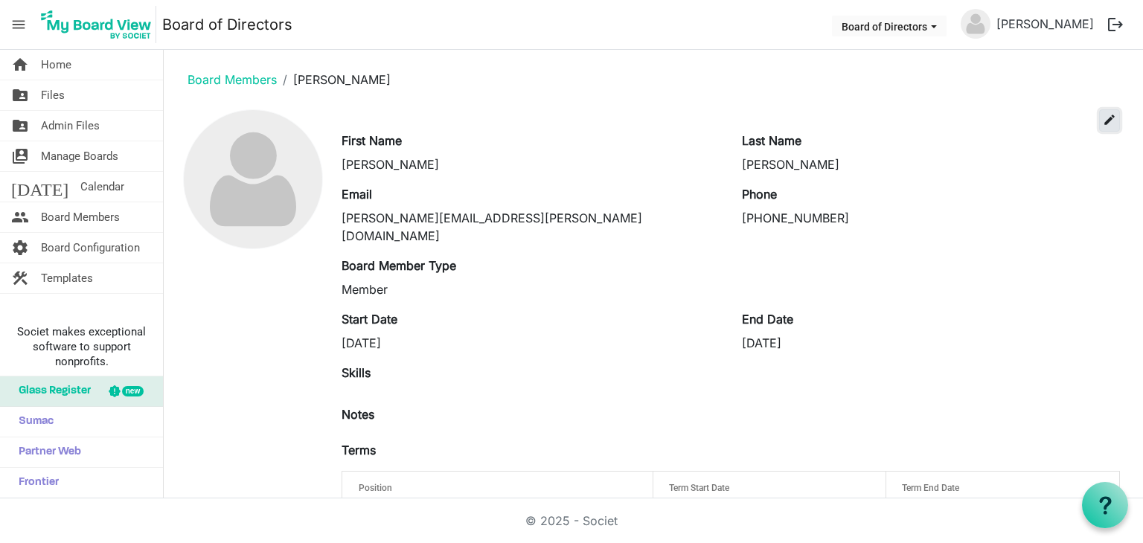
click at [1103, 118] on span "edit" at bounding box center [1109, 119] width 13 height 13
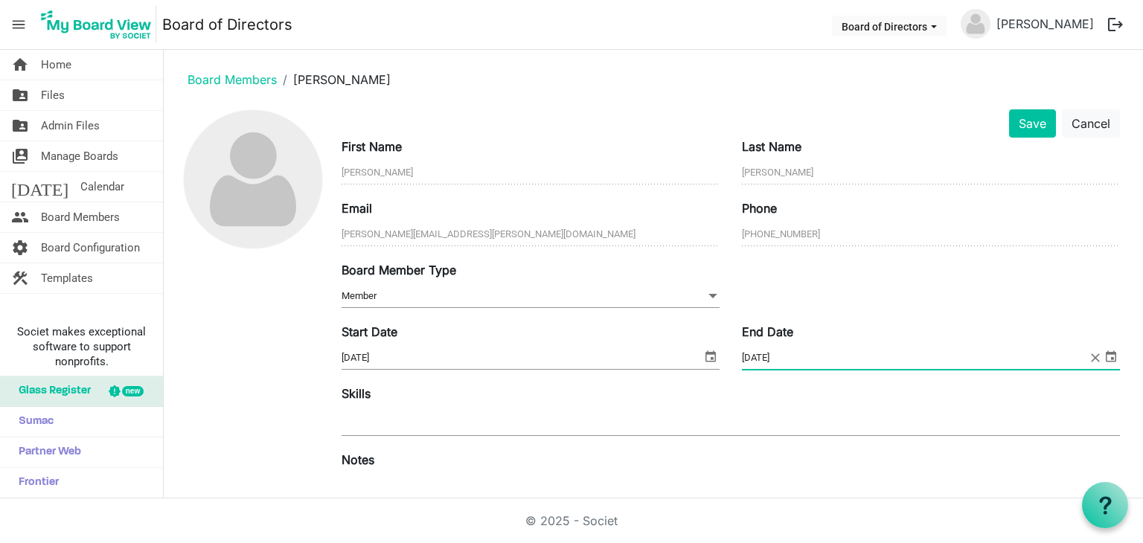
click at [783, 355] on input "[DATE]" at bounding box center [915, 358] width 346 height 22
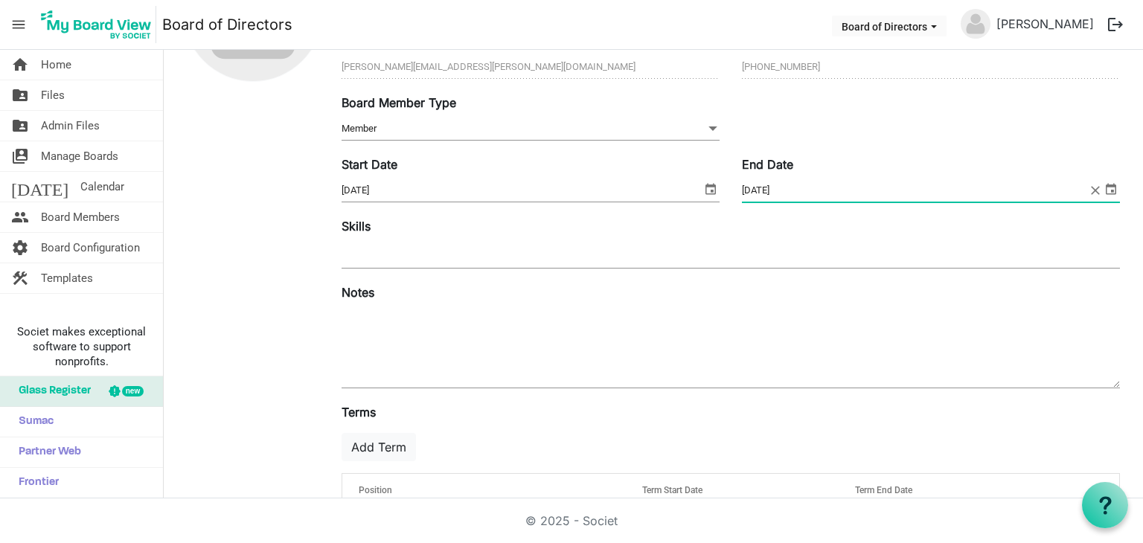
scroll to position [224, 0]
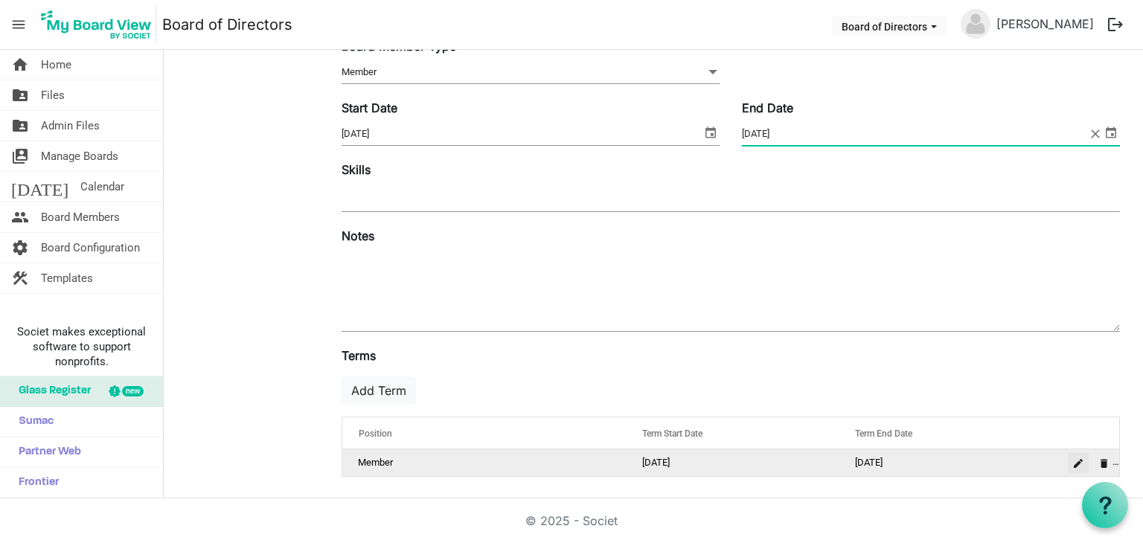
type input "[DATE]"
click at [1068, 466] on button "is Command column column header" at bounding box center [1078, 462] width 21 height 21
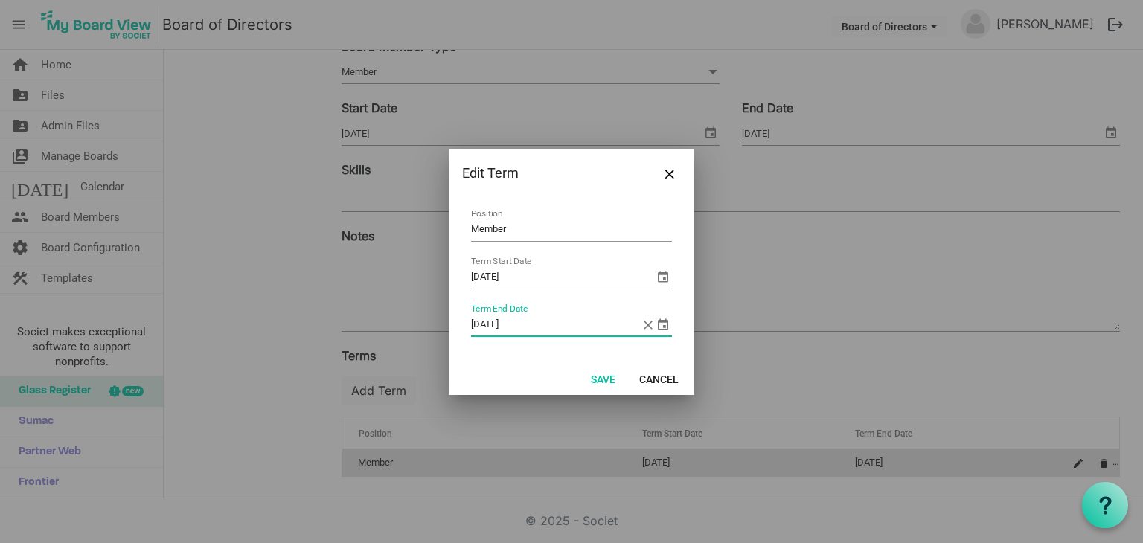
click at [527, 324] on input "8/31/2025" at bounding box center [556, 325] width 170 height 22
type input "8/31/2026"
click at [601, 376] on button "Save" at bounding box center [603, 378] width 44 height 21
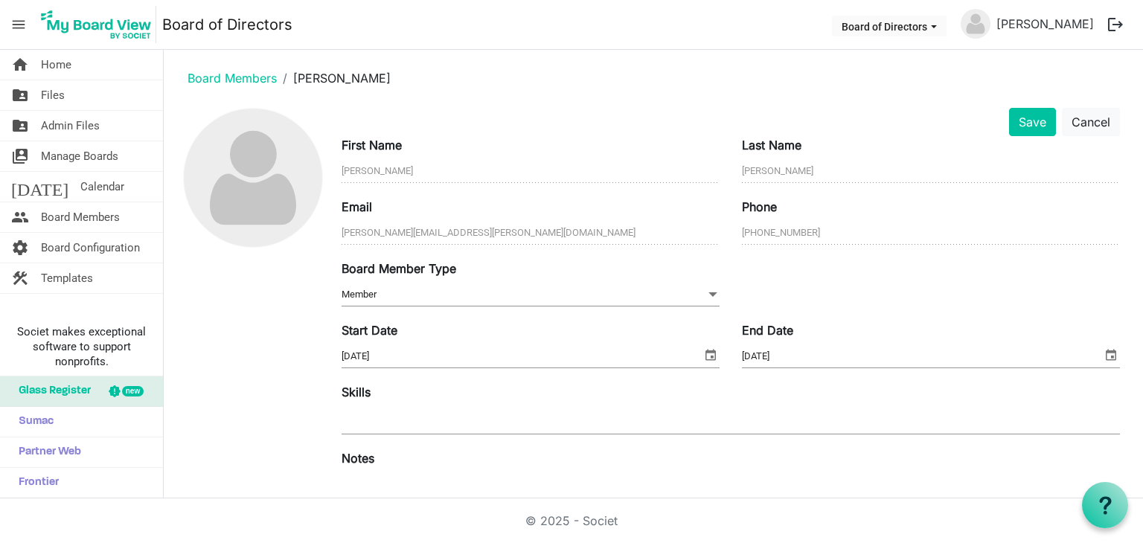
scroll to position [1, 0]
click at [1018, 123] on button "Save" at bounding box center [1032, 123] width 47 height 28
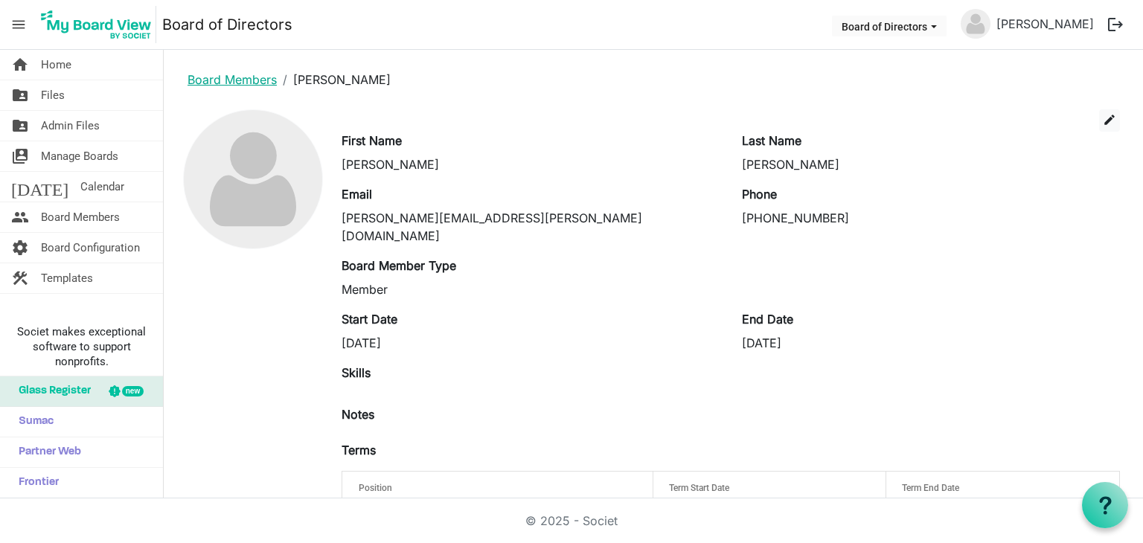
click at [205, 80] on link "Board Members" at bounding box center [232, 79] width 89 height 15
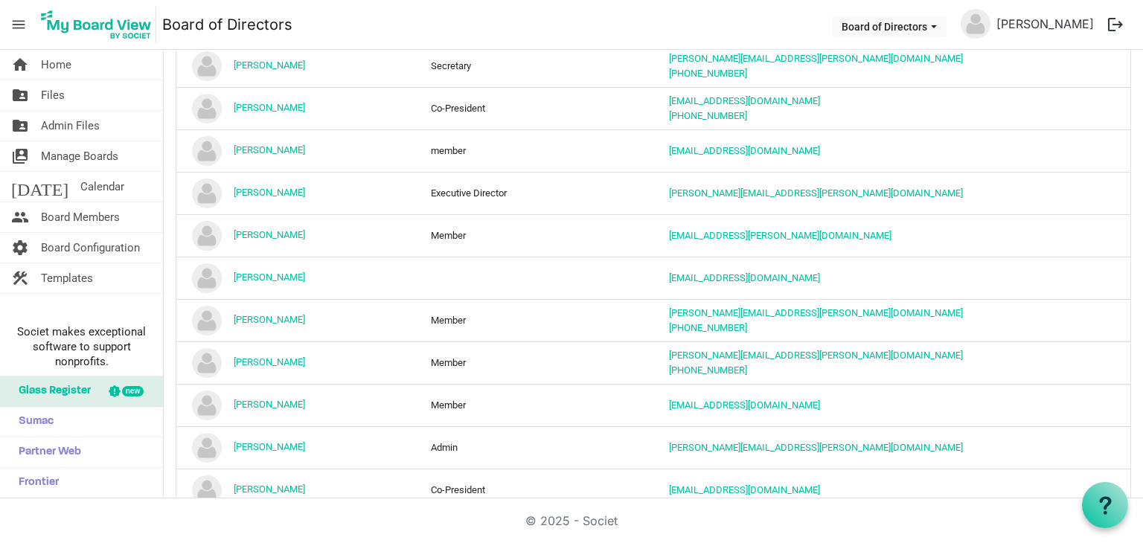
scroll to position [372, 0]
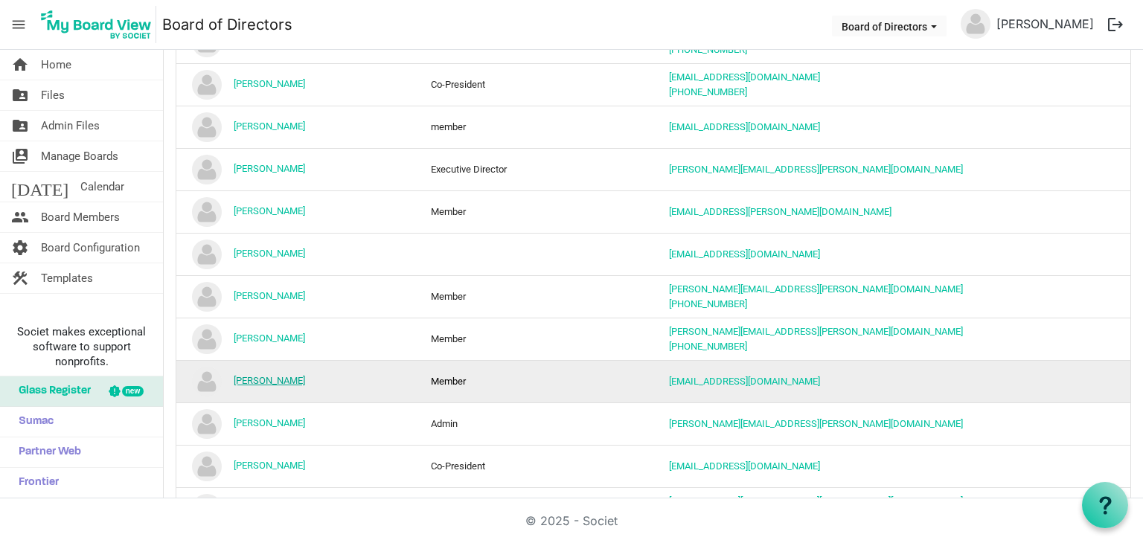
click at [287, 375] on link "[PERSON_NAME]" at bounding box center [269, 380] width 71 height 11
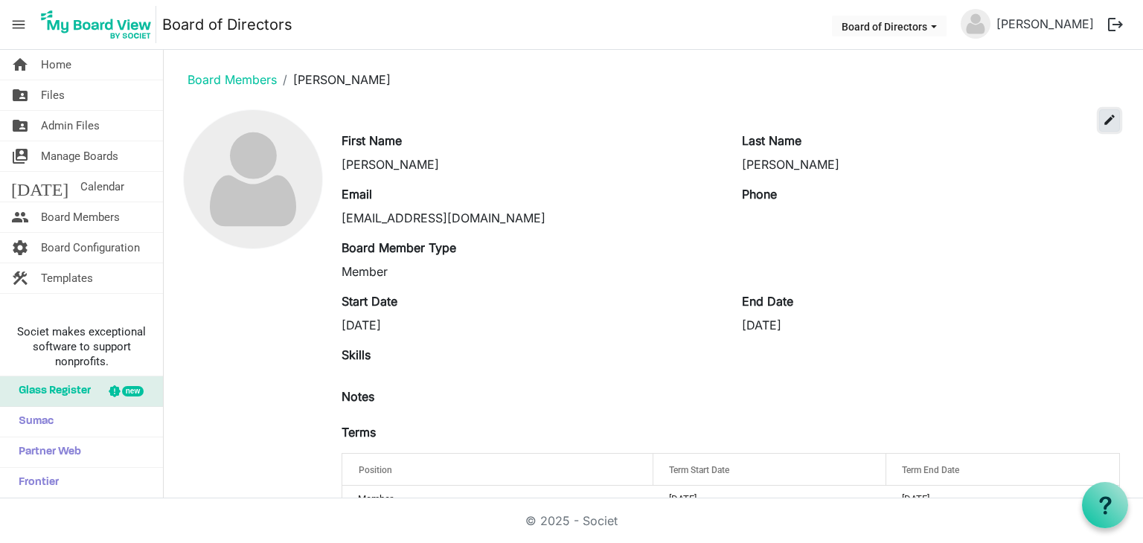
click at [1103, 123] on span "edit" at bounding box center [1109, 119] width 13 height 13
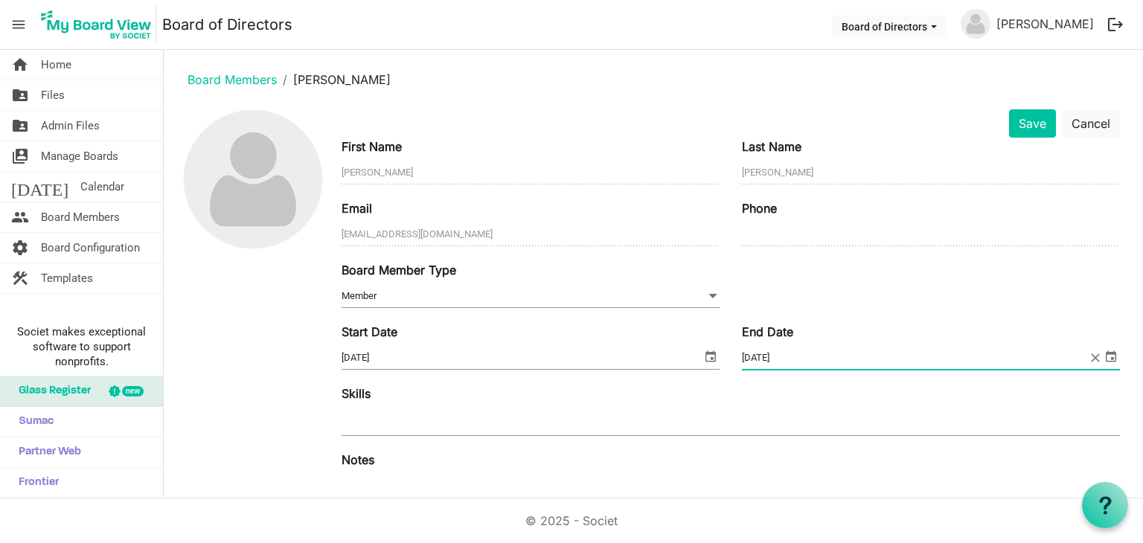
click at [787, 357] on input "[DATE]" at bounding box center [915, 358] width 346 height 22
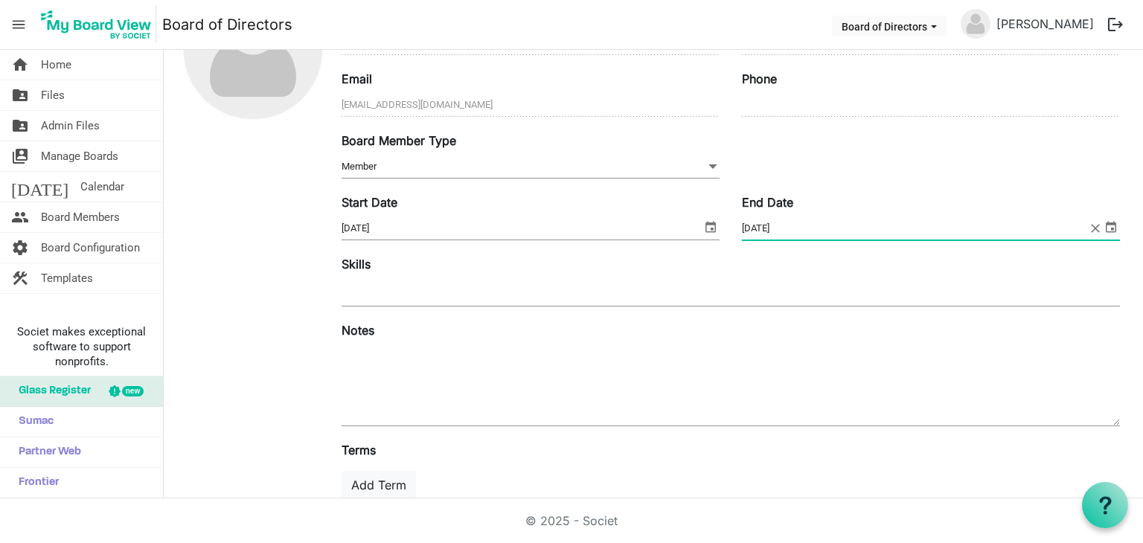
scroll to position [224, 0]
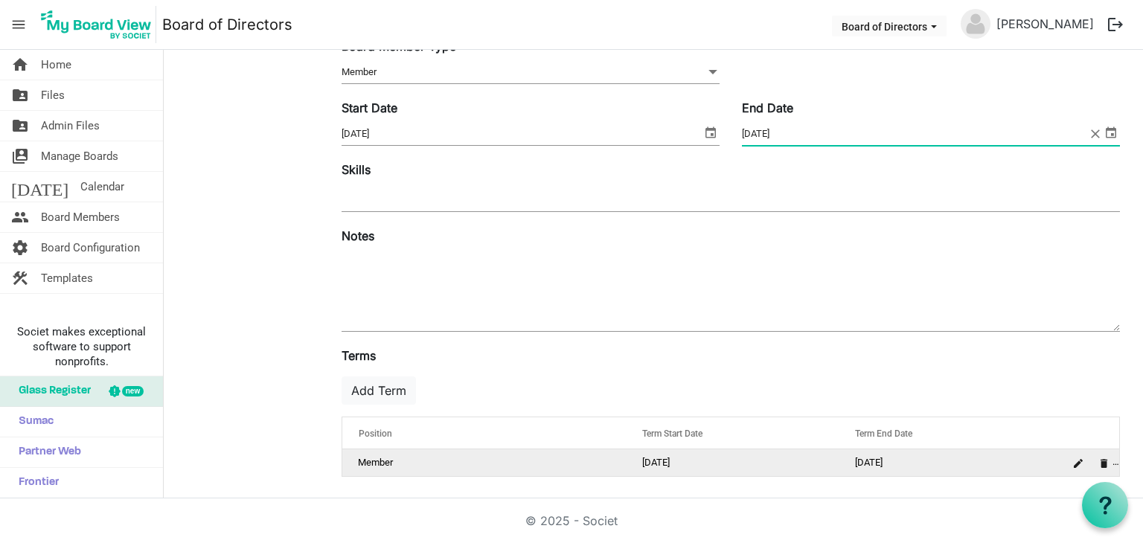
type input "[DATE]"
click at [898, 454] on td "[DATE]" at bounding box center [945, 462] width 213 height 27
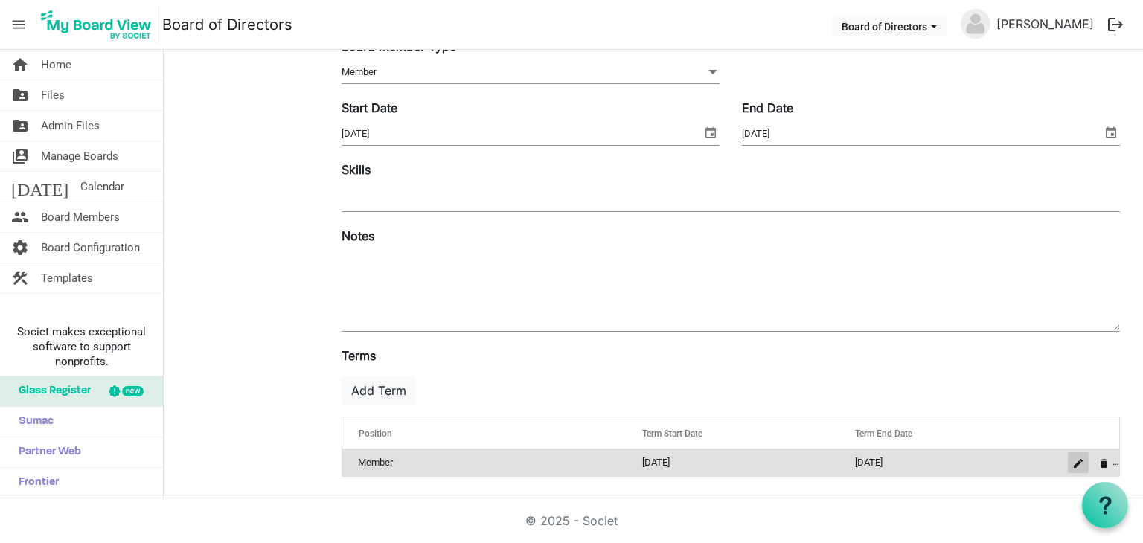
click at [1074, 461] on span "is Command column column header" at bounding box center [1078, 463] width 9 height 9
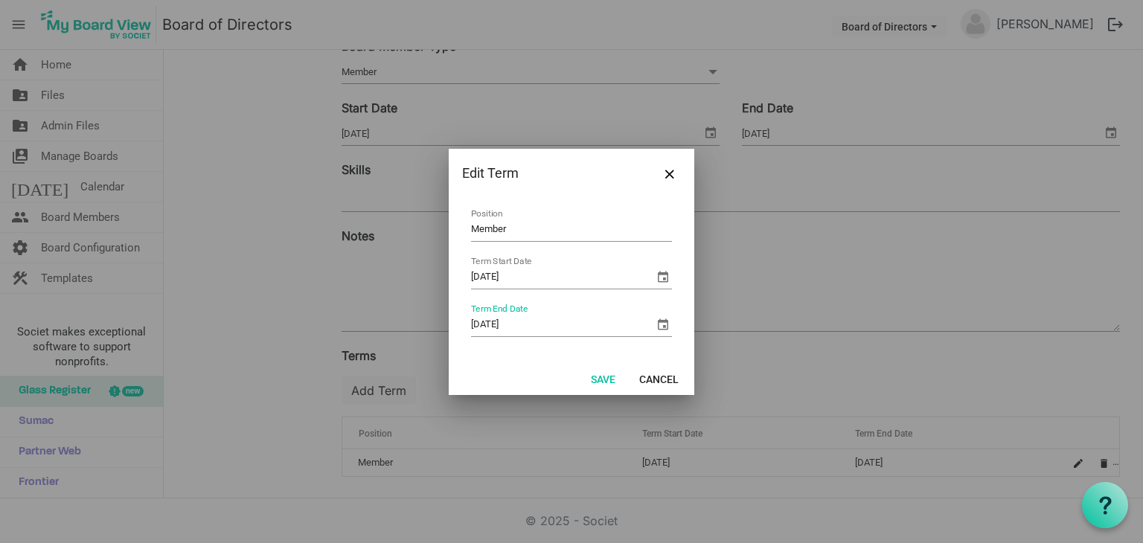
click at [523, 323] on input "[DATE]" at bounding box center [562, 325] width 183 height 22
type input "8/31/2026"
click at [607, 376] on button "Save" at bounding box center [603, 378] width 44 height 21
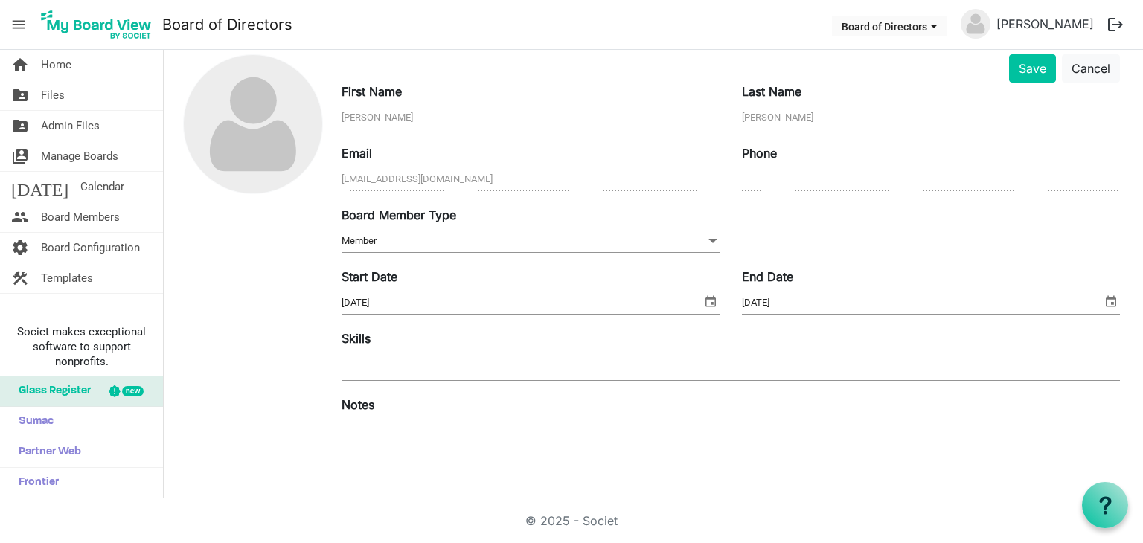
scroll to position [1, 0]
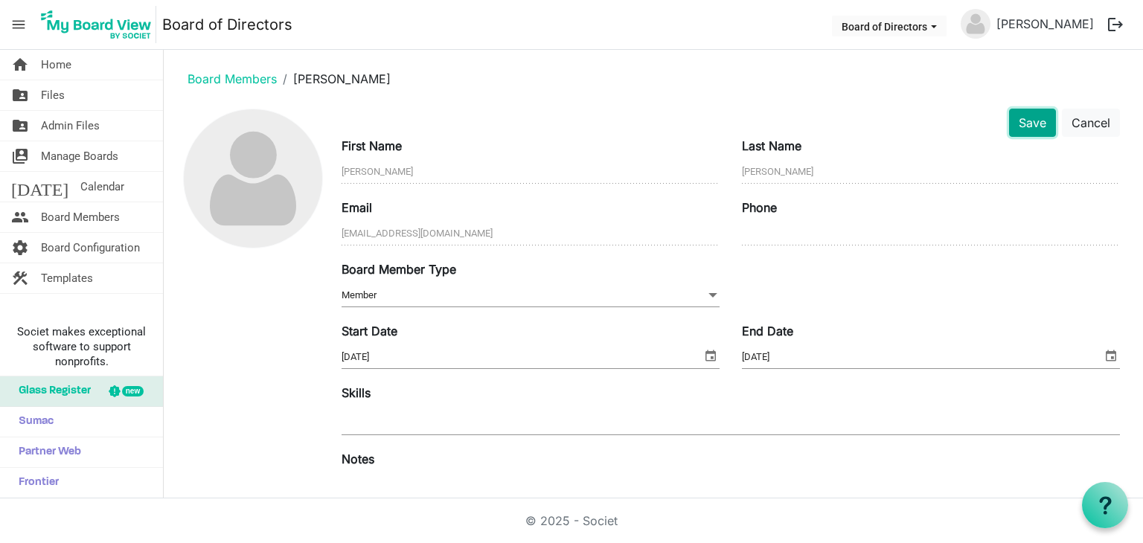
click at [1022, 126] on button "Save" at bounding box center [1032, 123] width 47 height 28
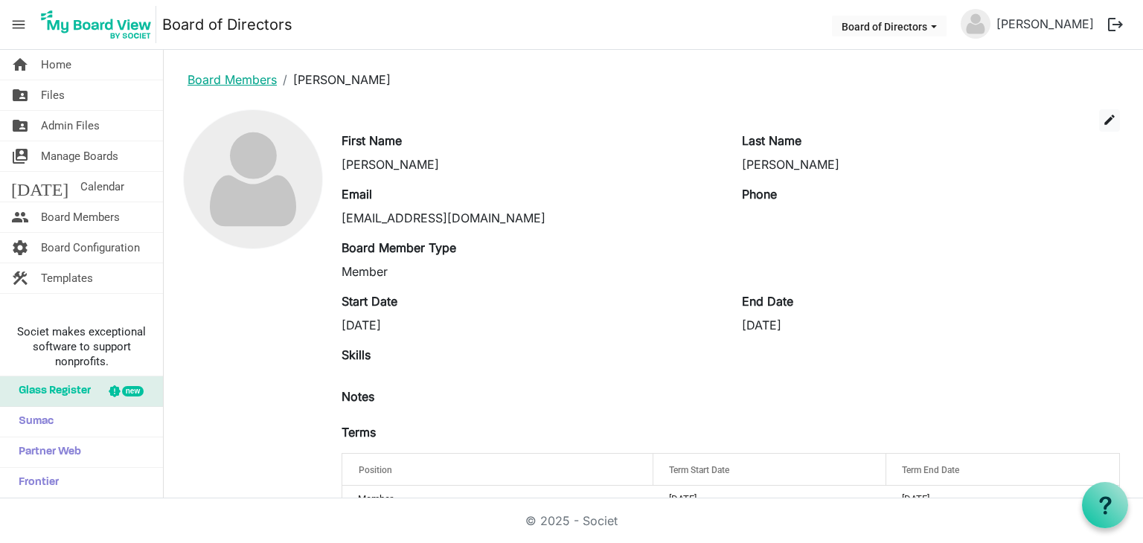
click at [250, 83] on link "Board Members" at bounding box center [232, 79] width 89 height 15
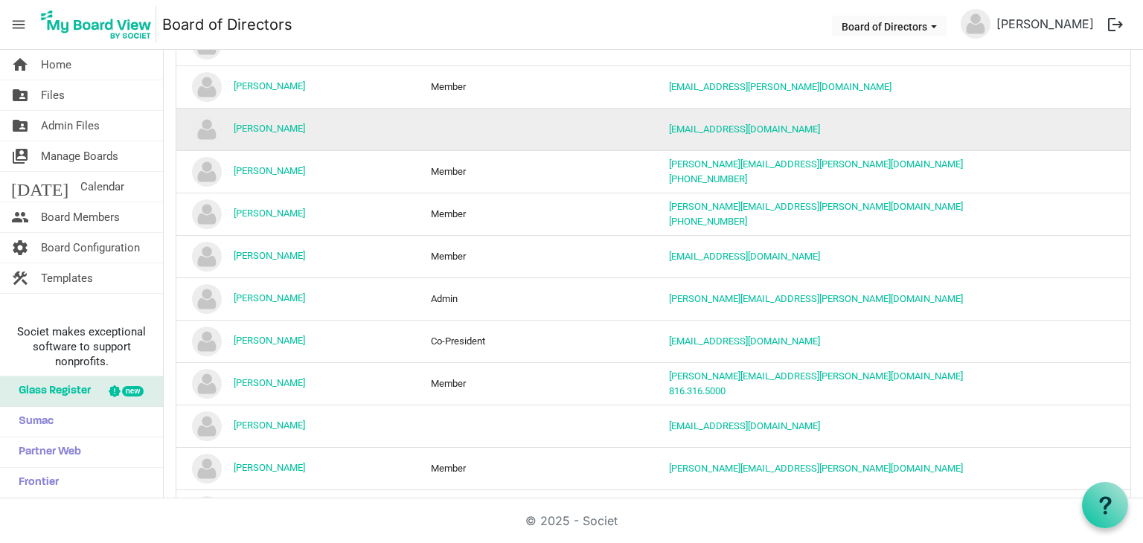
scroll to position [521, 0]
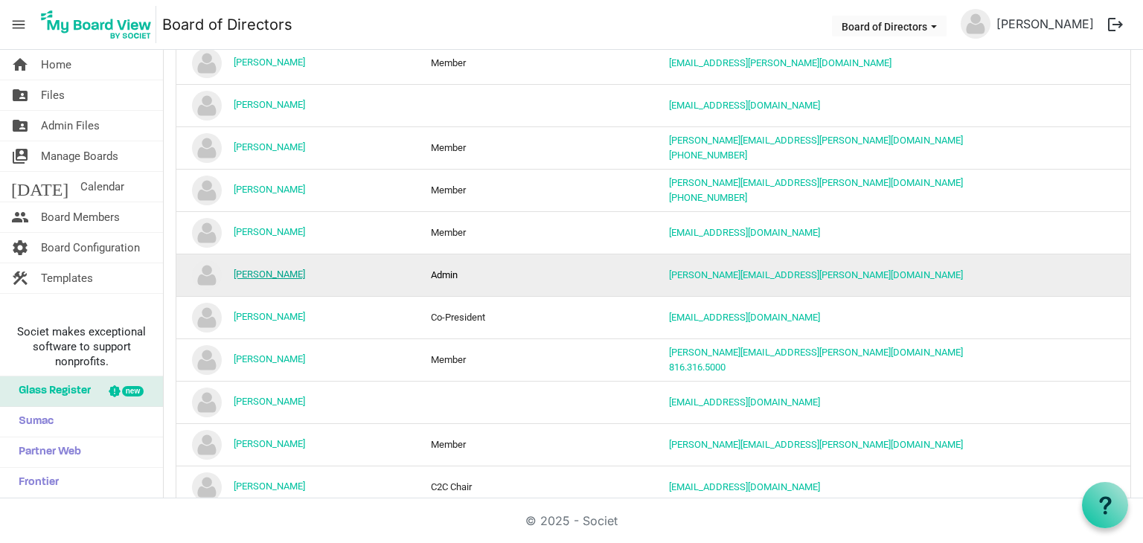
click at [265, 272] on link "[PERSON_NAME]" at bounding box center [269, 274] width 71 height 11
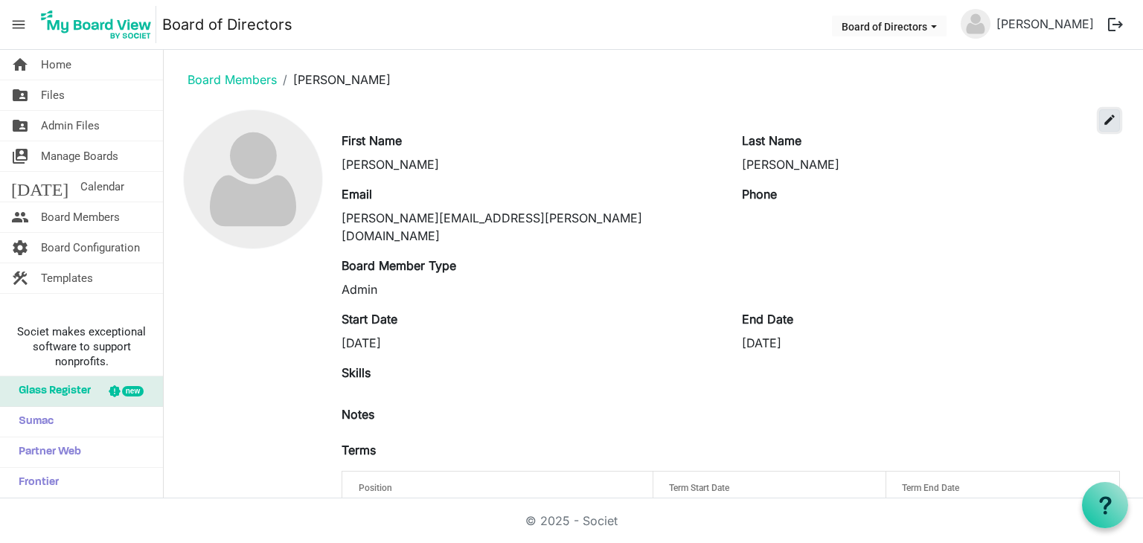
click at [1103, 122] on span "edit" at bounding box center [1109, 119] width 13 height 13
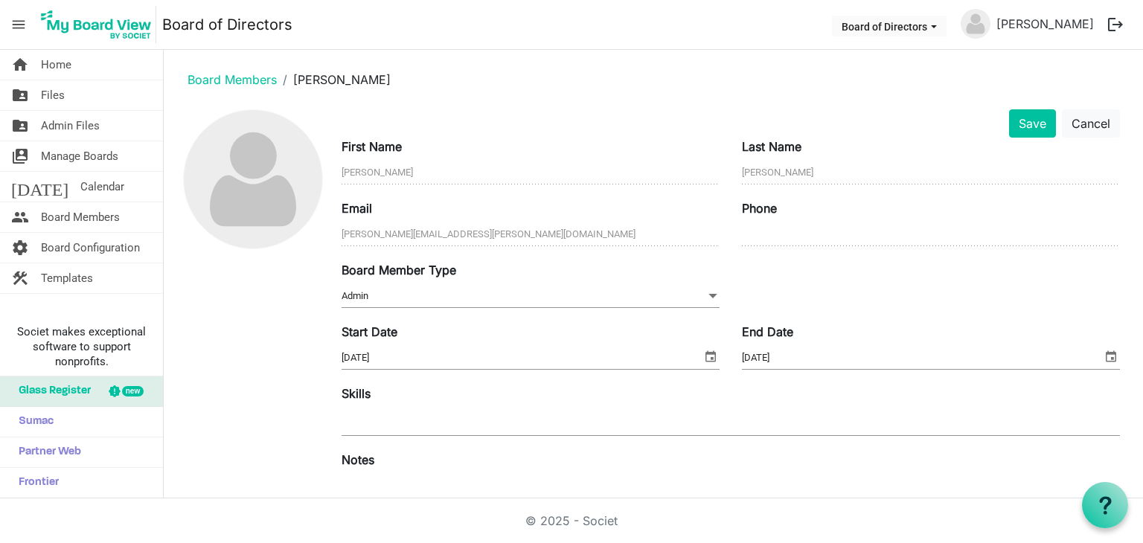
click at [793, 356] on input "[DATE]" at bounding box center [922, 358] width 360 height 22
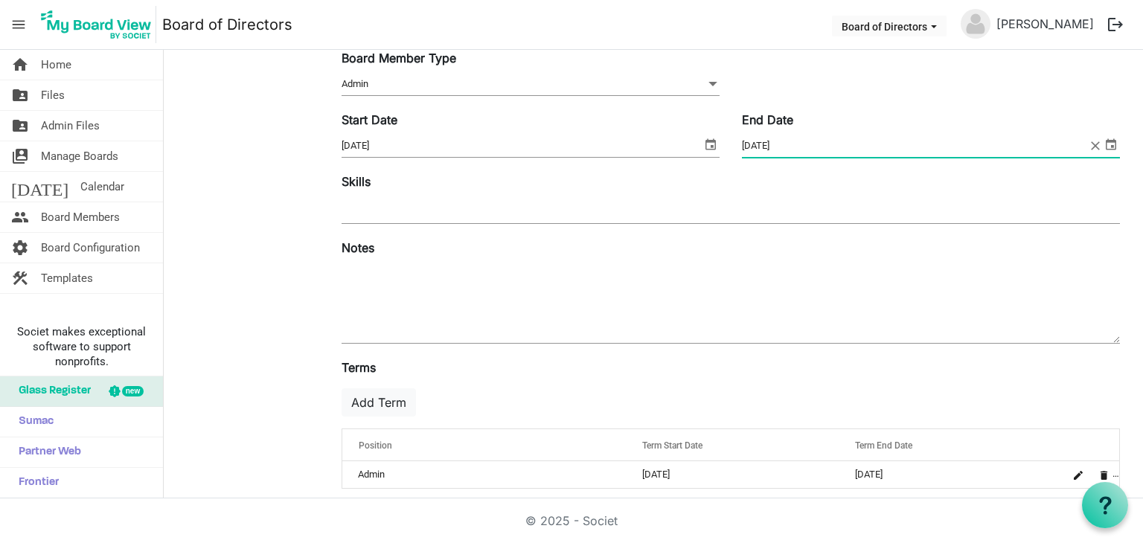
scroll to position [224, 0]
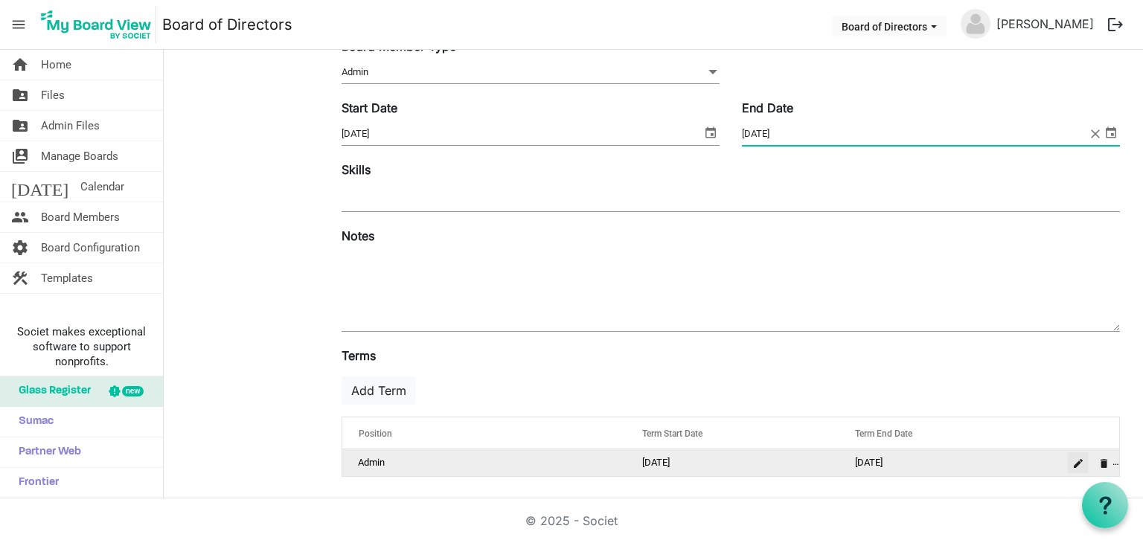
type input "[DATE]"
click at [1074, 461] on span "is Command column column header" at bounding box center [1078, 463] width 9 height 9
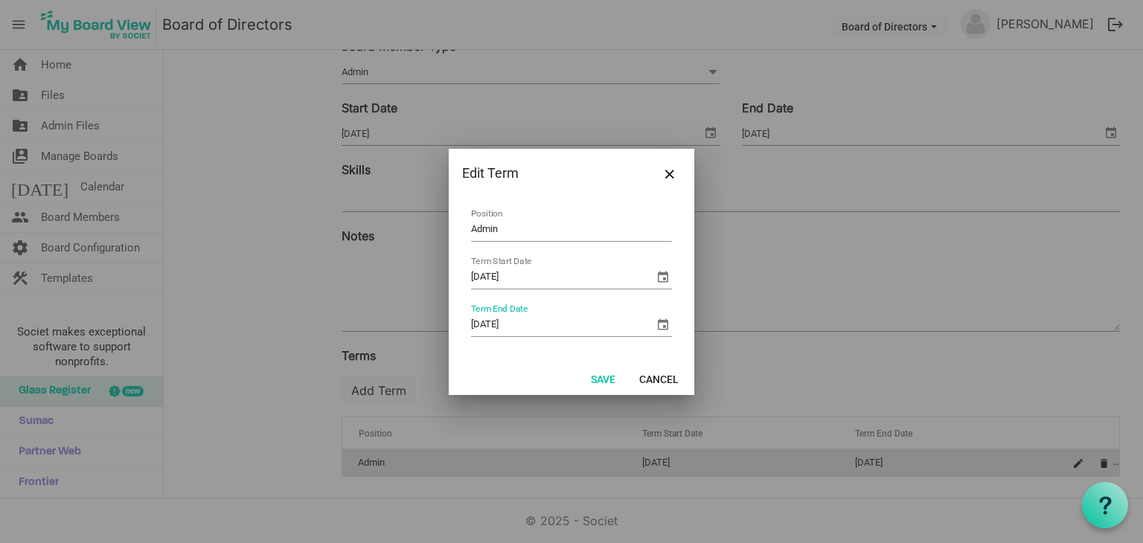
click at [533, 325] on input "[DATE]" at bounding box center [562, 325] width 183 height 22
type input "[DATE]"
click at [606, 374] on button "Save" at bounding box center [603, 378] width 44 height 21
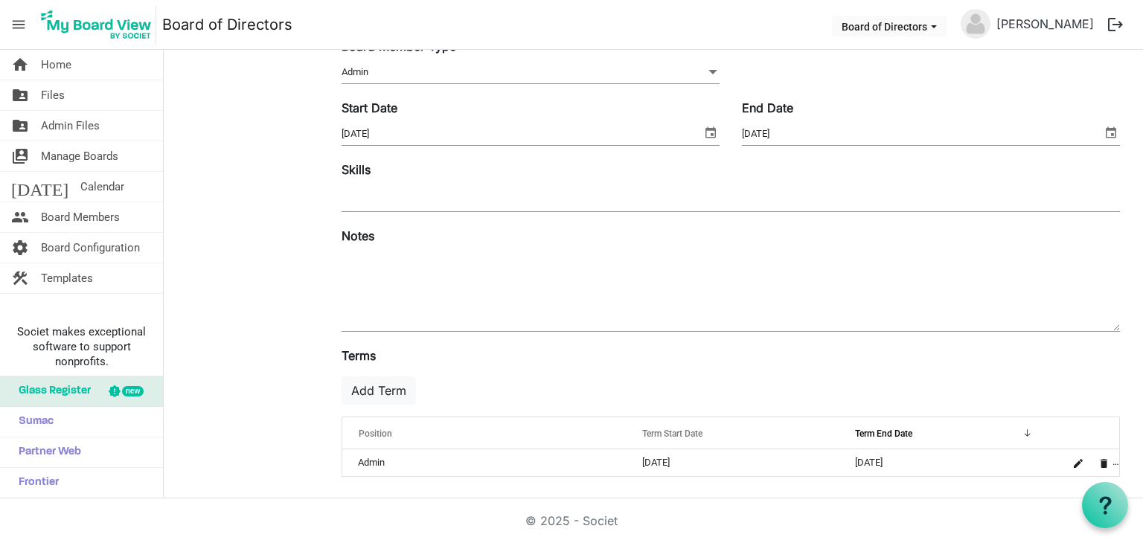
scroll to position [1, 0]
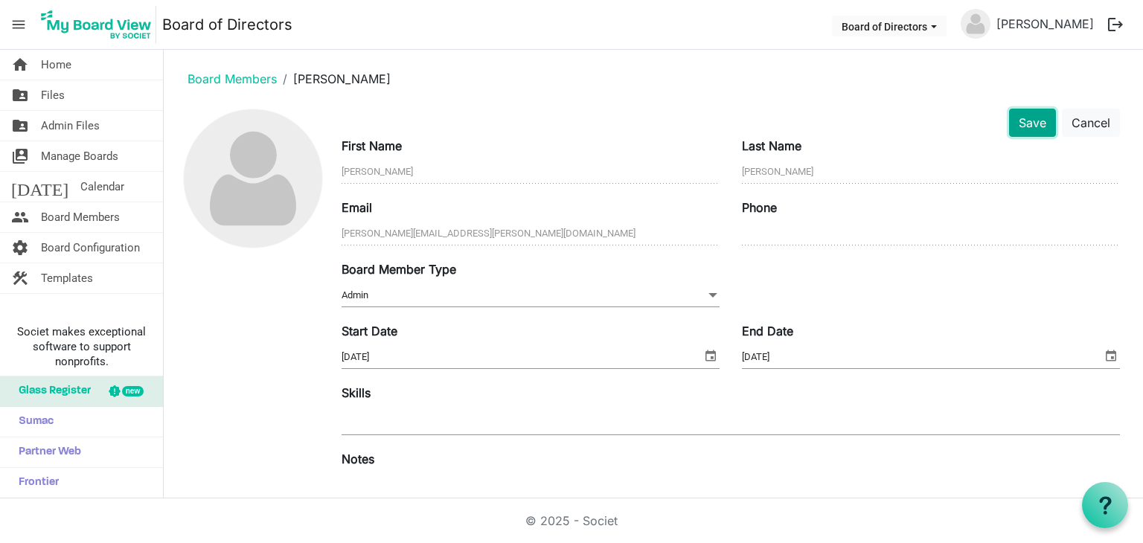
click at [1012, 126] on button "Save" at bounding box center [1032, 123] width 47 height 28
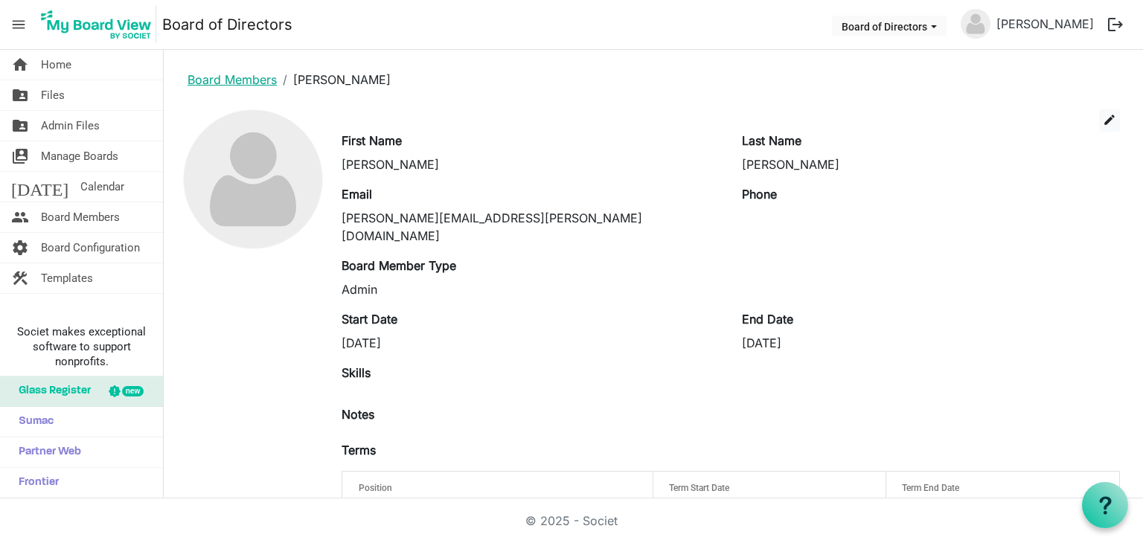
click at [207, 75] on link "Board Members" at bounding box center [232, 79] width 89 height 15
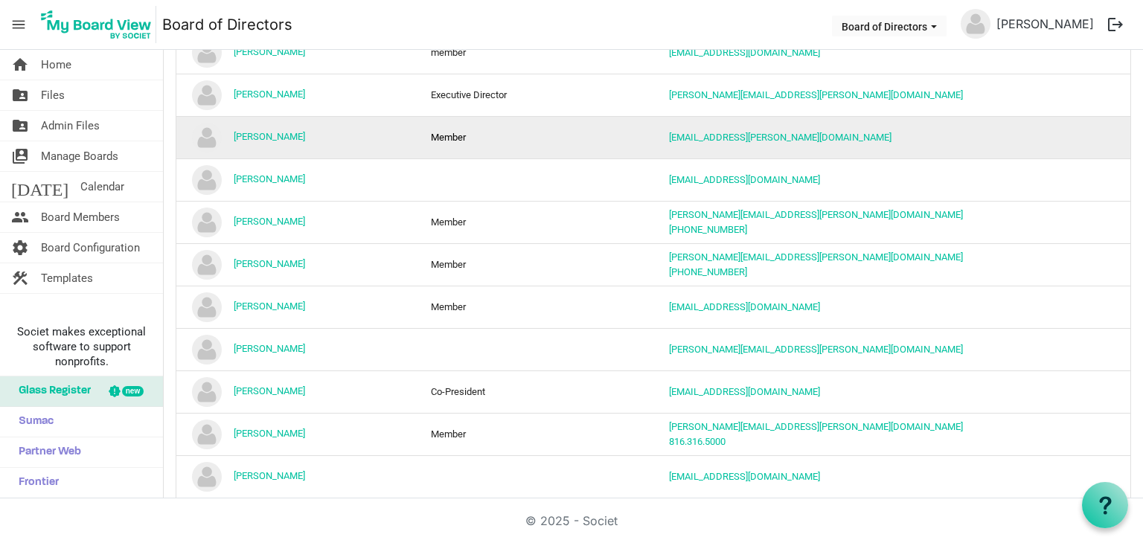
scroll to position [521, 0]
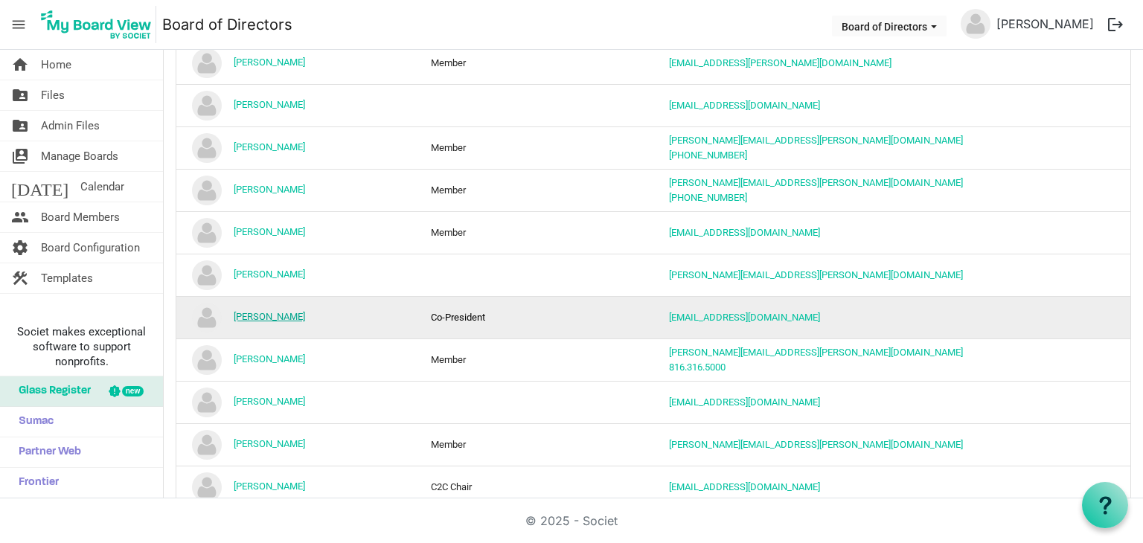
click at [265, 312] on link "[PERSON_NAME]" at bounding box center [269, 316] width 71 height 11
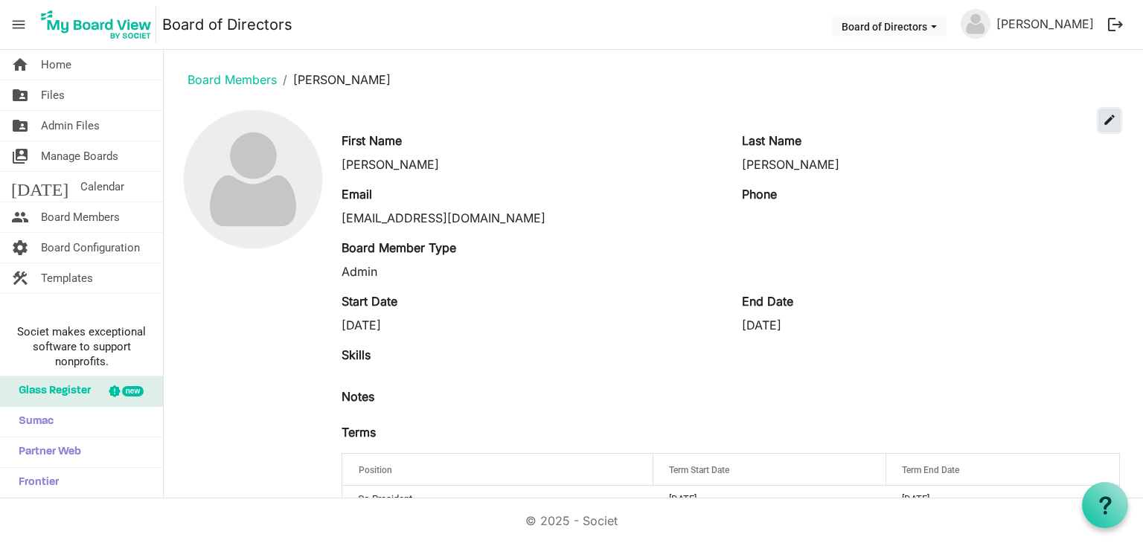
click at [1103, 126] on span "edit" at bounding box center [1109, 119] width 13 height 13
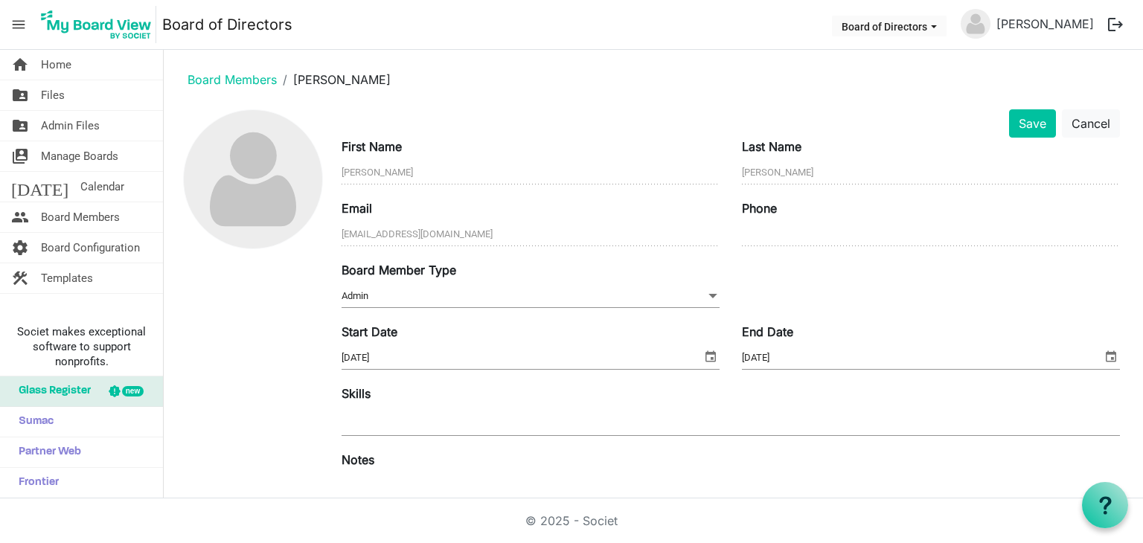
click at [783, 353] on input "[DATE]" at bounding box center [922, 358] width 360 height 22
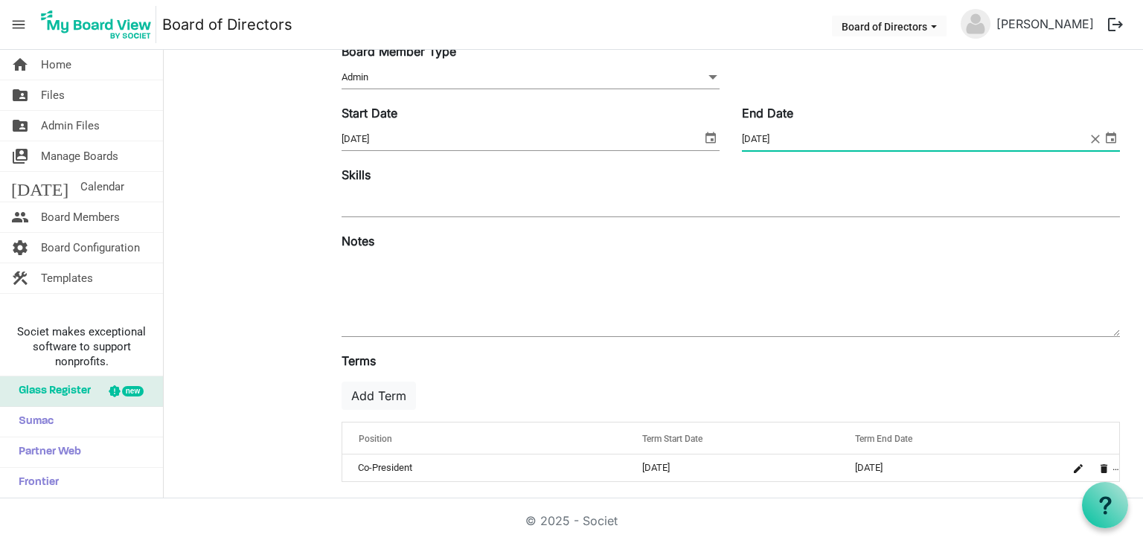
scroll to position [224, 0]
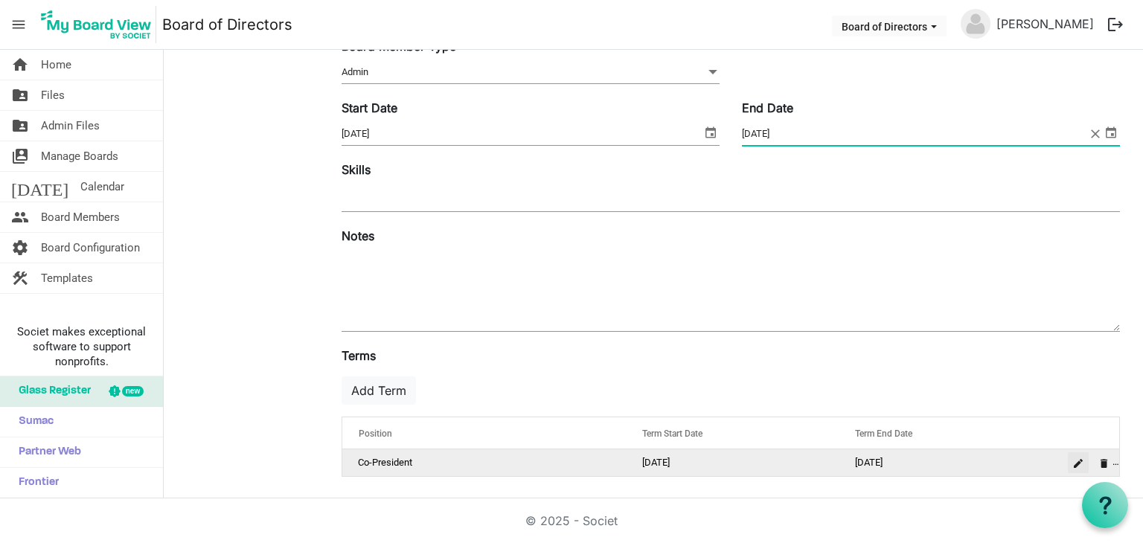
type input "[DATE]"
click at [1068, 464] on button "is Command column column header" at bounding box center [1078, 462] width 21 height 21
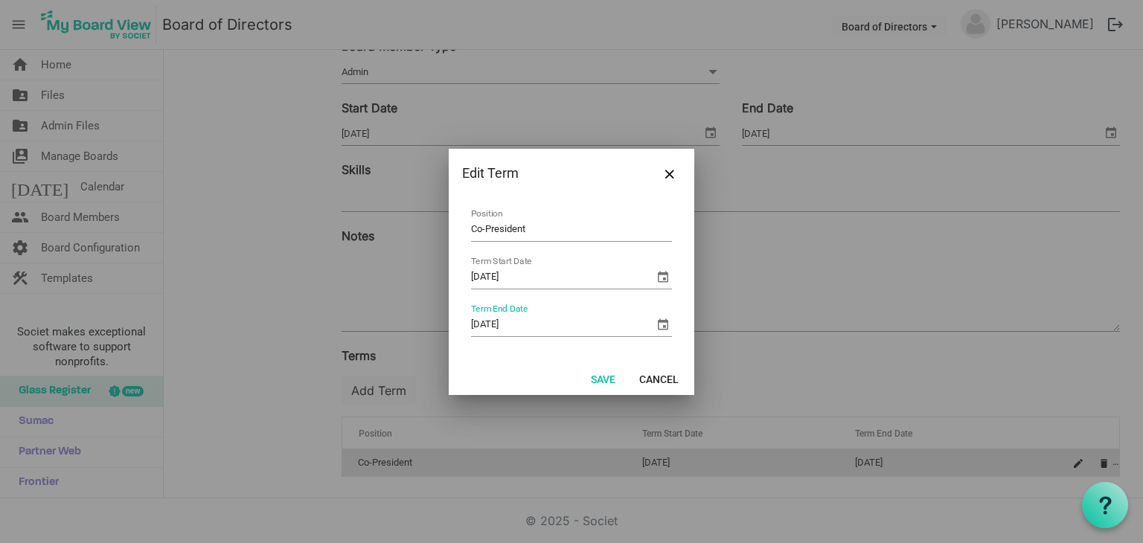
click at [522, 324] on input "8/31/2025" at bounding box center [562, 325] width 183 height 22
type input "8/31/2026"
click at [598, 376] on button "Save" at bounding box center [603, 378] width 44 height 21
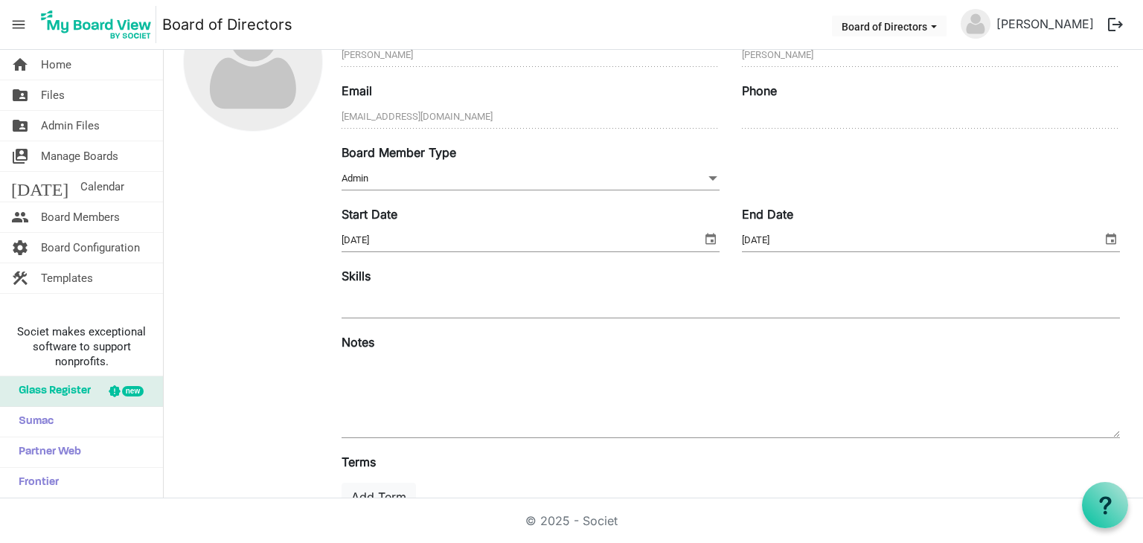
scroll to position [0, 0]
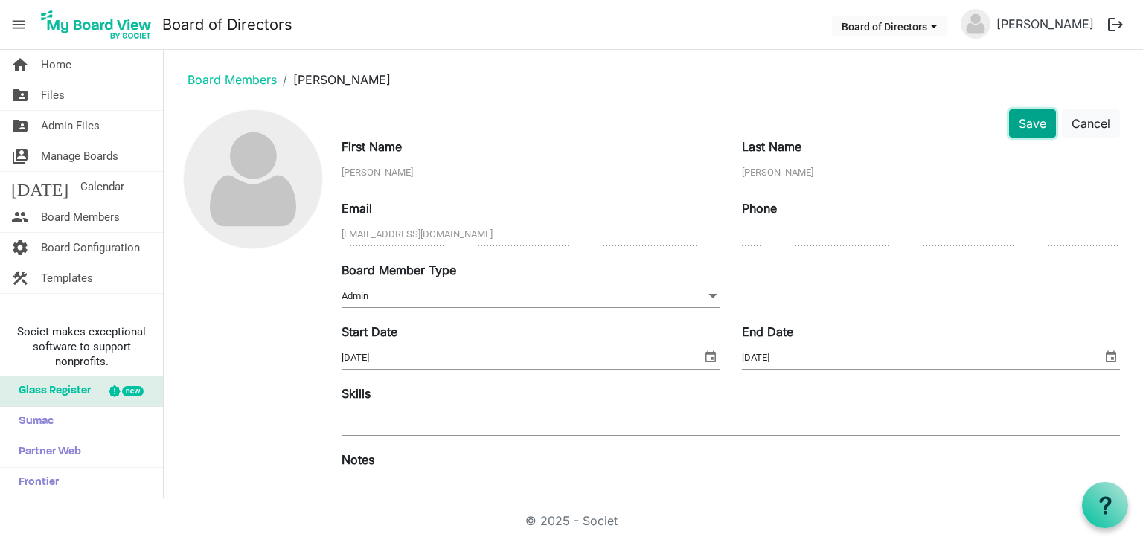
click at [1019, 123] on button "Save" at bounding box center [1032, 123] width 47 height 28
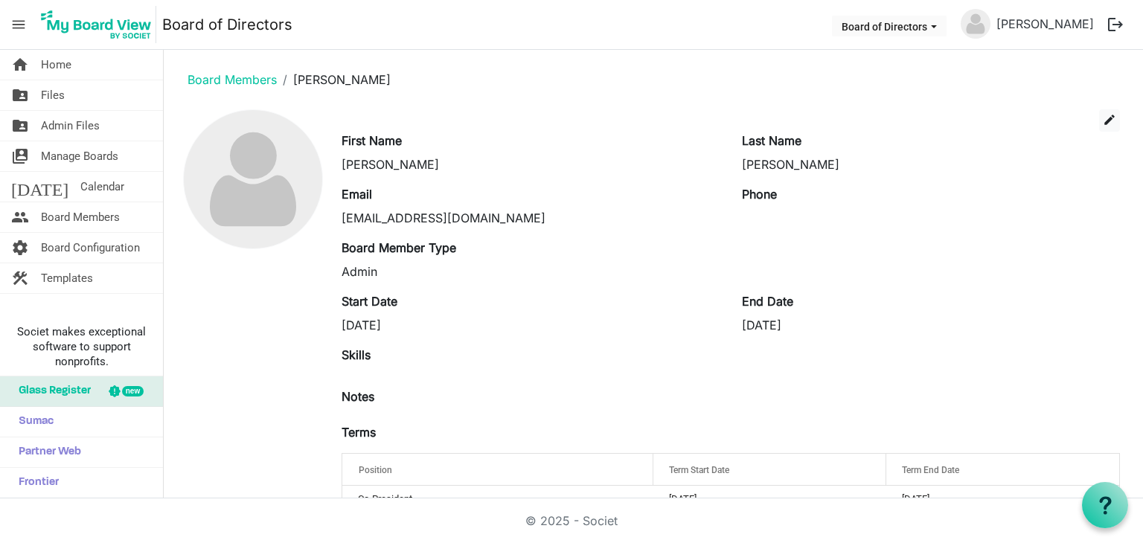
click at [336, 89] on ol "Board Members Kathy Cummings" at bounding box center [654, 80] width 956 height 36
click at [246, 78] on link "Board Members" at bounding box center [232, 79] width 89 height 15
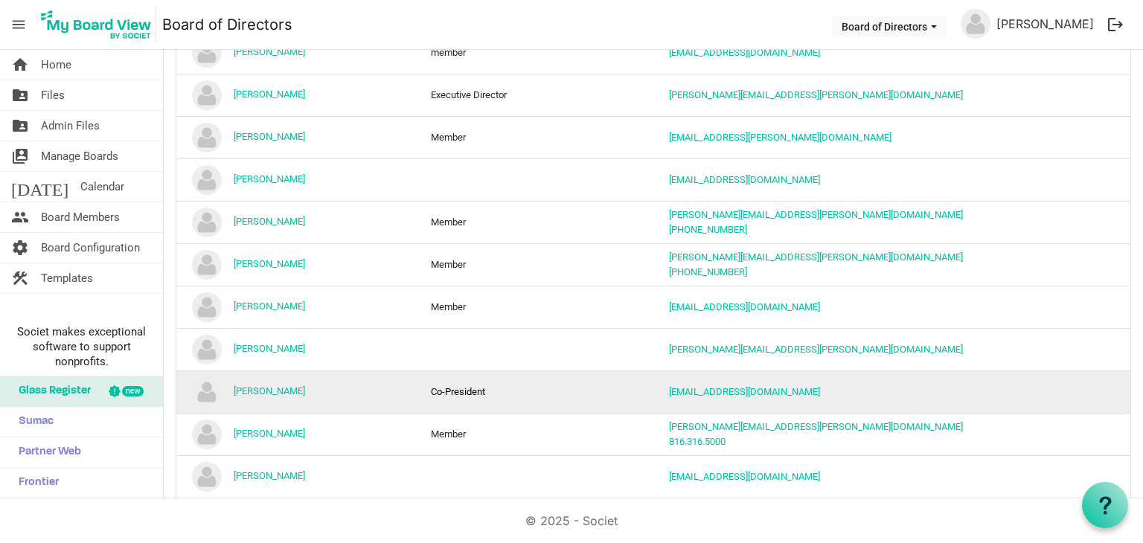
scroll to position [521, 0]
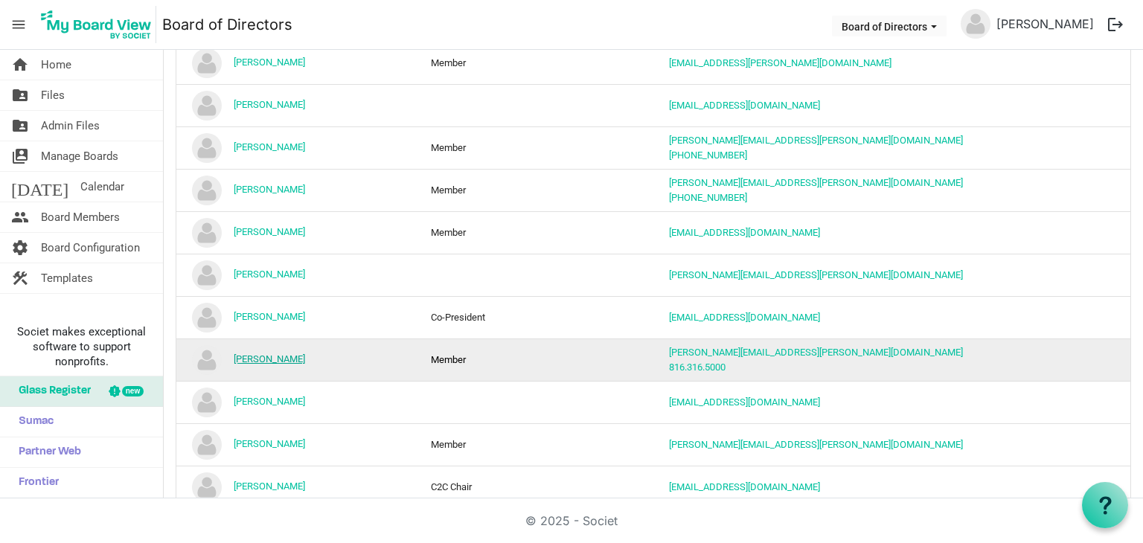
click at [279, 357] on link "[PERSON_NAME]" at bounding box center [269, 358] width 71 height 11
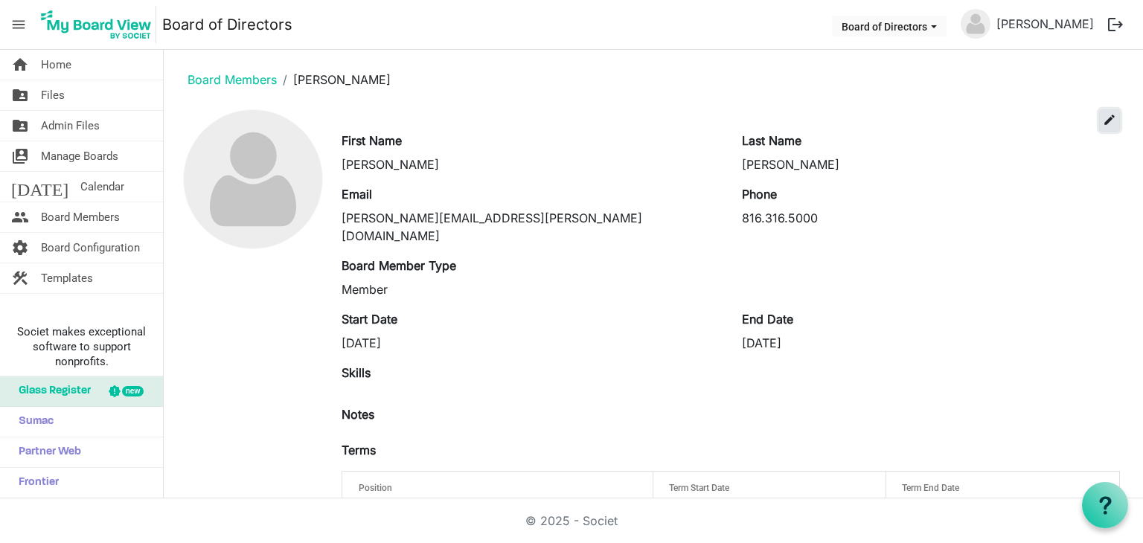
click at [1103, 122] on span "edit" at bounding box center [1109, 119] width 13 height 13
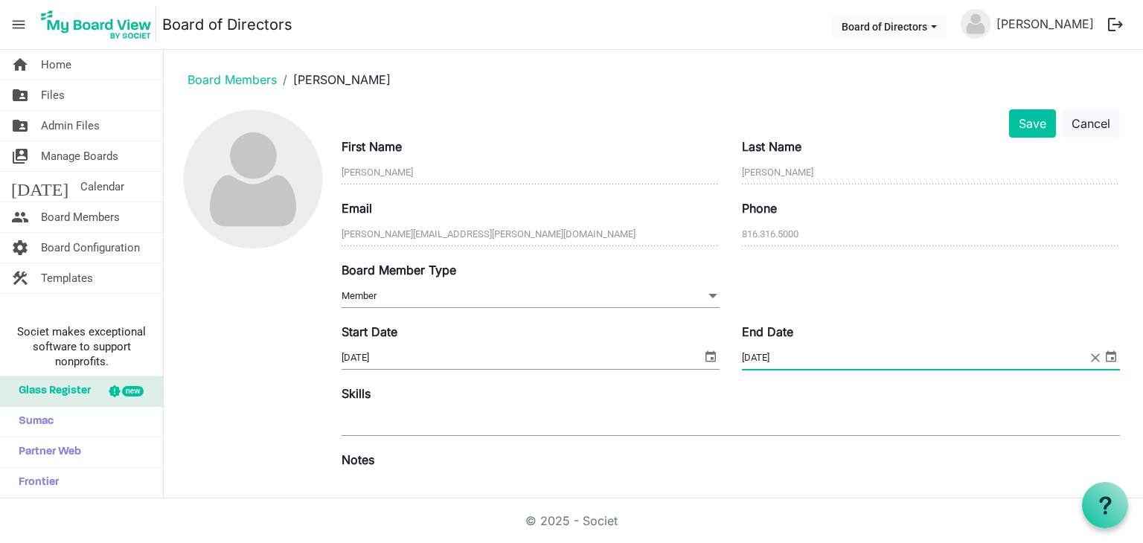
click at [786, 354] on input "8/31/2025" at bounding box center [915, 358] width 346 height 22
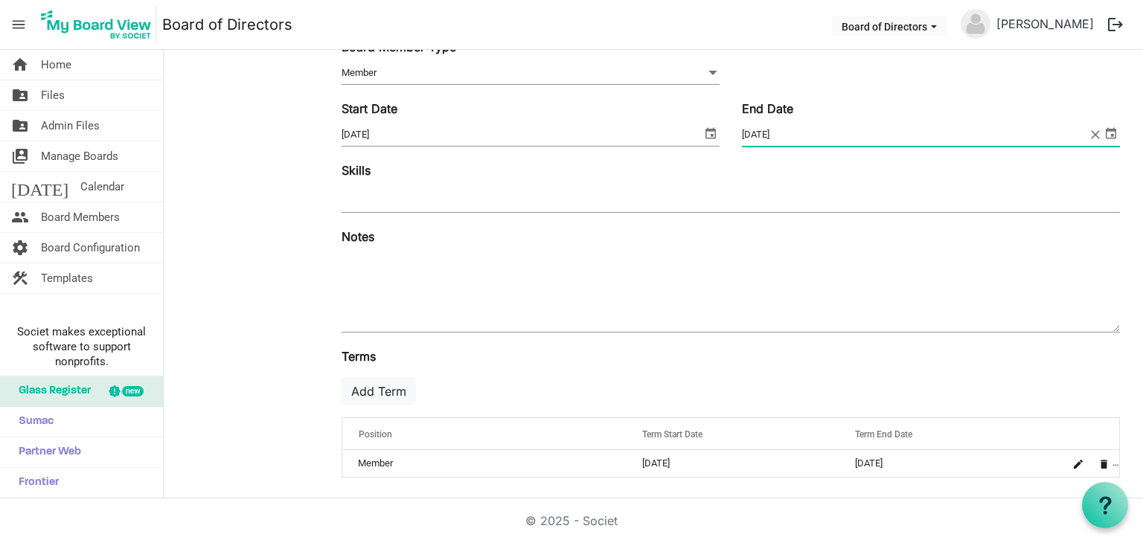
scroll to position [224, 0]
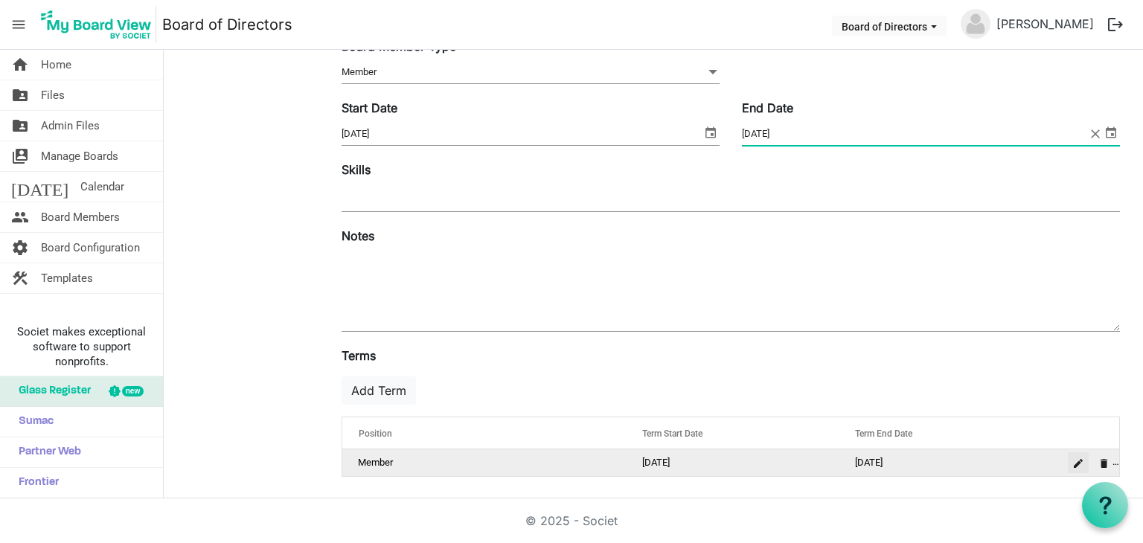
type input "[DATE]"
click at [1074, 463] on span "is Command column column header" at bounding box center [1078, 463] width 9 height 9
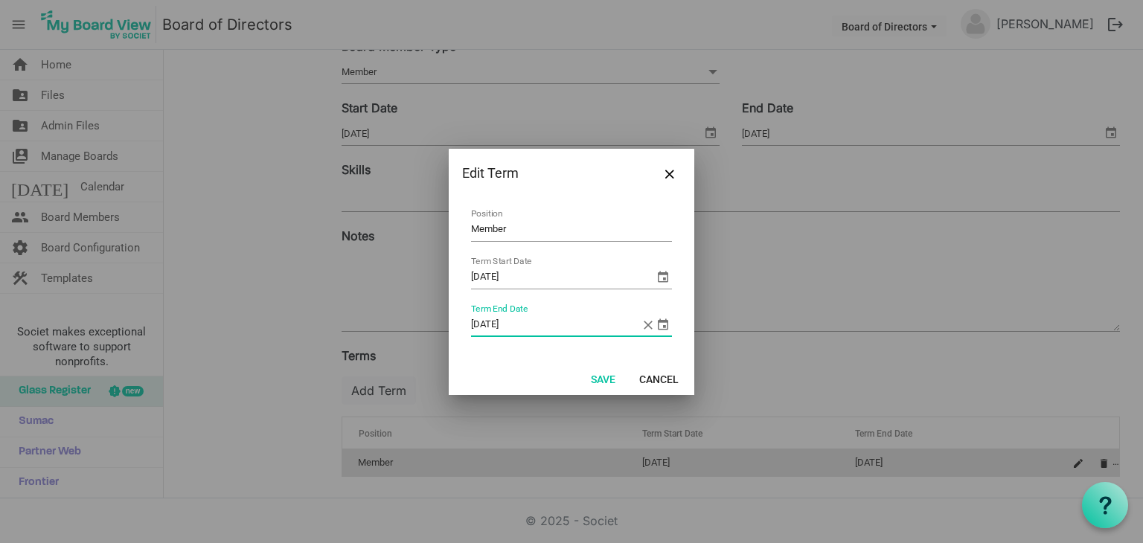
click at [519, 324] on input "[DATE]" at bounding box center [556, 325] width 170 height 22
type input "8/31/2026"
click at [599, 377] on button "Save" at bounding box center [603, 378] width 44 height 21
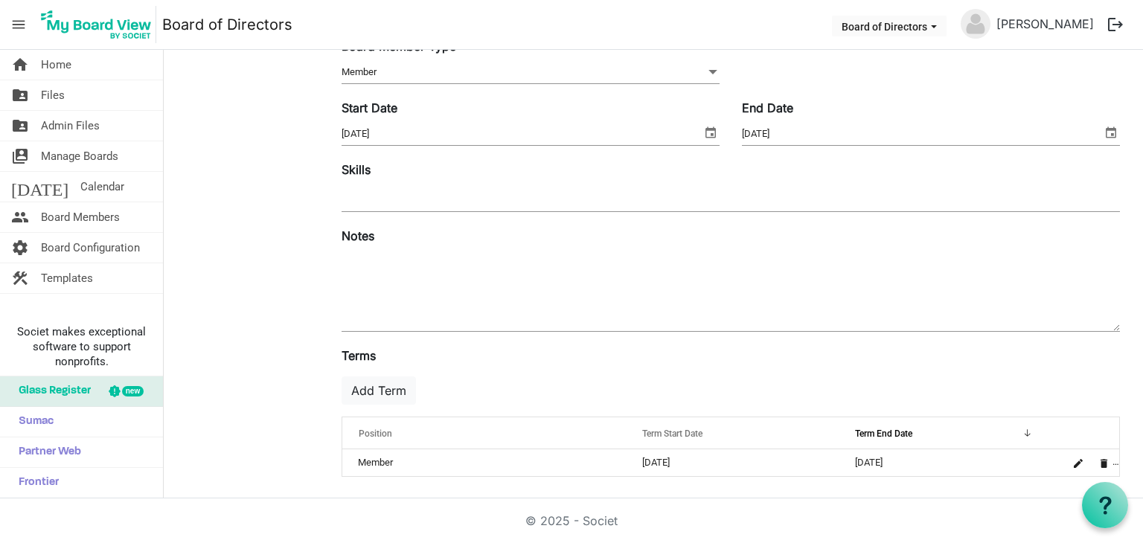
scroll to position [0, 0]
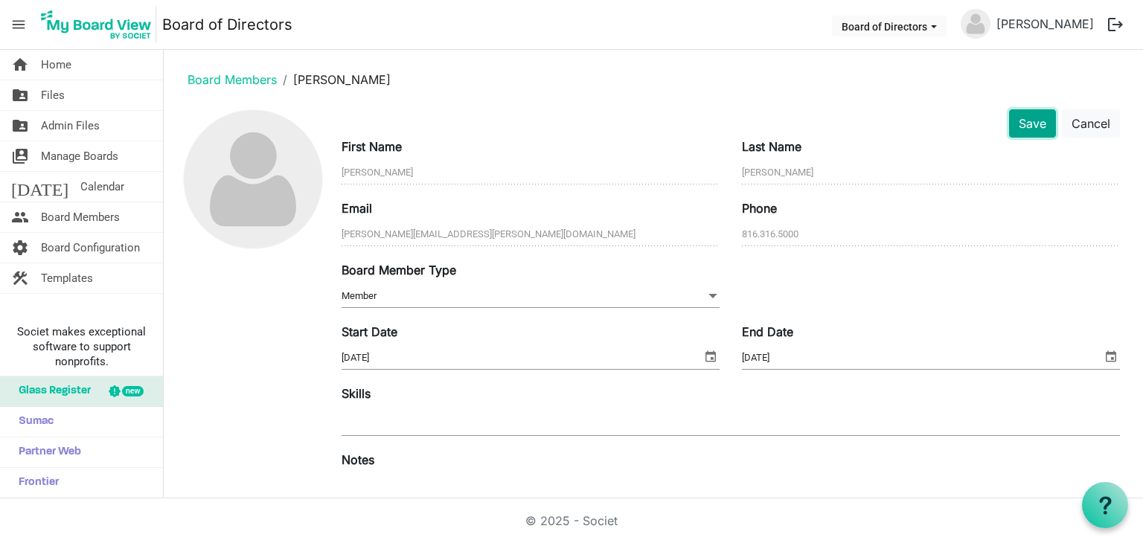
click at [1027, 124] on button "Save" at bounding box center [1032, 123] width 47 height 28
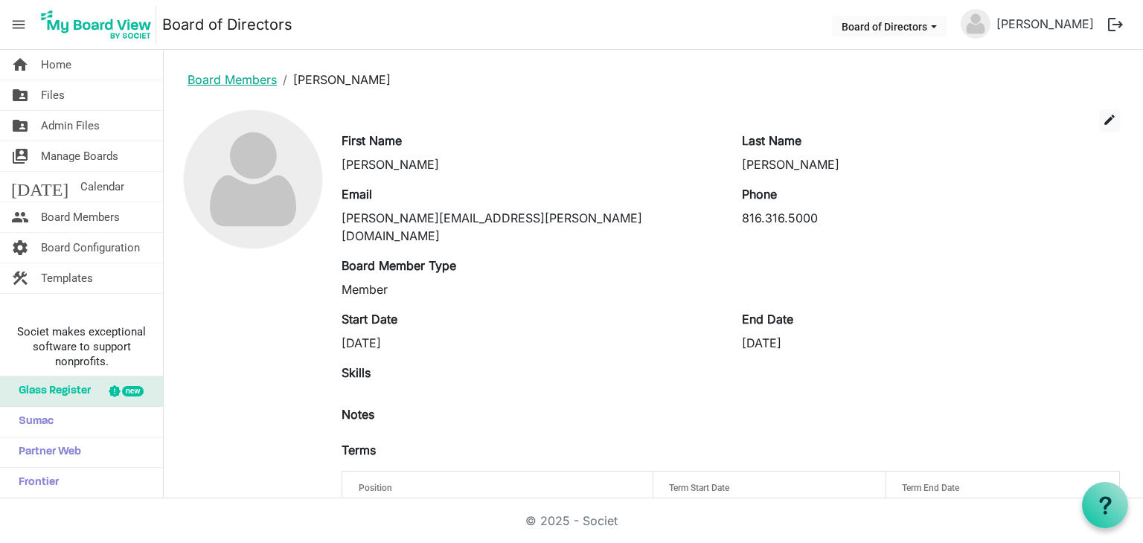
click at [197, 83] on link "Board Members" at bounding box center [232, 79] width 89 height 15
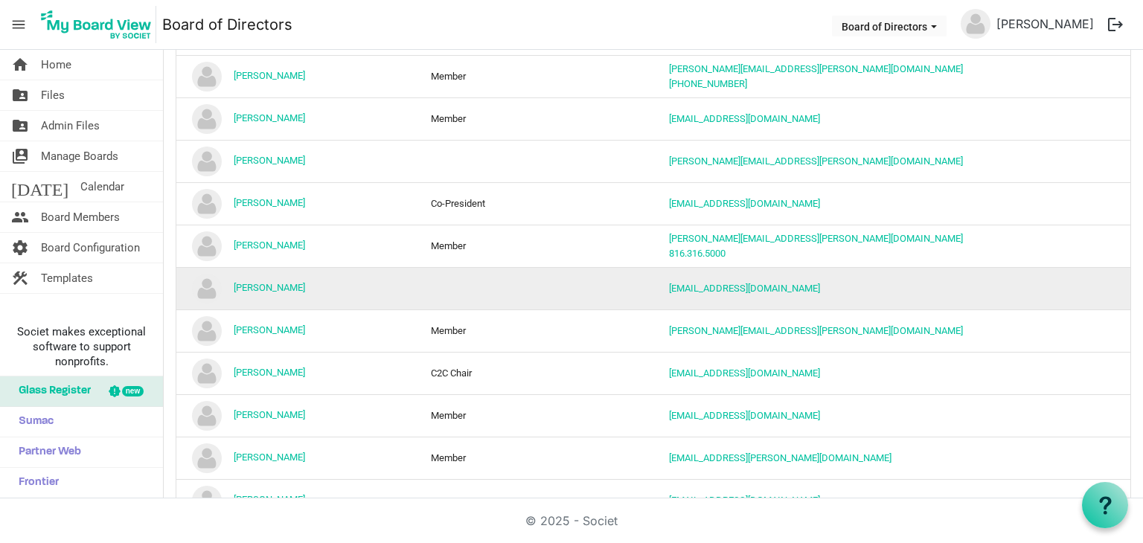
scroll to position [670, 0]
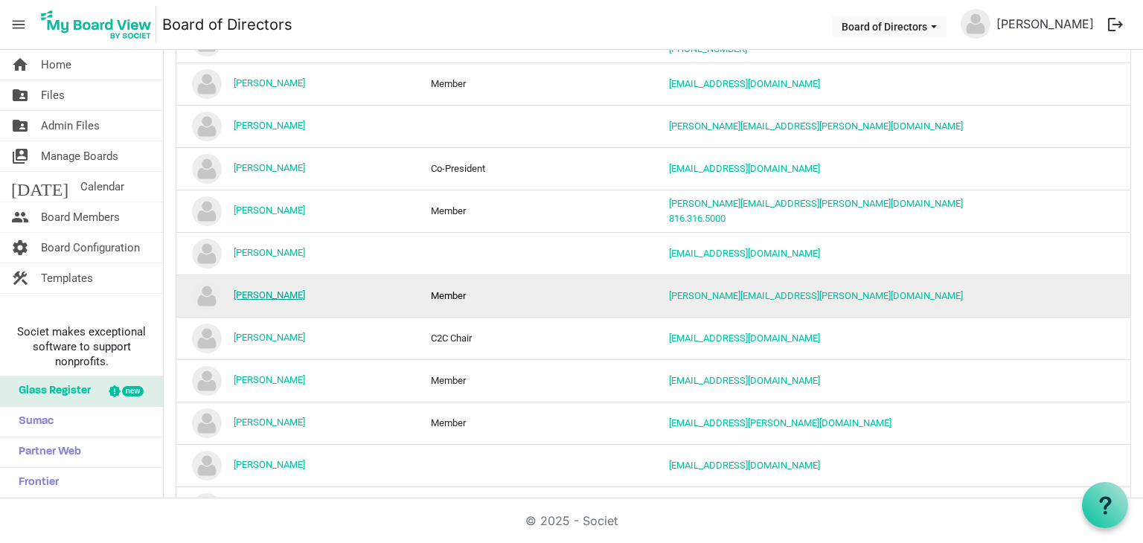
click at [250, 294] on link "[PERSON_NAME]" at bounding box center [269, 294] width 71 height 11
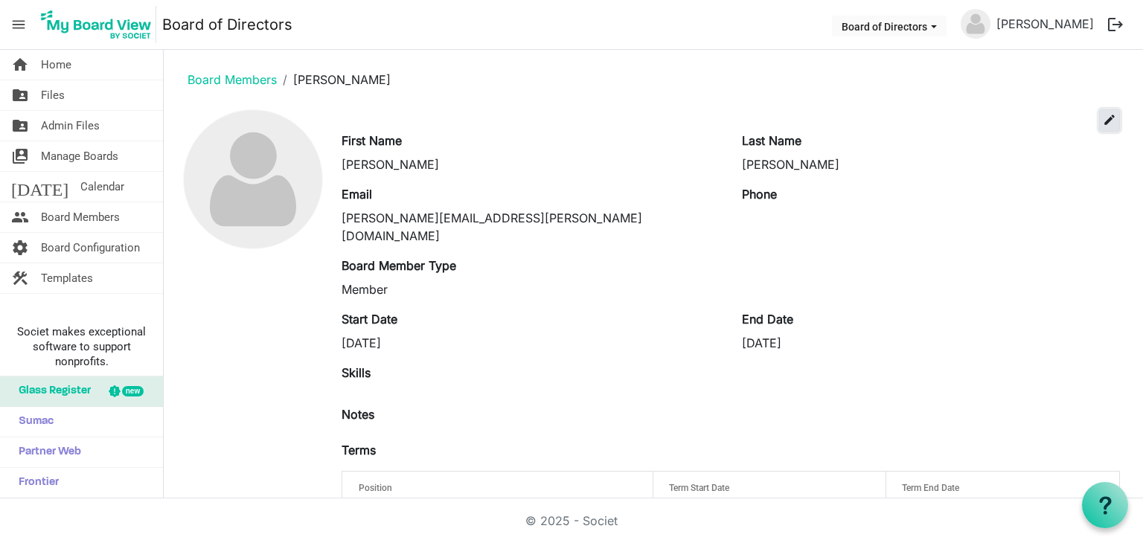
click at [1103, 119] on span "edit" at bounding box center [1109, 119] width 13 height 13
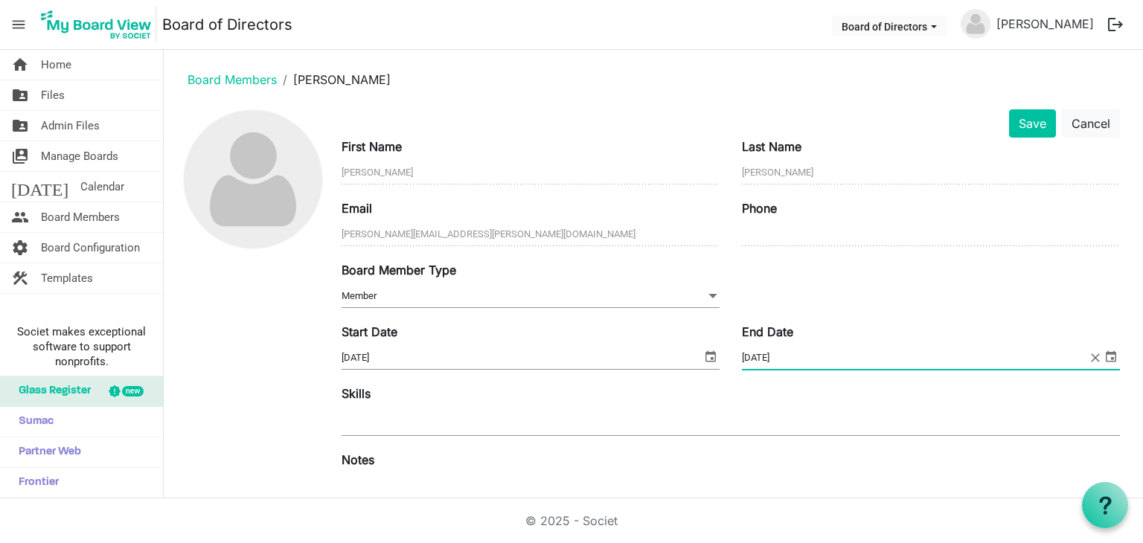
click at [787, 353] on input "[DATE]" at bounding box center [915, 358] width 346 height 22
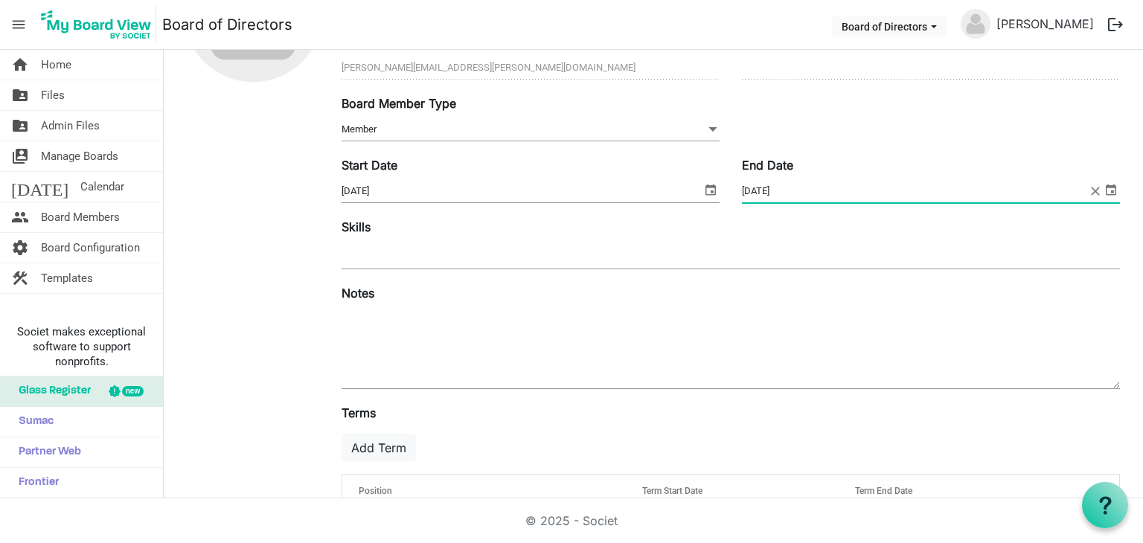
scroll to position [224, 0]
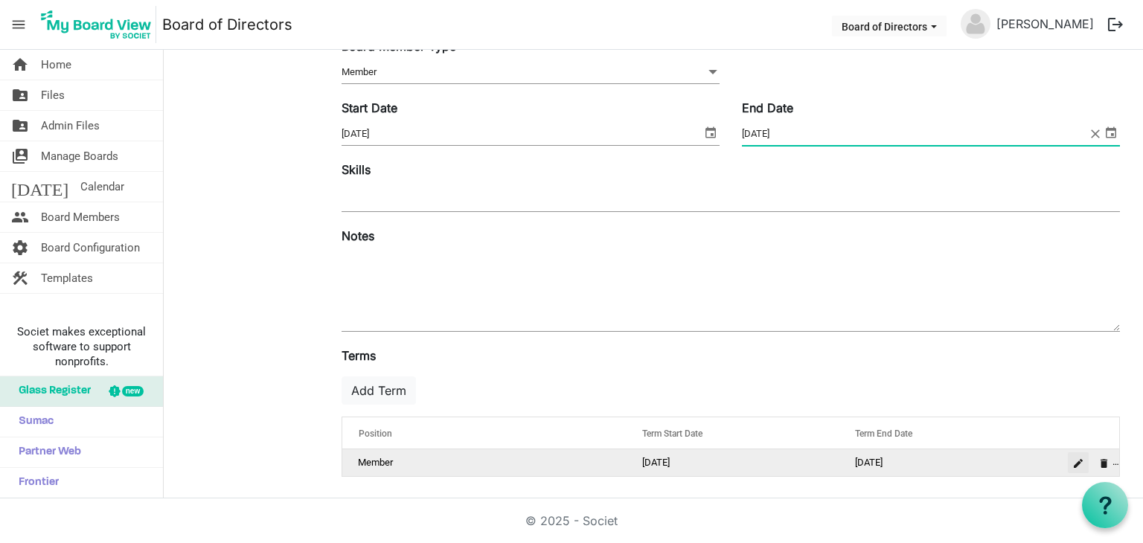
type input "[DATE]"
click at [1068, 465] on button "is Command column column header" at bounding box center [1078, 462] width 21 height 21
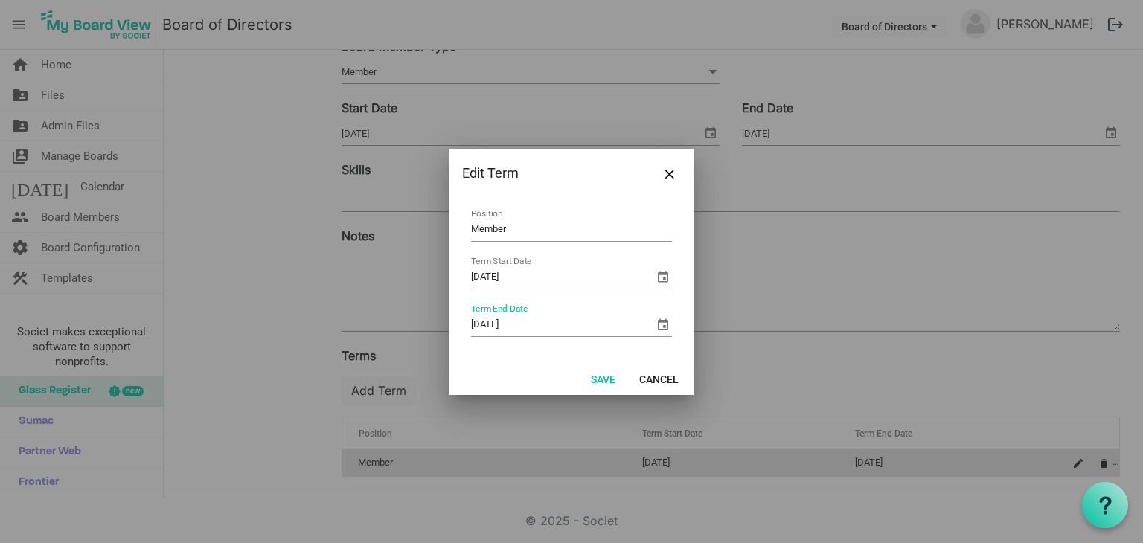
click at [527, 328] on input "[DATE]" at bounding box center [562, 325] width 183 height 22
type input "[DATE]"
click at [610, 373] on button "Save" at bounding box center [603, 378] width 44 height 21
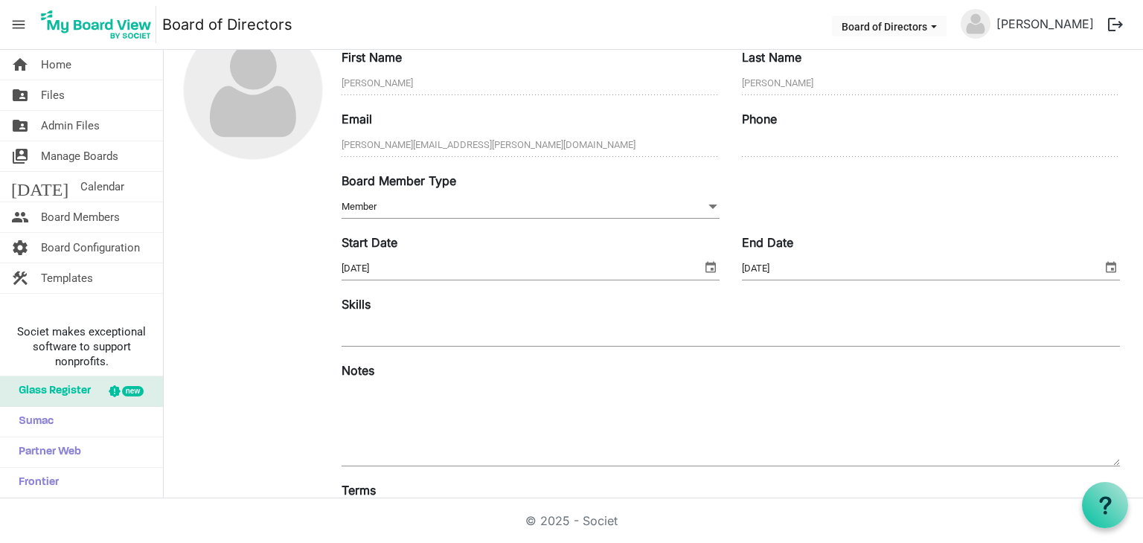
scroll to position [1, 0]
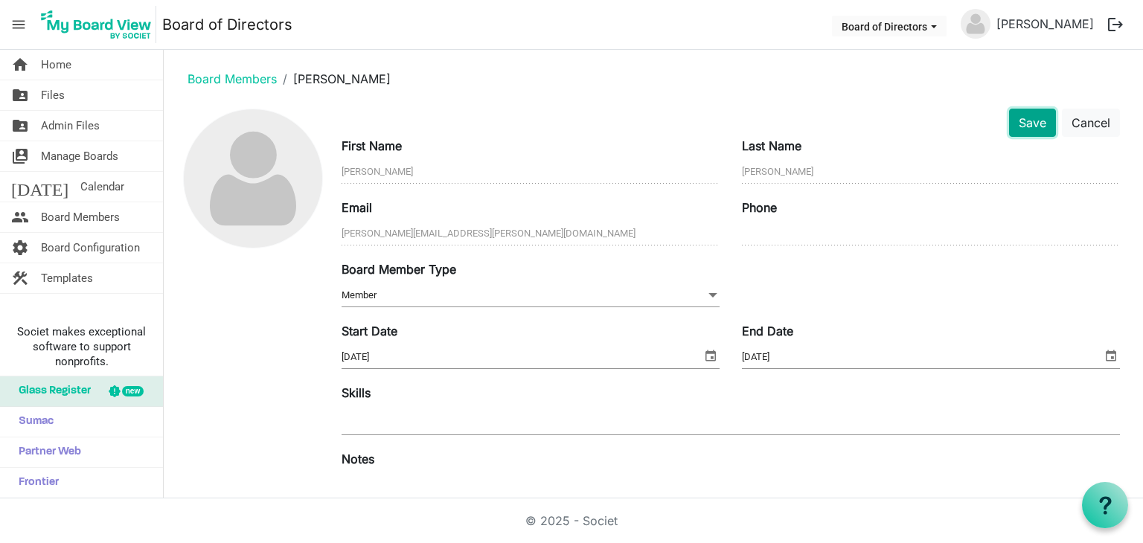
click at [1010, 124] on button "Save" at bounding box center [1032, 123] width 47 height 28
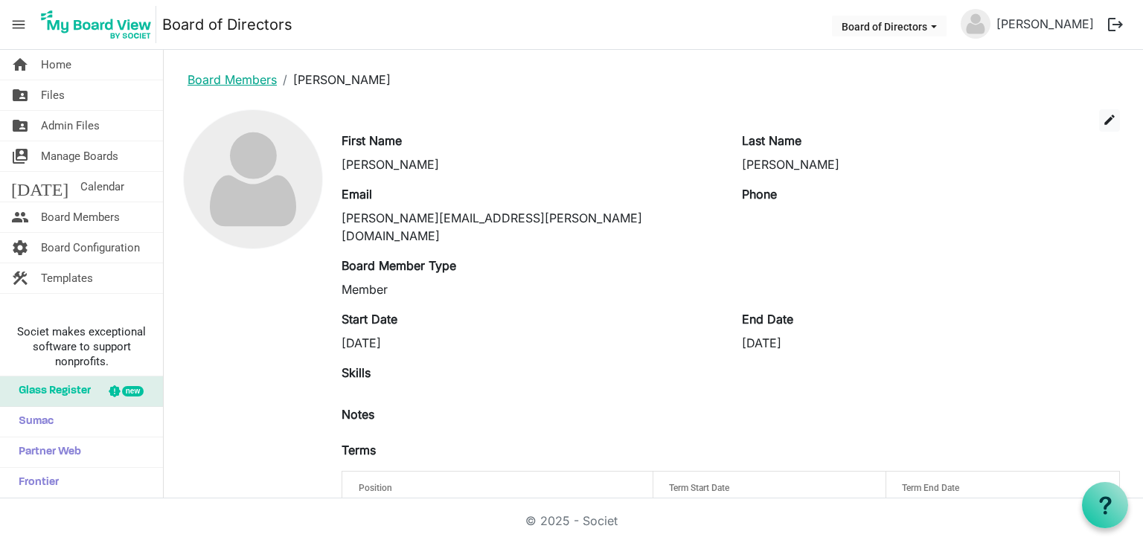
click at [245, 77] on link "Board Members" at bounding box center [232, 79] width 89 height 15
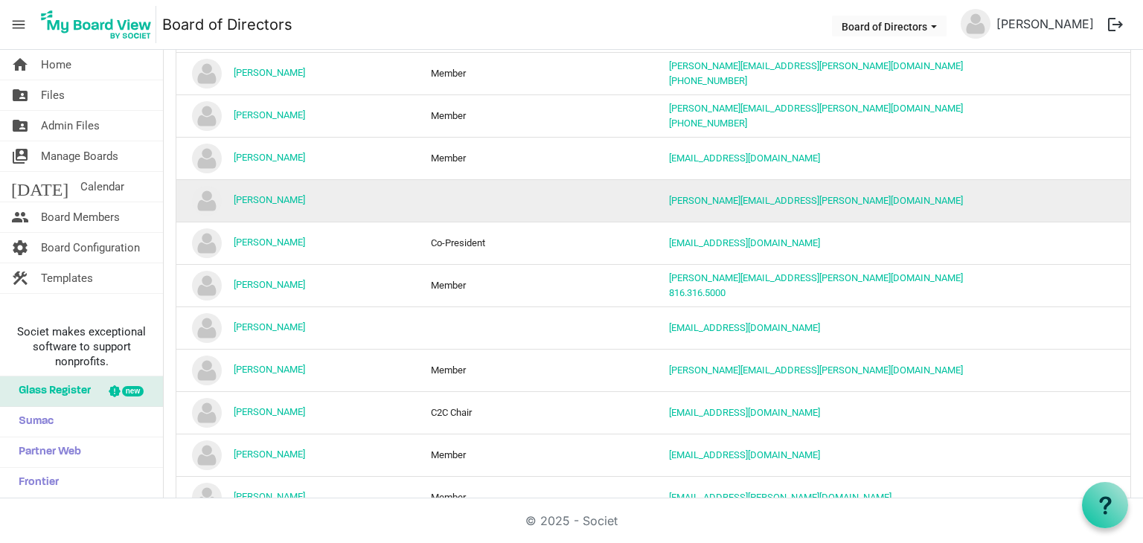
scroll to position [670, 0]
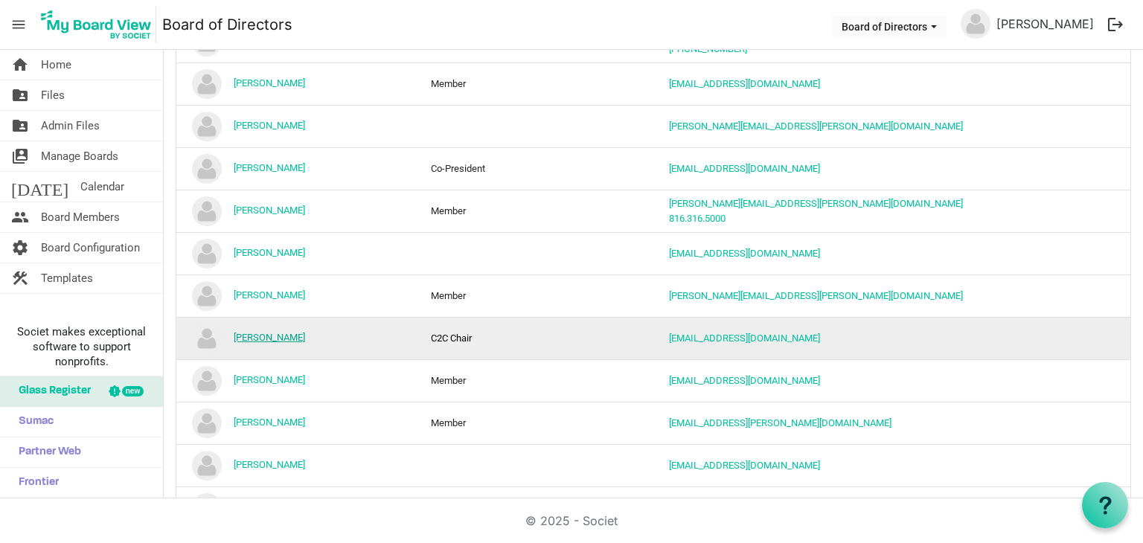
click at [268, 332] on link "[PERSON_NAME]" at bounding box center [269, 337] width 71 height 11
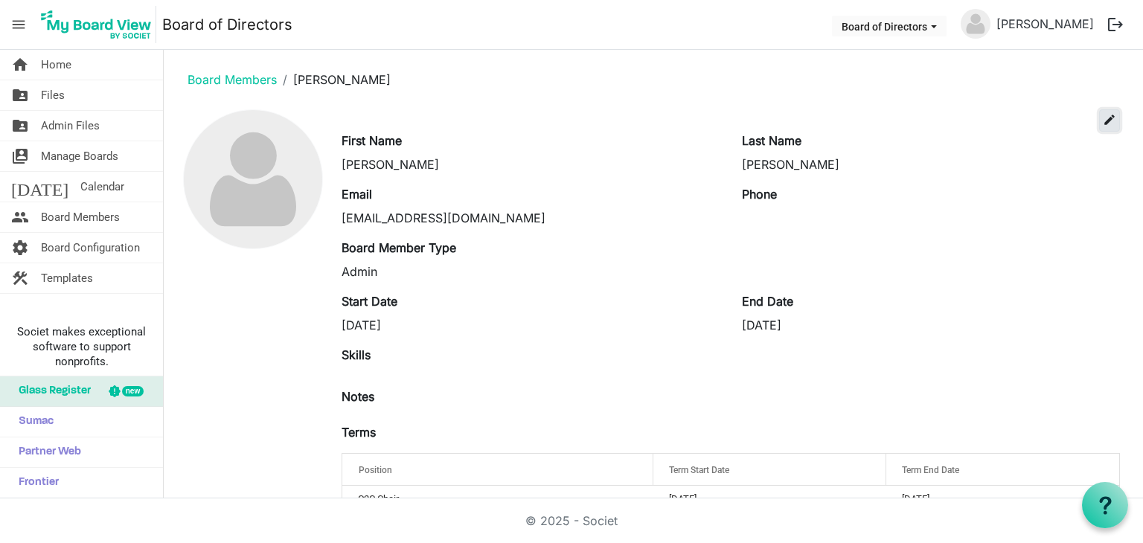
click at [1103, 120] on span "edit" at bounding box center [1109, 119] width 13 height 13
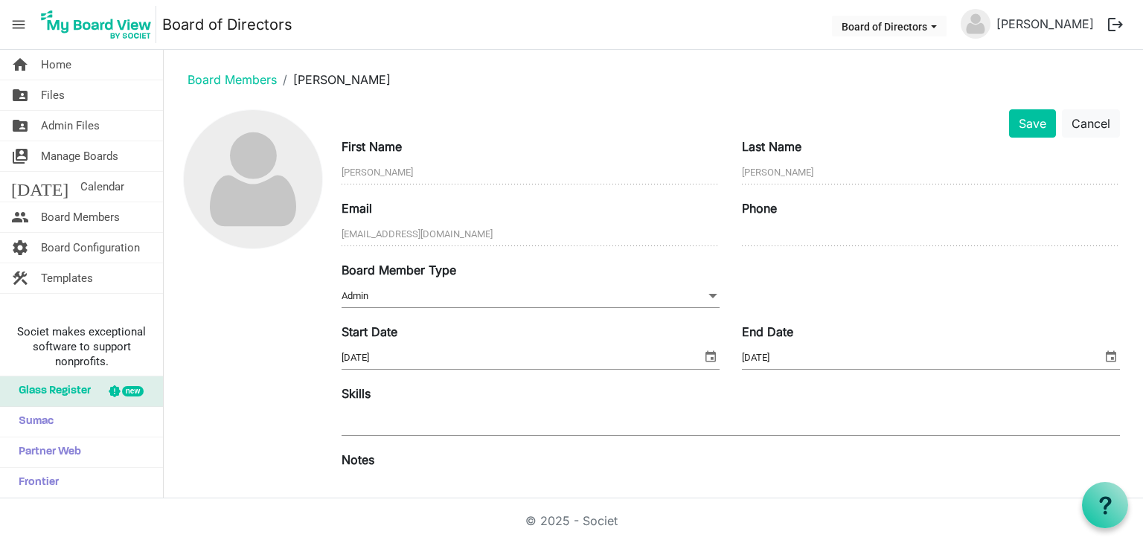
click at [789, 349] on input "8/31/2025" at bounding box center [922, 358] width 360 height 22
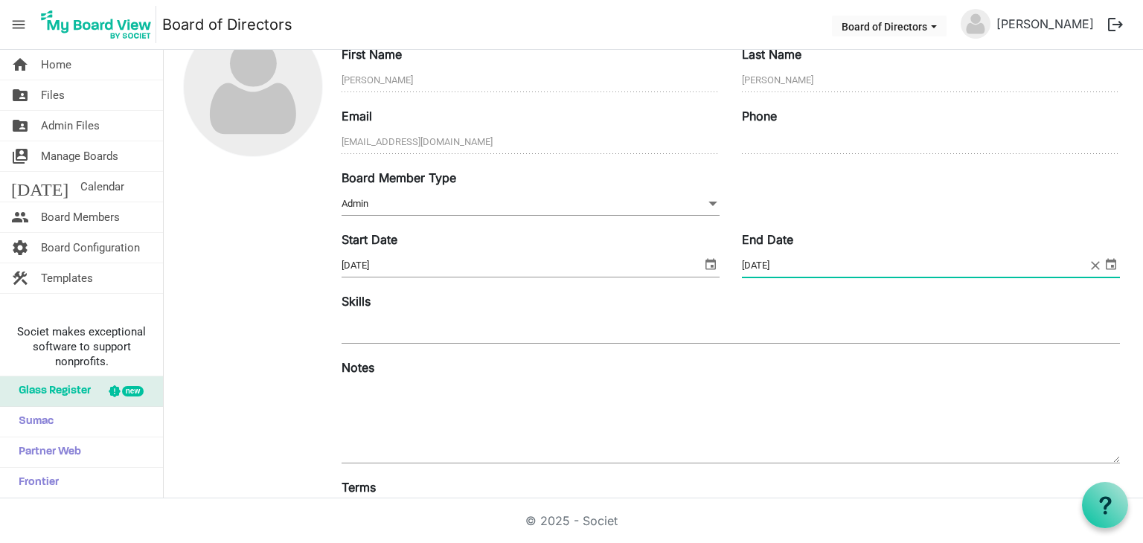
scroll to position [224, 0]
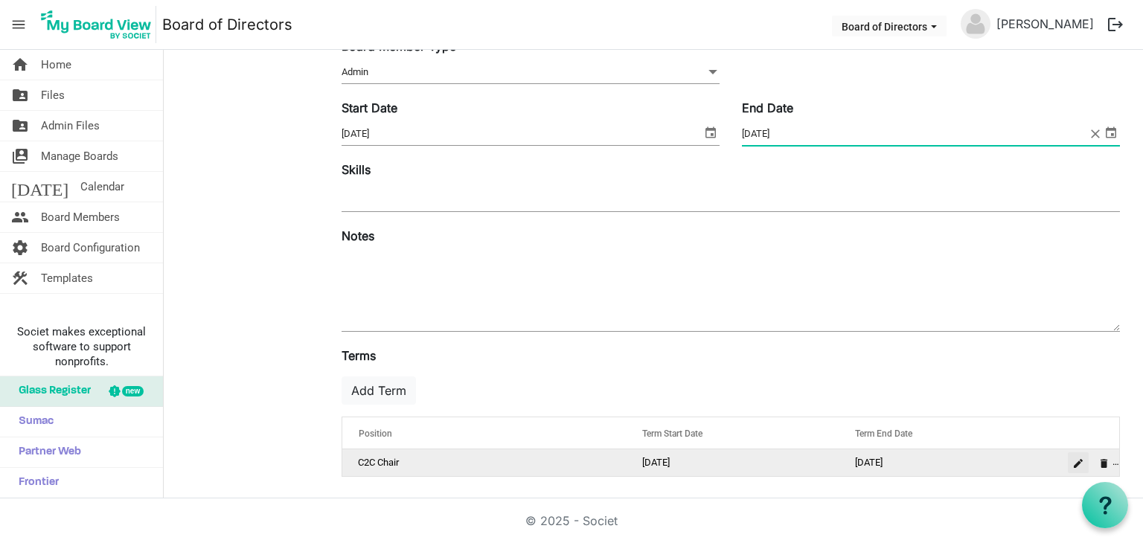
type input "8/31/2026"
click at [1068, 470] on button "is Command column column header" at bounding box center [1078, 462] width 21 height 21
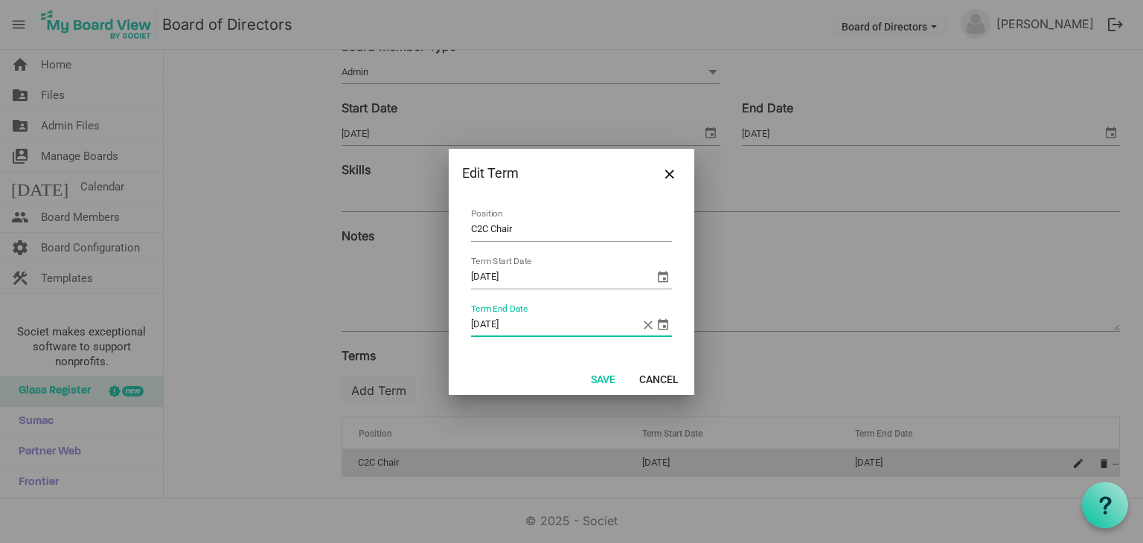
click at [530, 322] on input "8/31/2025" at bounding box center [556, 325] width 170 height 22
type input "8/31/2026"
click at [599, 380] on button "Save" at bounding box center [603, 378] width 44 height 21
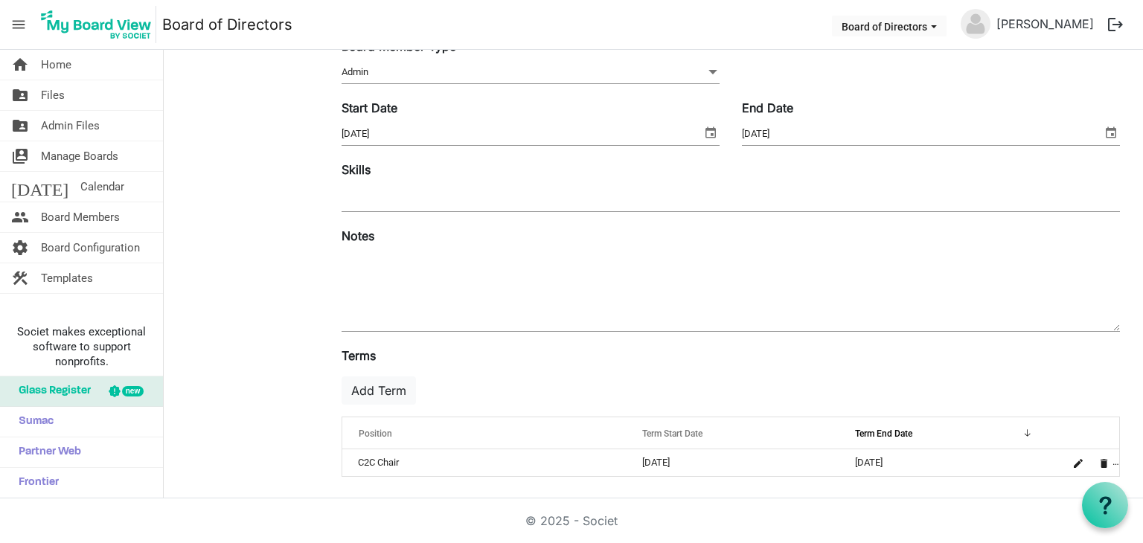
scroll to position [0, 0]
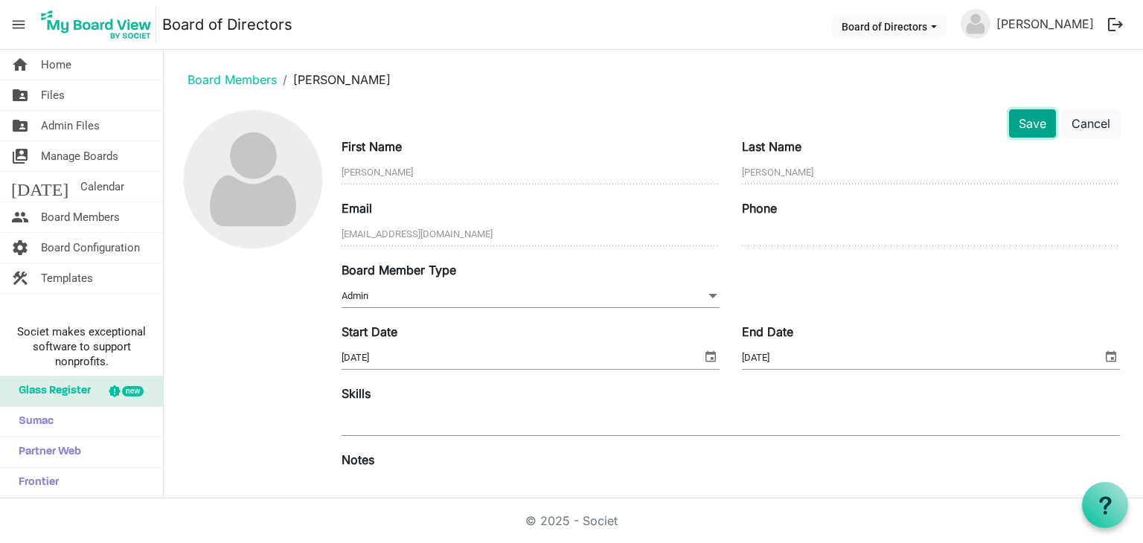
click at [1019, 123] on button "Save" at bounding box center [1032, 123] width 47 height 28
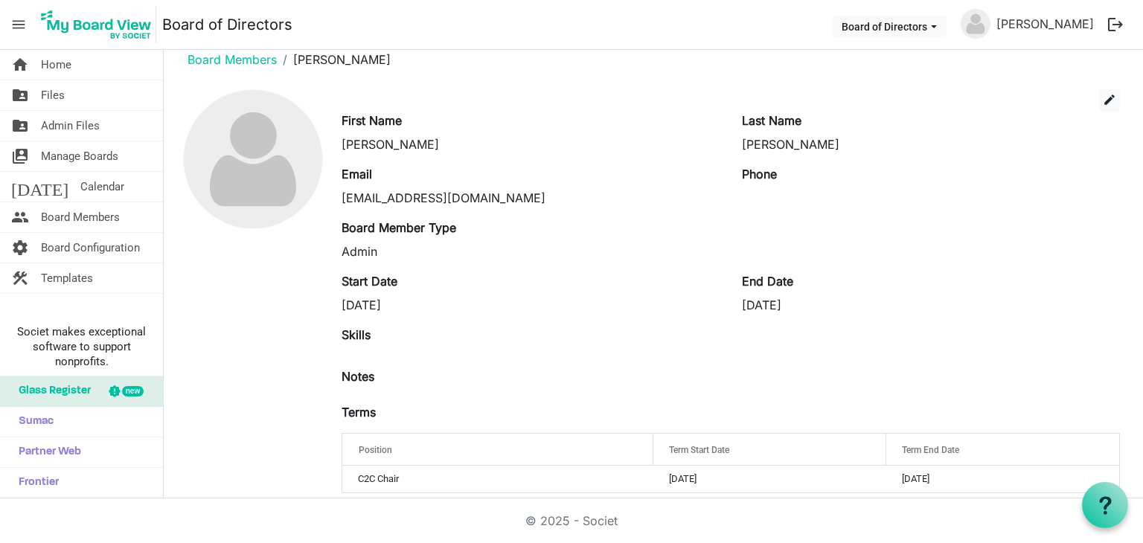
scroll to position [38, 0]
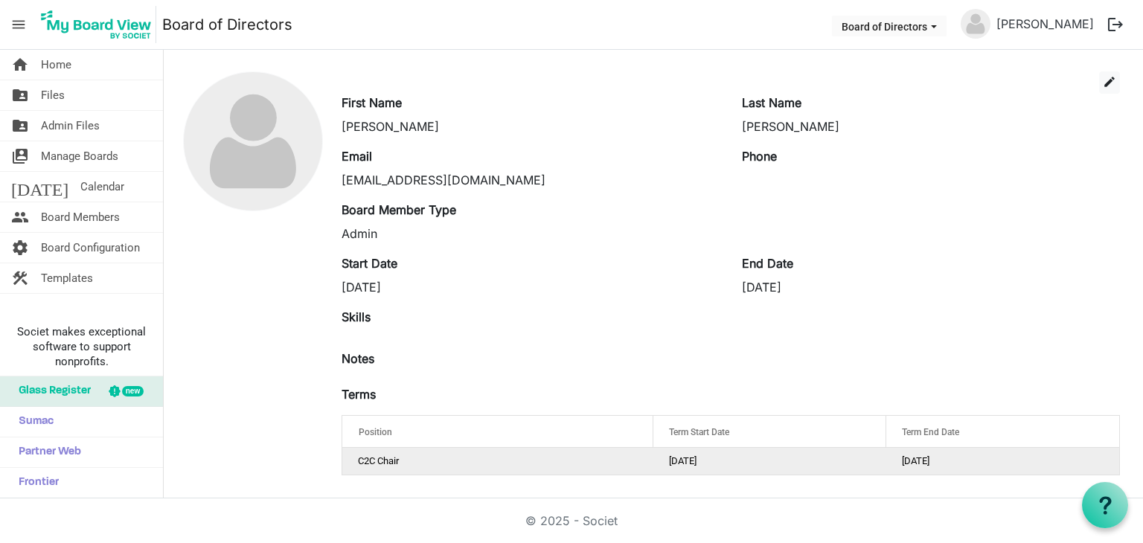
click at [420, 458] on td "C2C Chair" at bounding box center [497, 461] width 310 height 27
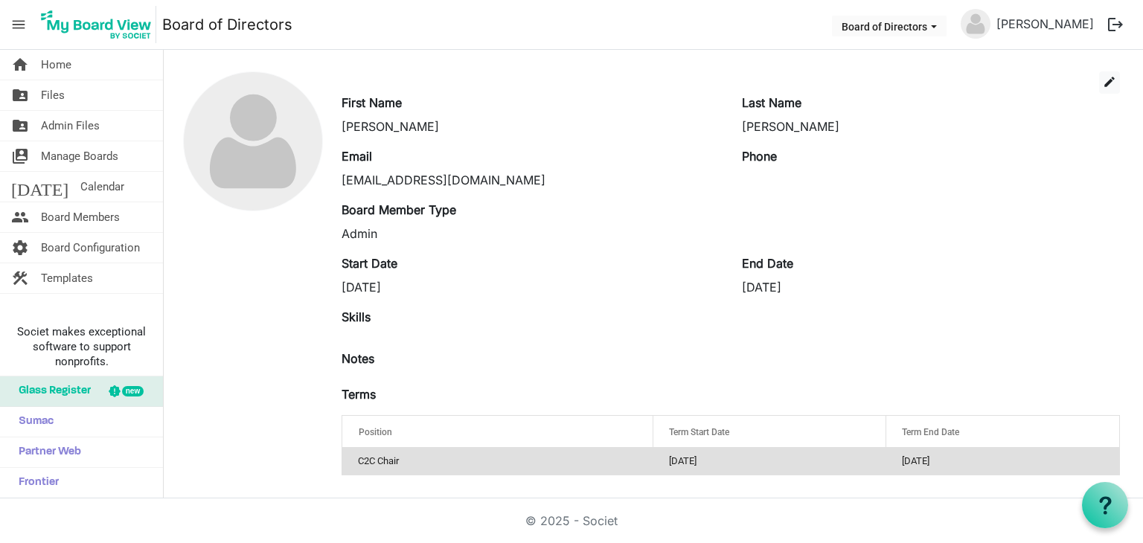
click at [961, 462] on td "8/31/2026" at bounding box center [1002, 461] width 233 height 27
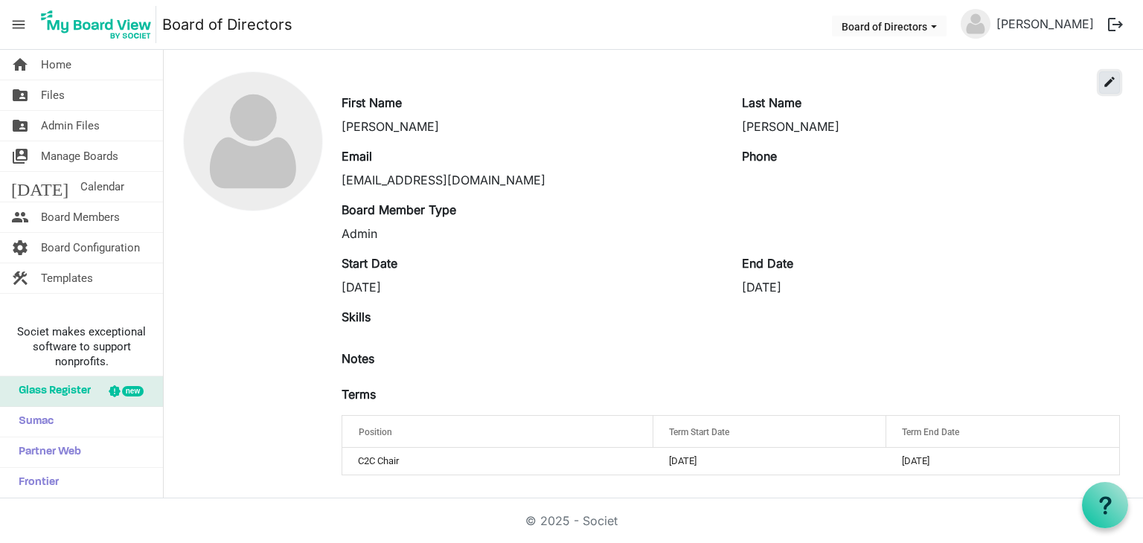
click at [1103, 79] on span "edit" at bounding box center [1109, 81] width 13 height 13
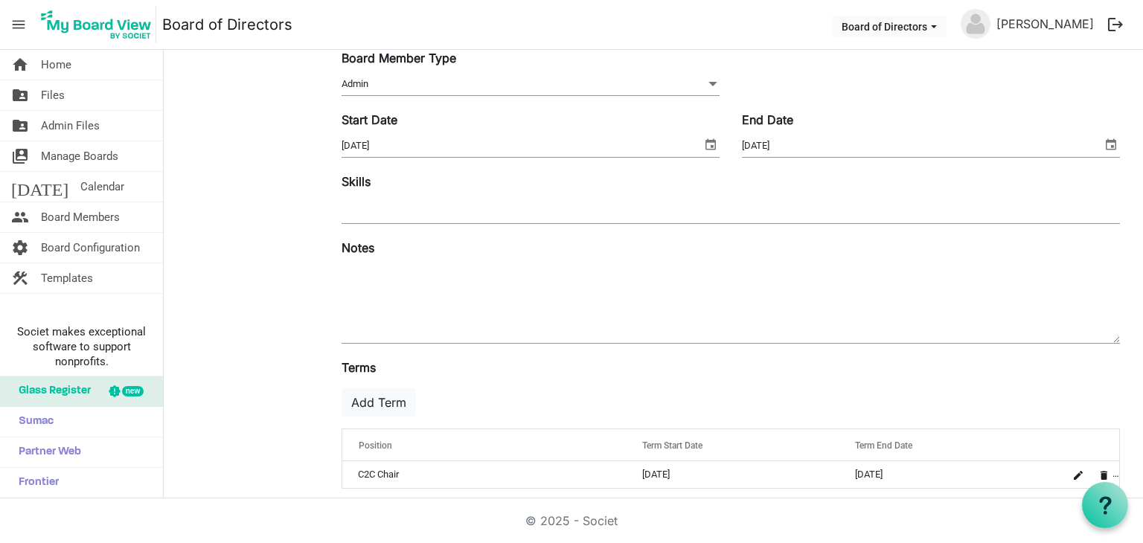
scroll to position [224, 0]
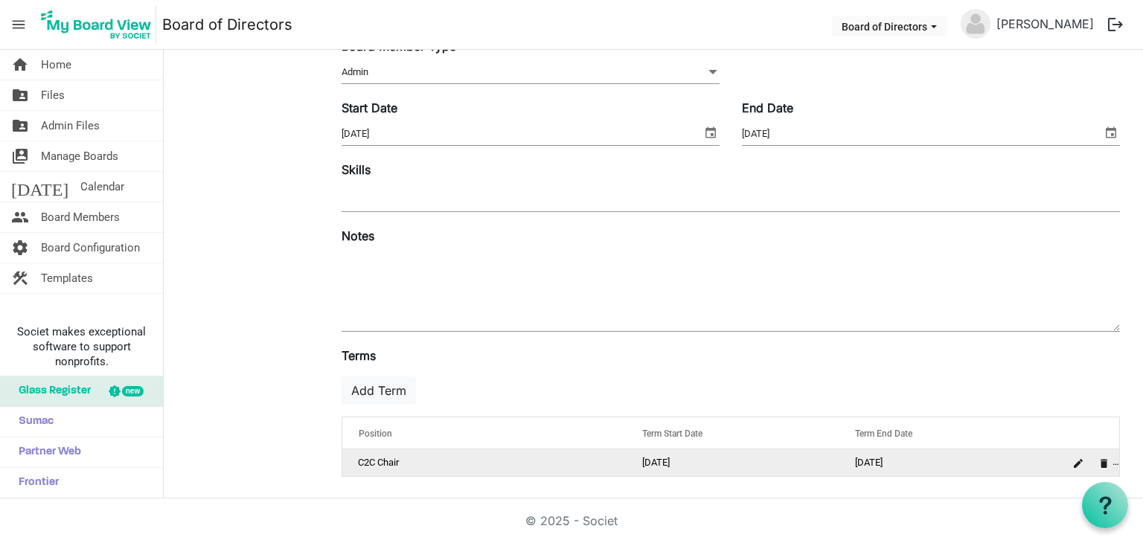
click at [409, 455] on td "C2C Chair" at bounding box center [484, 462] width 284 height 27
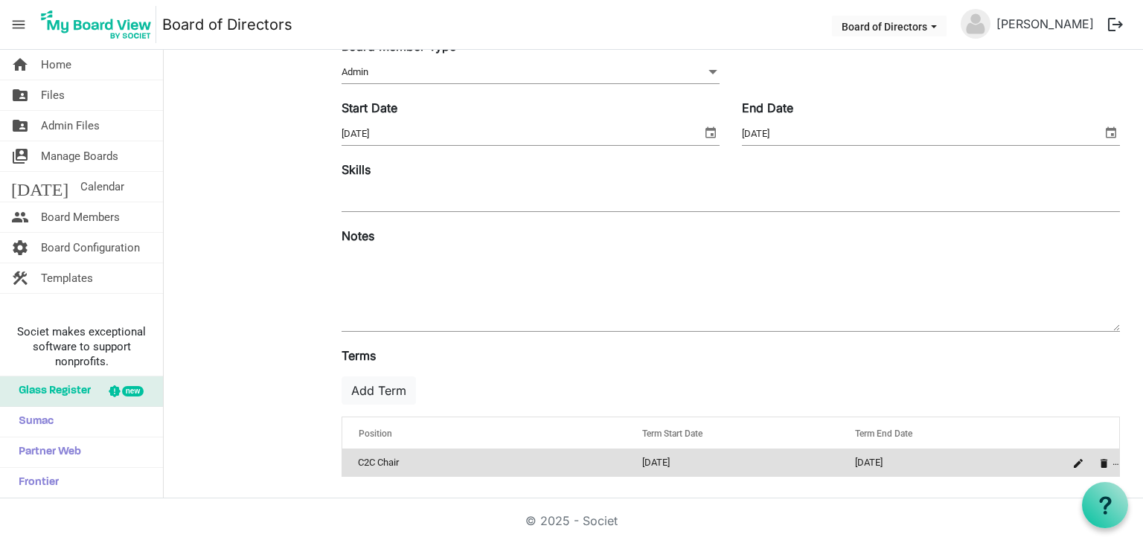
click at [409, 455] on td "C2C Chair" at bounding box center [484, 462] width 284 height 27
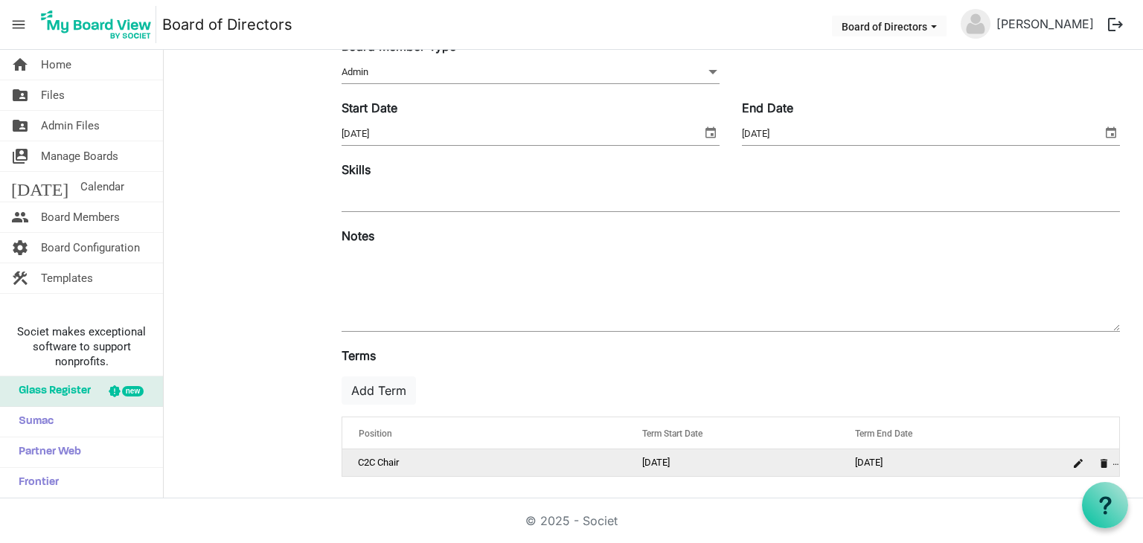
click at [409, 455] on td "C2C Chair" at bounding box center [484, 462] width 284 height 27
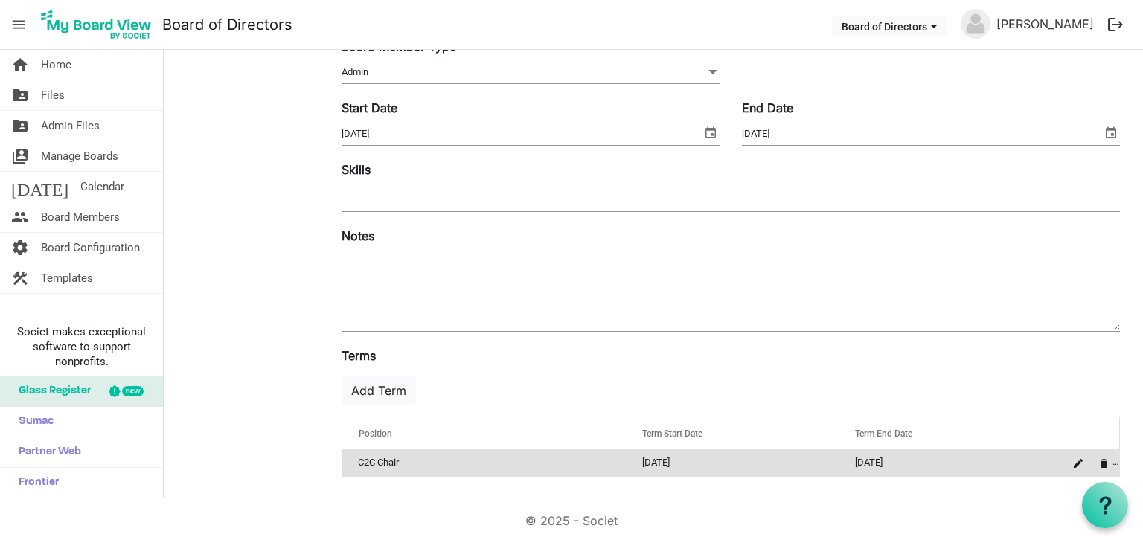
click at [402, 458] on td "C2C Chair" at bounding box center [484, 462] width 284 height 27
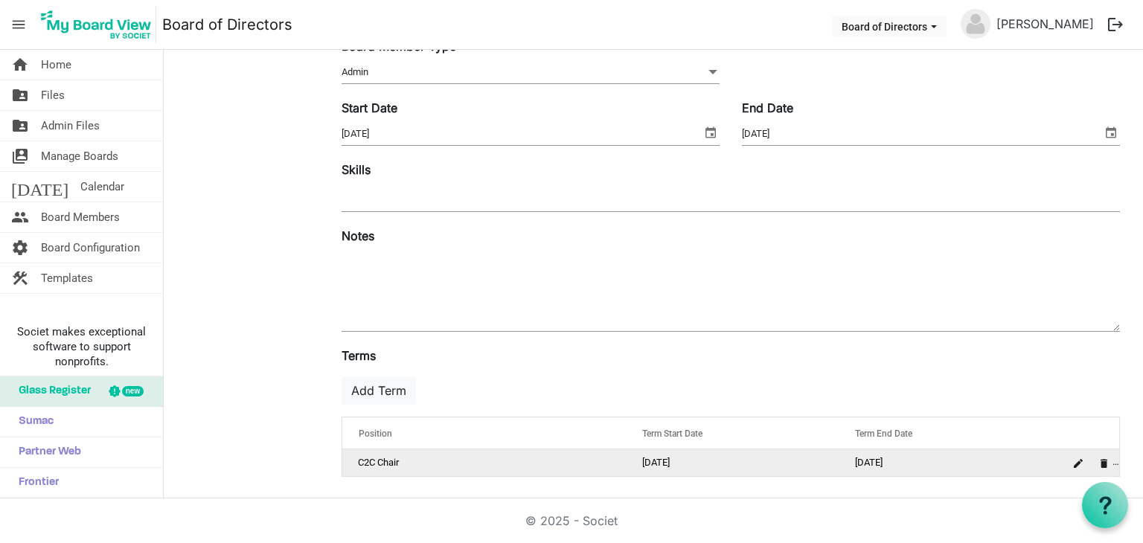
click at [402, 458] on td "C2C Chair" at bounding box center [484, 462] width 284 height 27
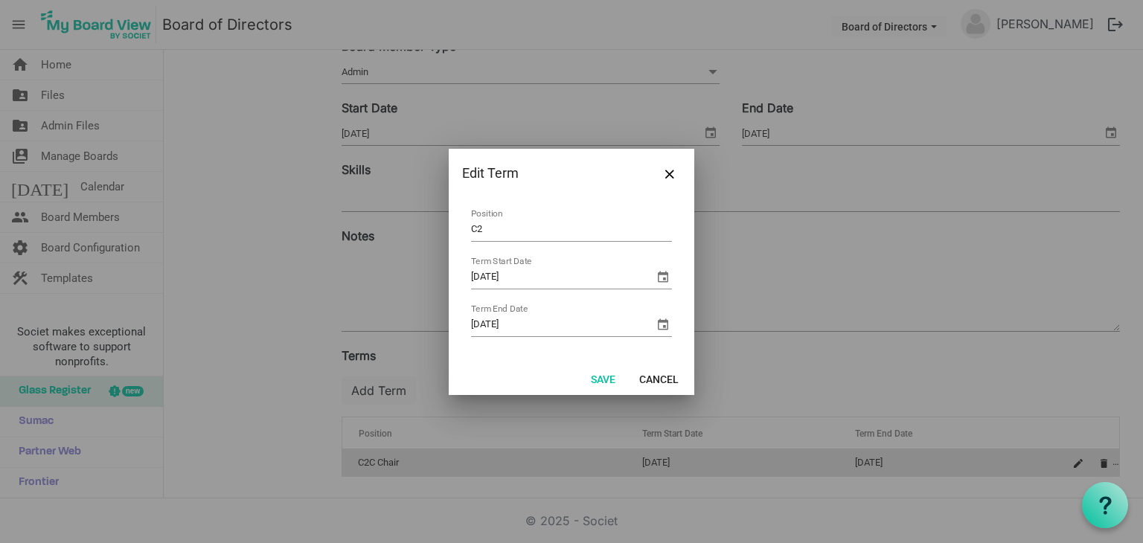
type input "C"
type input "member"
click at [603, 379] on button "Save" at bounding box center [603, 378] width 44 height 21
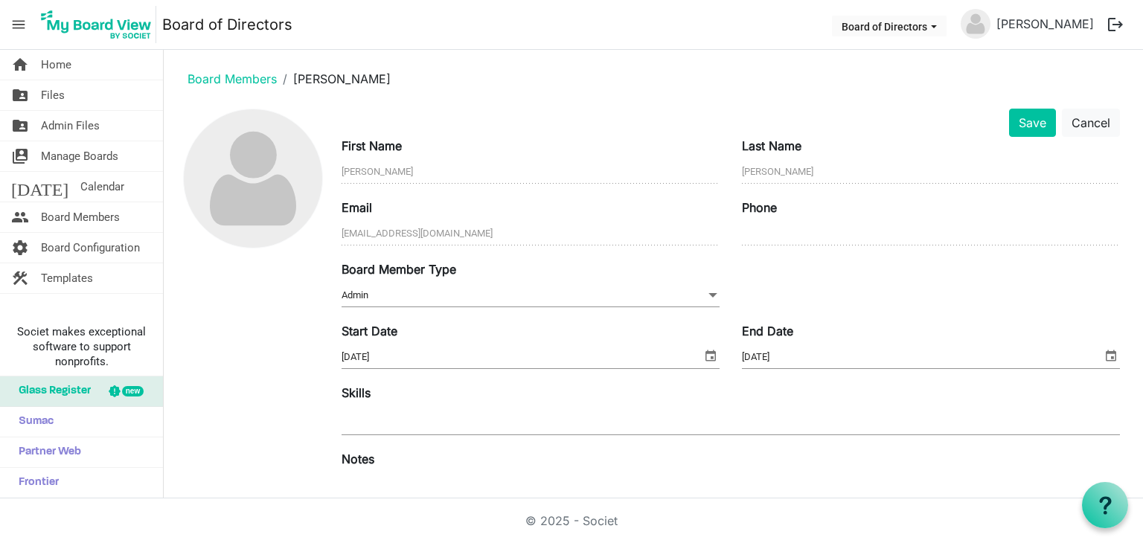
scroll to position [0, 0]
click at [257, 80] on link "Board Members" at bounding box center [232, 79] width 89 height 15
click at [1018, 127] on button "Save" at bounding box center [1032, 123] width 47 height 28
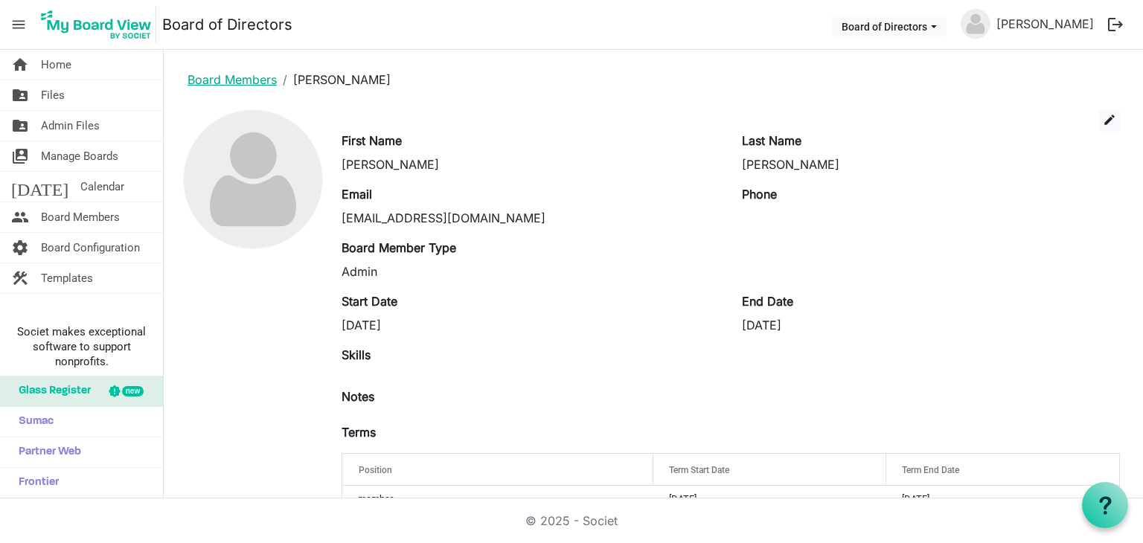
click at [243, 77] on link "Board Members" at bounding box center [232, 79] width 89 height 15
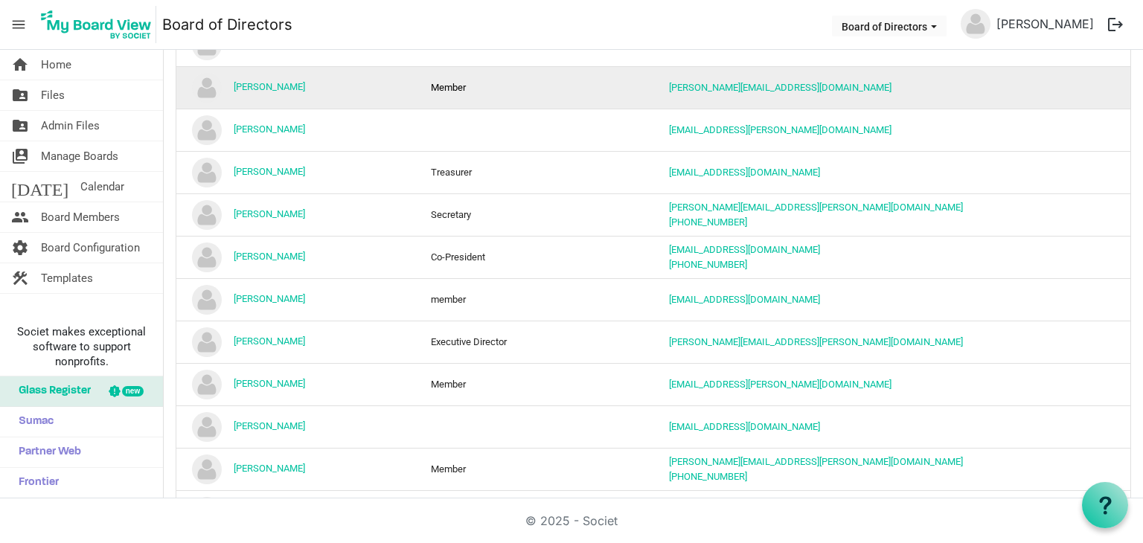
scroll to position [223, 0]
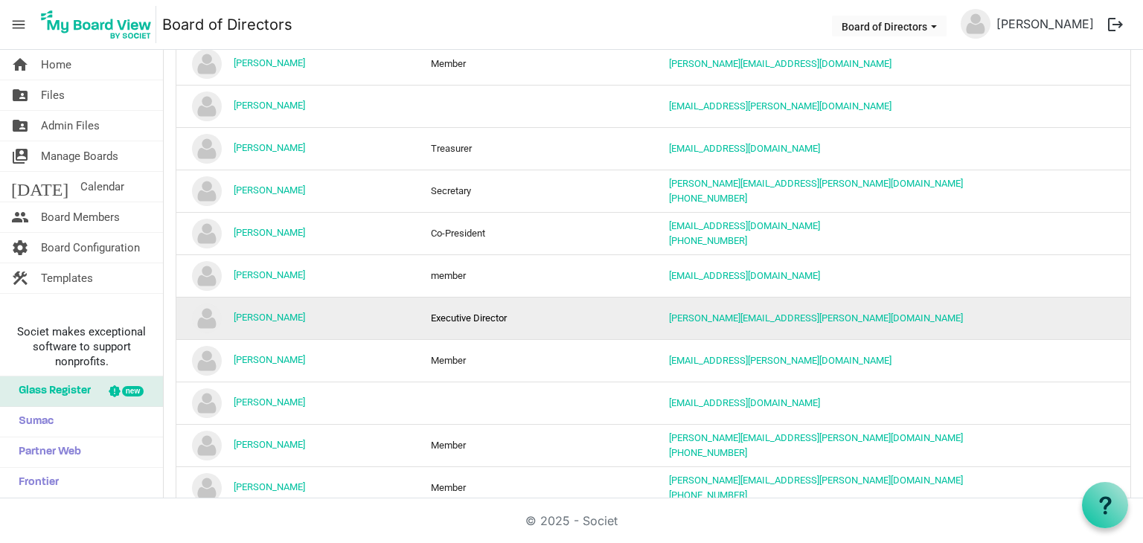
click at [534, 310] on td "Executive Director" at bounding box center [534, 318] width 239 height 42
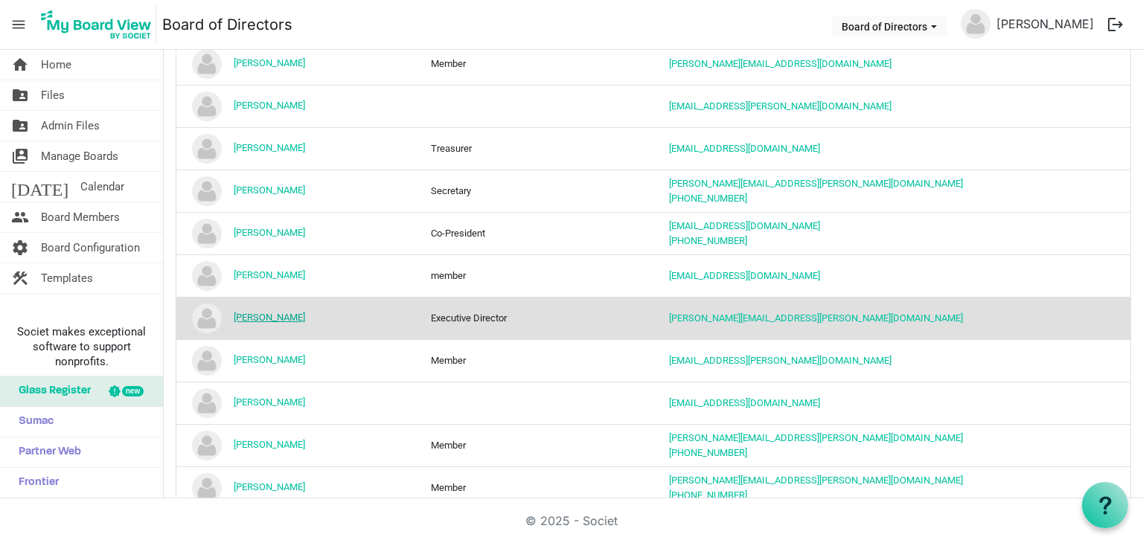
click at [248, 314] on link "[PERSON_NAME]" at bounding box center [269, 317] width 71 height 11
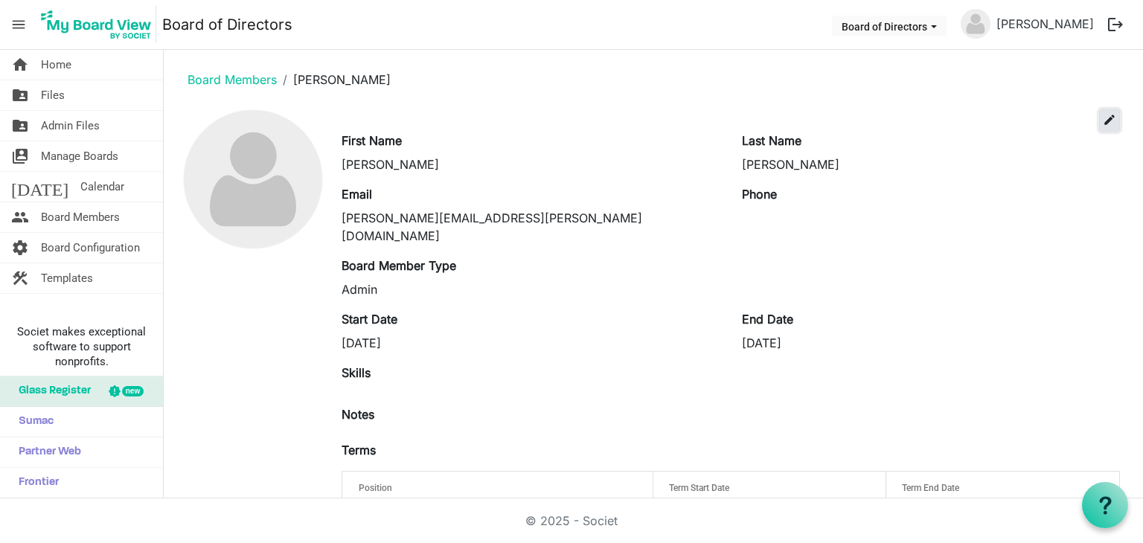
click at [1103, 124] on span "edit" at bounding box center [1109, 119] width 13 height 13
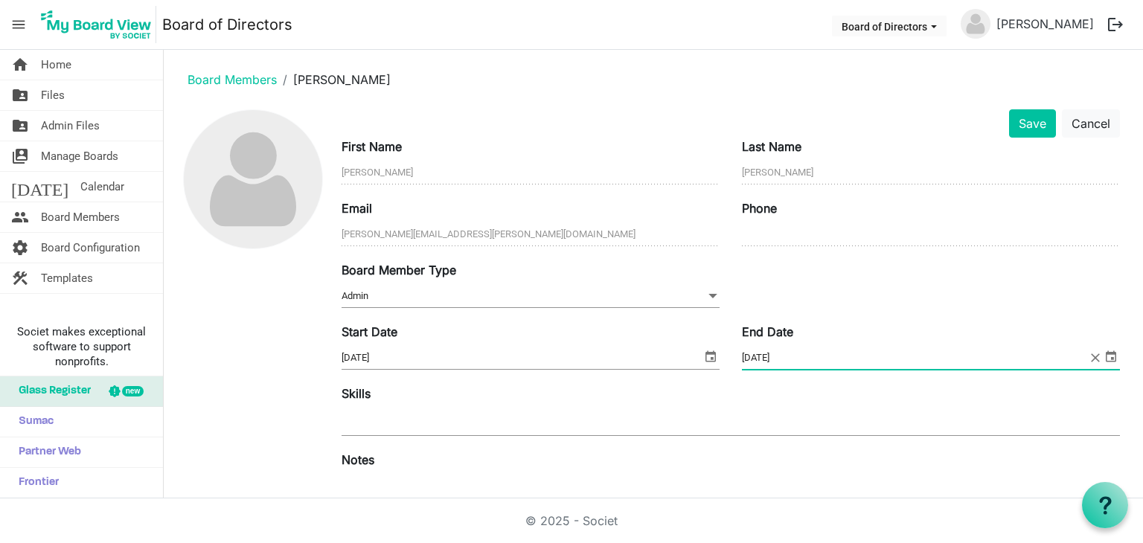
click at [786, 354] on input "[DATE]" at bounding box center [915, 358] width 346 height 22
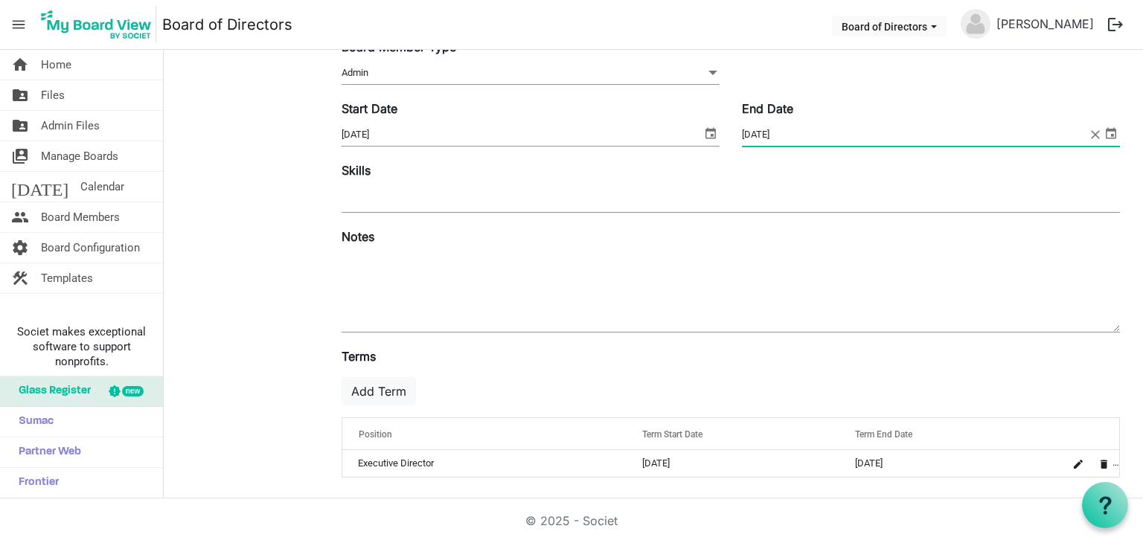
scroll to position [224, 0]
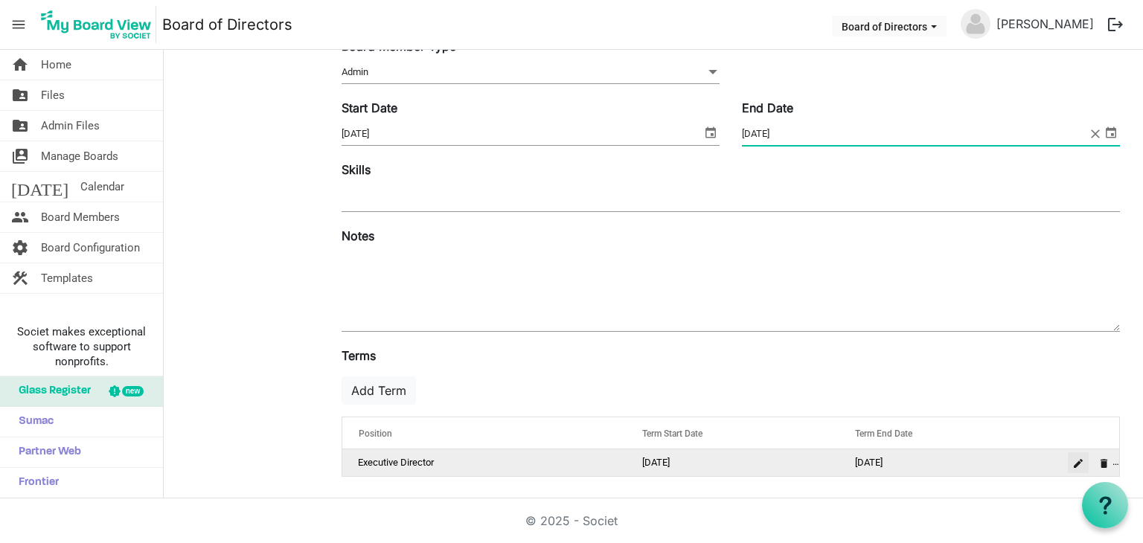
type input "8/14/2025"
click at [1074, 459] on span "is Command column column header" at bounding box center [1078, 463] width 9 height 9
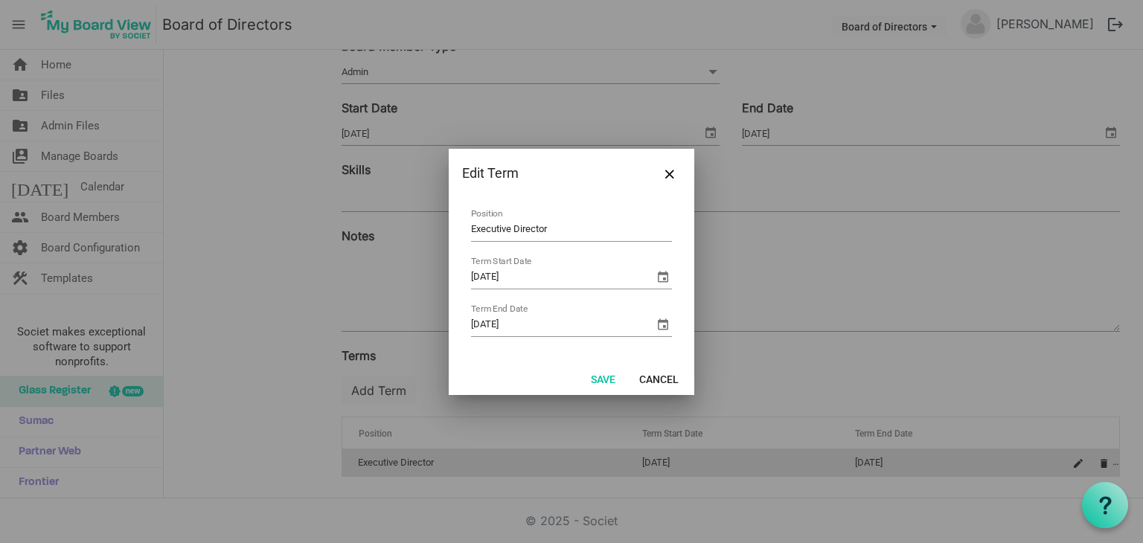
click at [557, 224] on input "Executive Director" at bounding box center [571, 230] width 201 height 23
type input "E"
click at [528, 323] on input "[DATE]" at bounding box center [556, 325] width 170 height 22
click at [559, 298] on table "Position 8/20/2024 Term Start Date 8/31/202 Term End Date" at bounding box center [571, 273] width 219 height 151
click at [635, 242] on div "Position" at bounding box center [571, 230] width 201 height 23
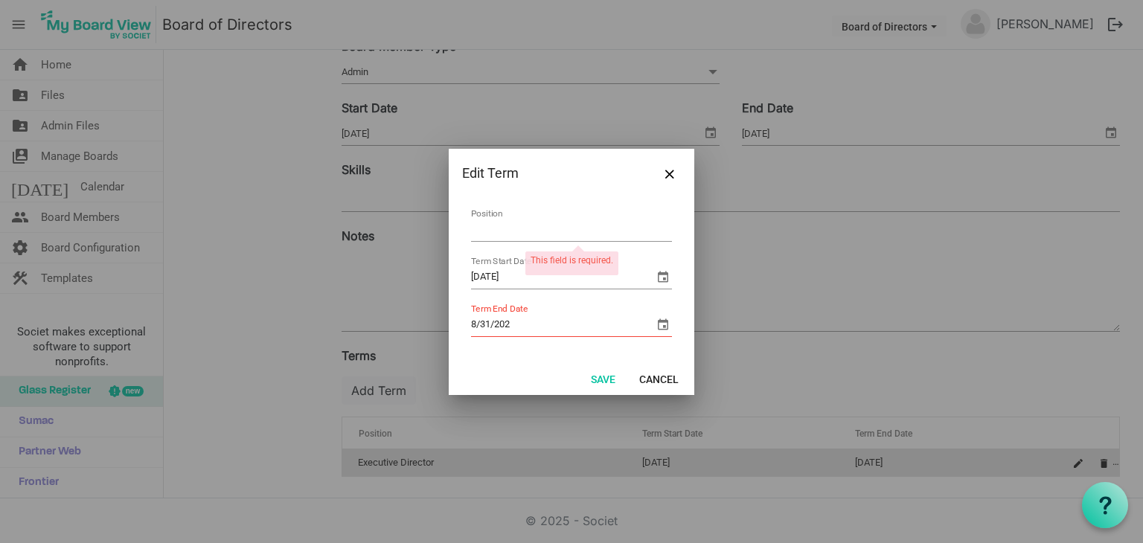
click at [452, 306] on div "Position 8/20/2024 Term Start Date 8/31/202 Term End Date This field is require…" at bounding box center [572, 280] width 246 height 164
click at [517, 323] on input "8/31/202" at bounding box center [556, 325] width 170 height 22
type input "8/14/2025"
click at [602, 375] on button "Save" at bounding box center [603, 378] width 44 height 21
click at [602, 233] on input "Position" at bounding box center [571, 230] width 201 height 23
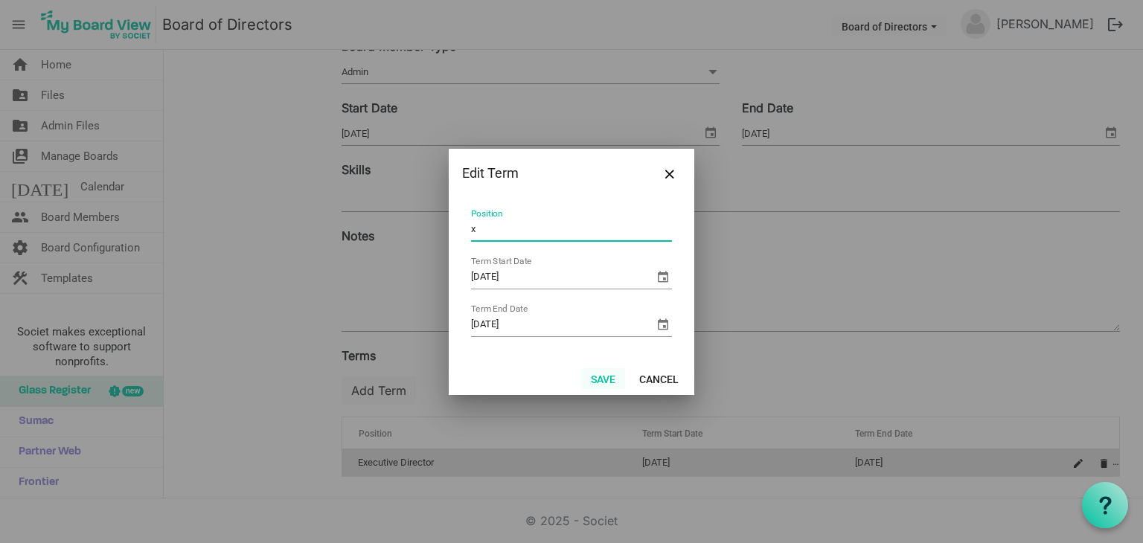
type input "x"
click at [601, 377] on button "Save" at bounding box center [603, 378] width 44 height 21
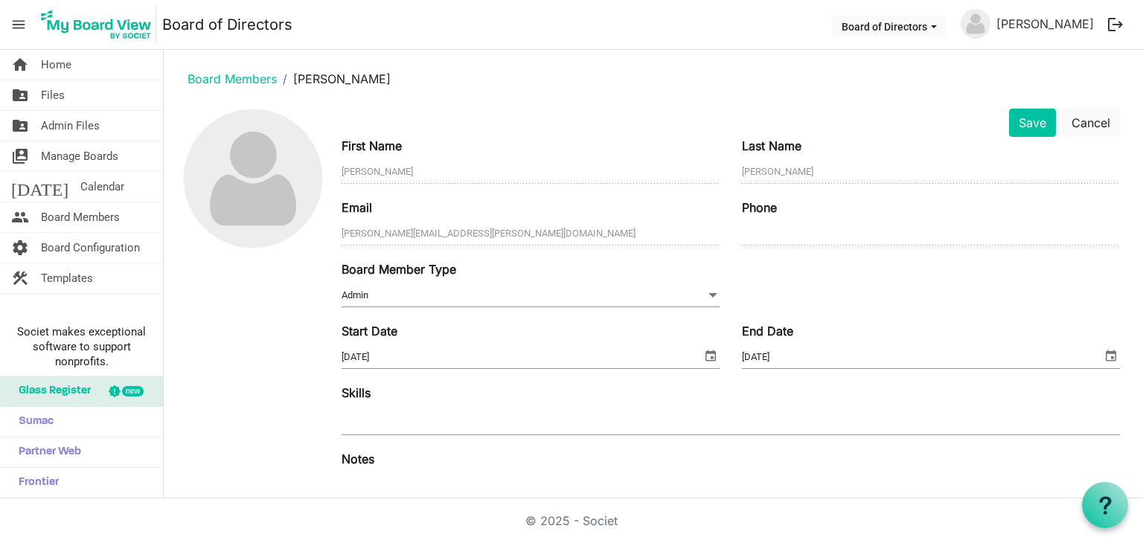
scroll to position [0, 0]
click at [1009, 126] on button "Save" at bounding box center [1032, 123] width 47 height 28
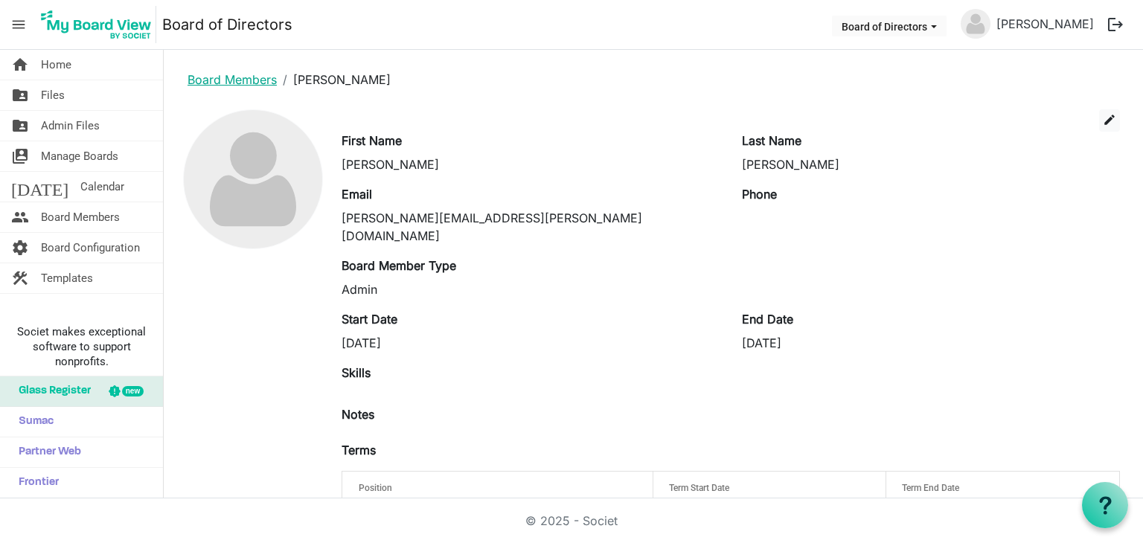
click at [249, 85] on link "Board Members" at bounding box center [232, 79] width 89 height 15
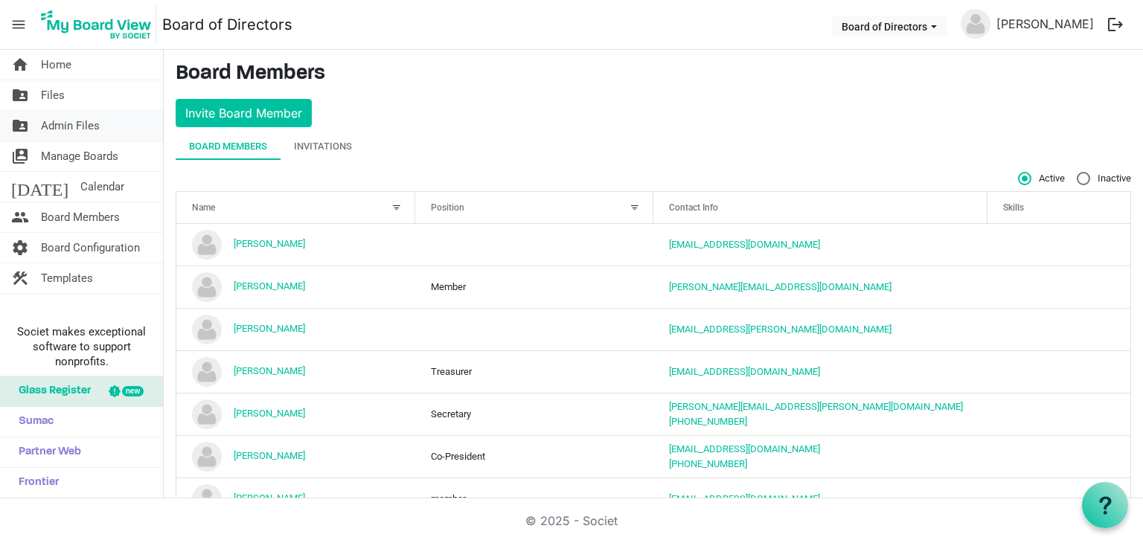
click at [69, 127] on span "Admin Files" at bounding box center [70, 126] width 59 height 30
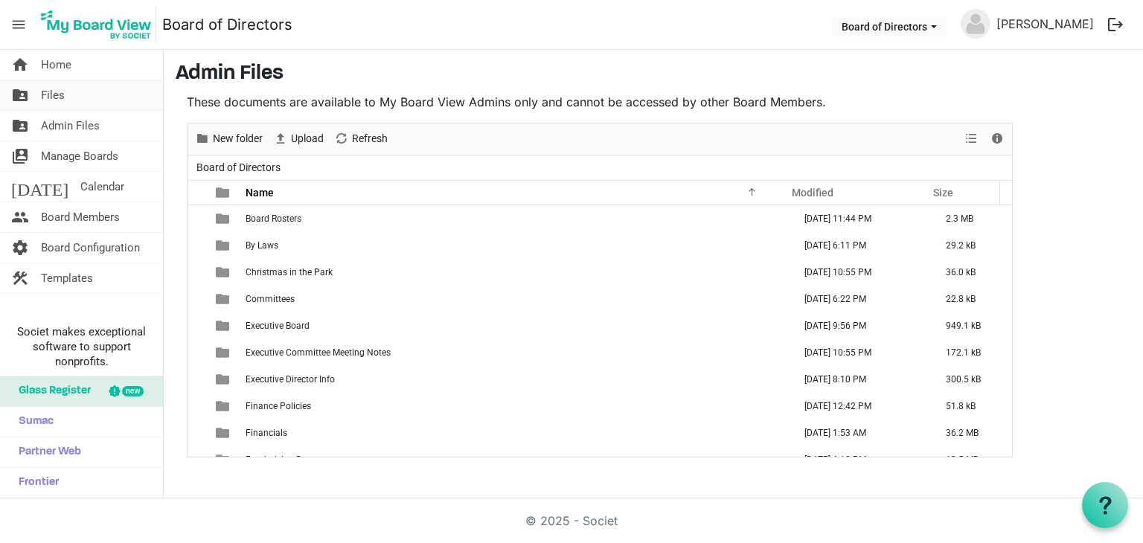
click at [52, 93] on span "Files" at bounding box center [53, 95] width 24 height 30
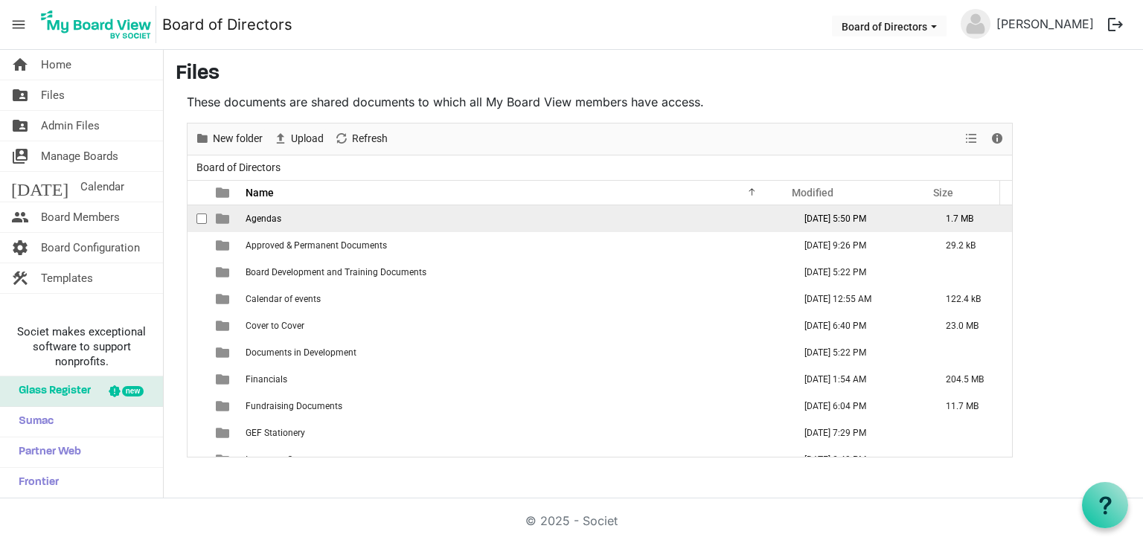
click at [281, 221] on td "Agendas" at bounding box center [515, 218] width 548 height 27
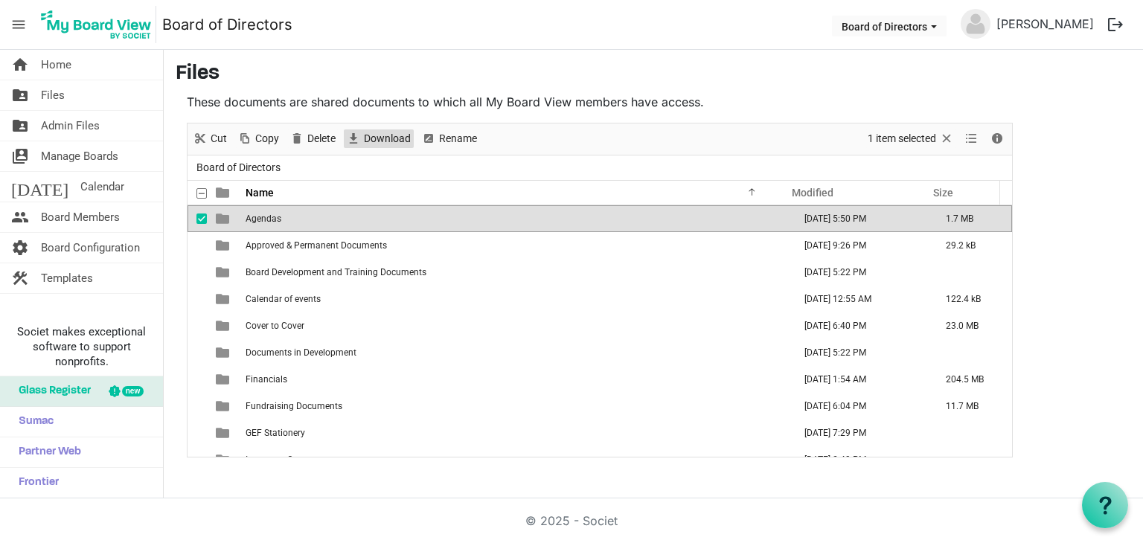
click at [378, 141] on span "Download" at bounding box center [387, 138] width 50 height 19
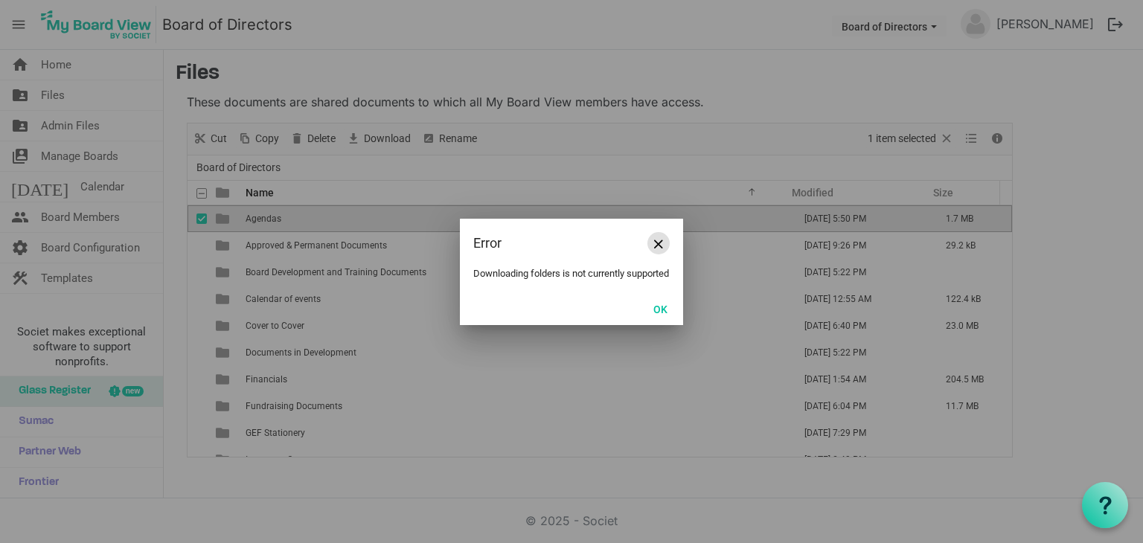
click at [664, 239] on button "Close" at bounding box center [658, 243] width 22 height 22
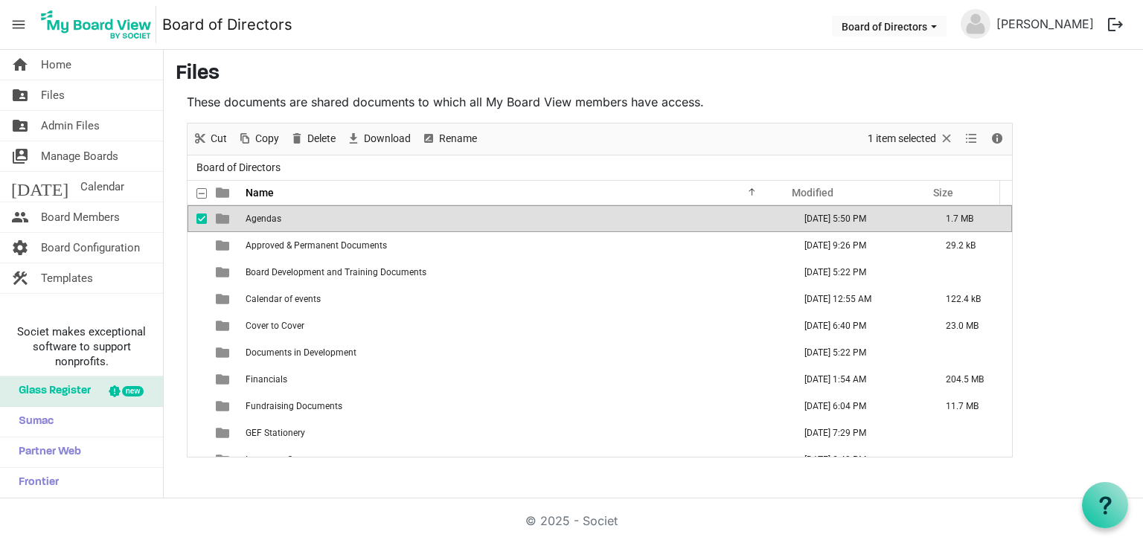
click at [464, 211] on td "Agendas" at bounding box center [515, 218] width 548 height 27
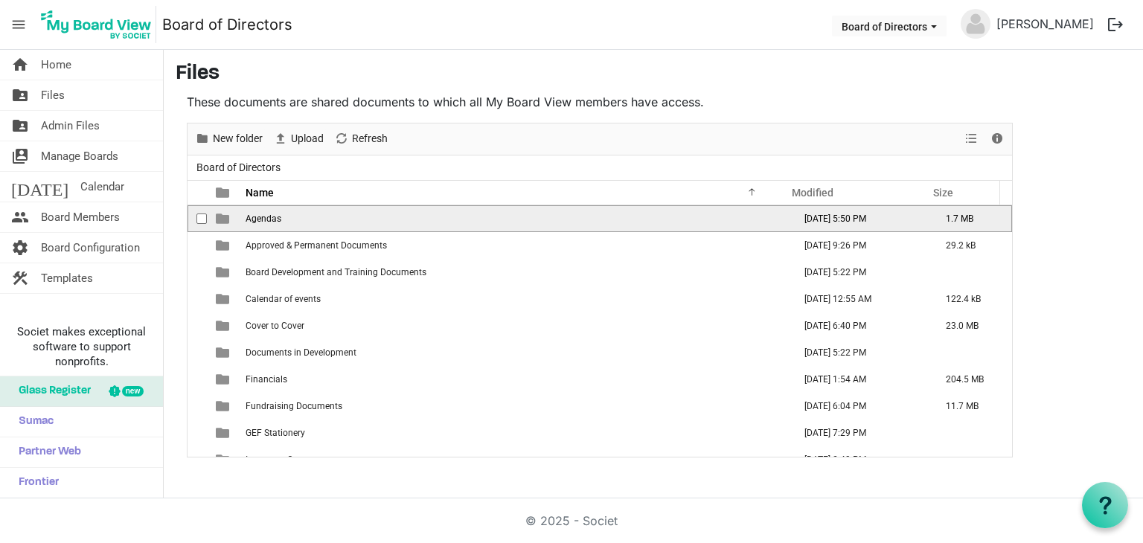
click at [464, 211] on td "Agendas" at bounding box center [515, 218] width 548 height 27
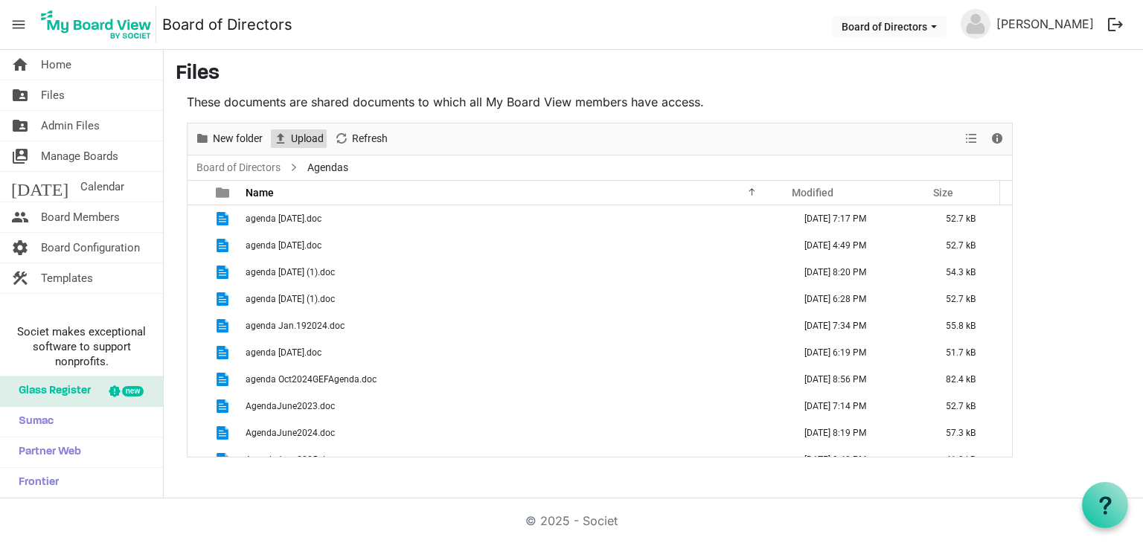
click at [307, 139] on span "Upload" at bounding box center [307, 138] width 36 height 19
click at [302, 141] on span "Upload" at bounding box center [307, 138] width 36 height 19
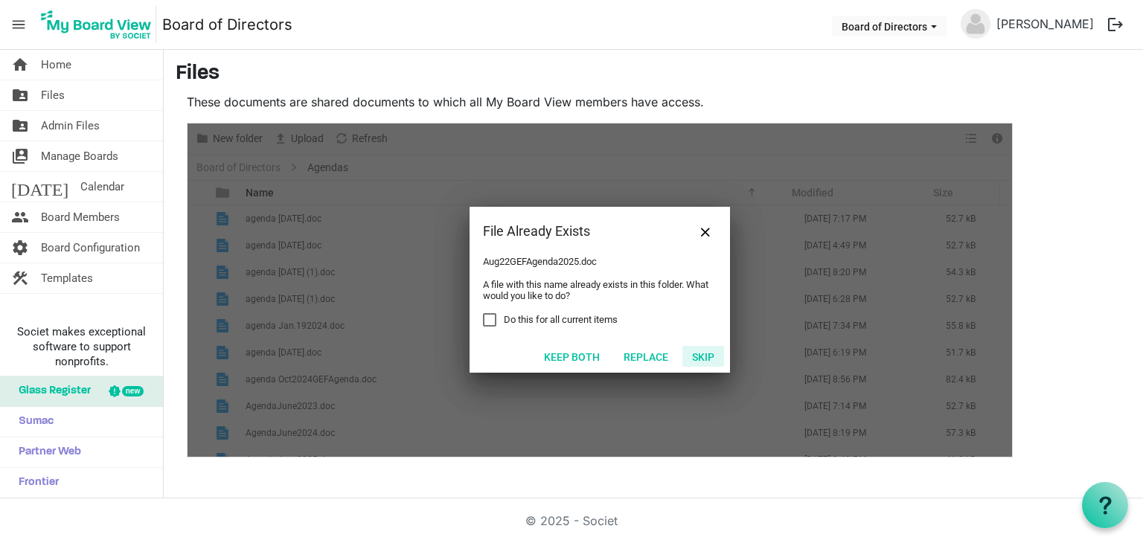
click at [700, 351] on button "Skip" at bounding box center [703, 356] width 42 height 21
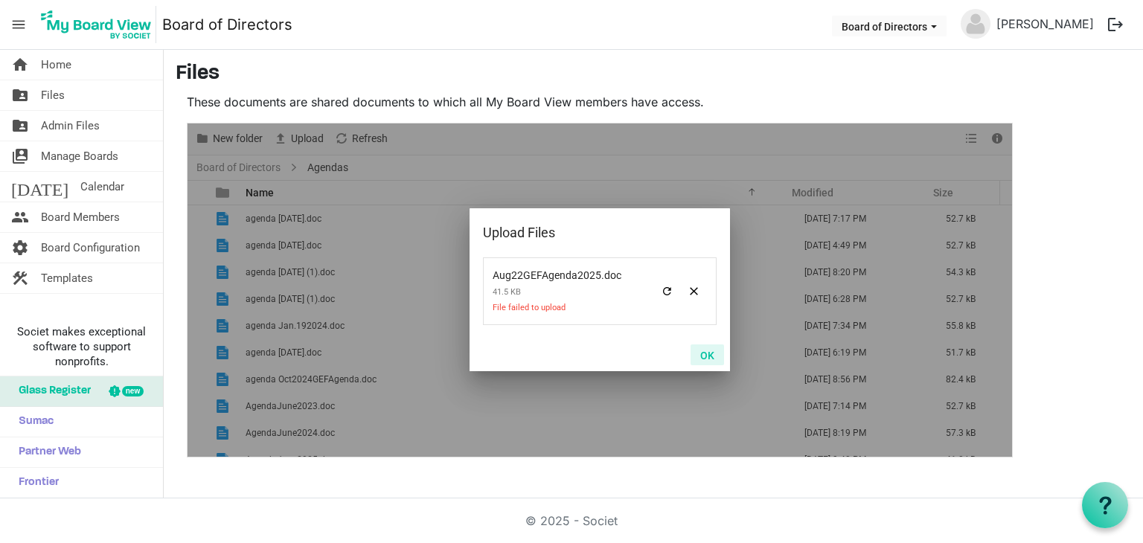
click at [702, 358] on button "OK" at bounding box center [707, 355] width 33 height 21
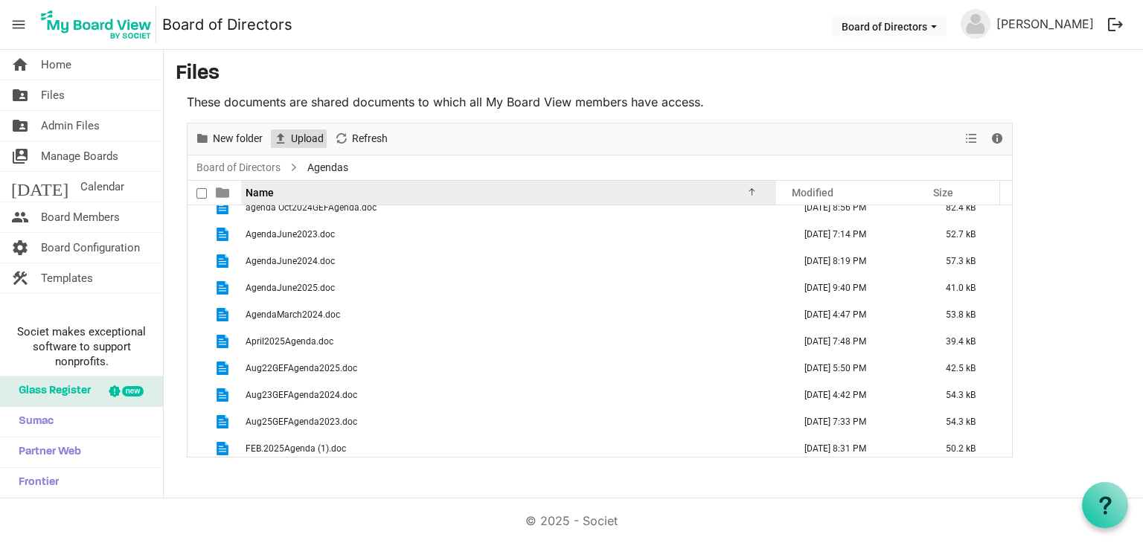
scroll to position [149, 0]
